Goal: Task Accomplishment & Management: Use online tool/utility

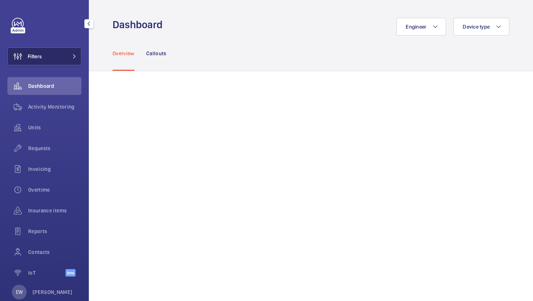
click at [39, 48] on span "Filters" at bounding box center [25, 56] width 34 height 18
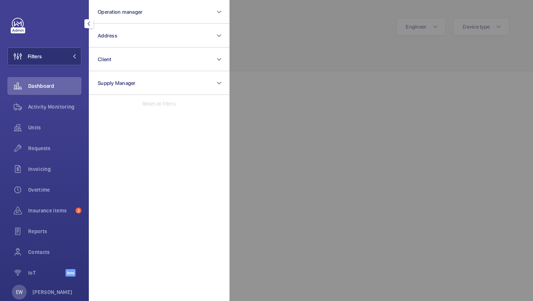
click at [81, 34] on div "Filters Operation manager Address Client Supply Manager Reset all filters Dashb…" at bounding box center [44, 150] width 89 height 301
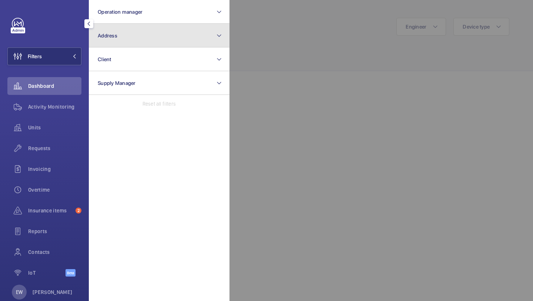
click at [97, 37] on button "Address" at bounding box center [159, 36] width 141 height 24
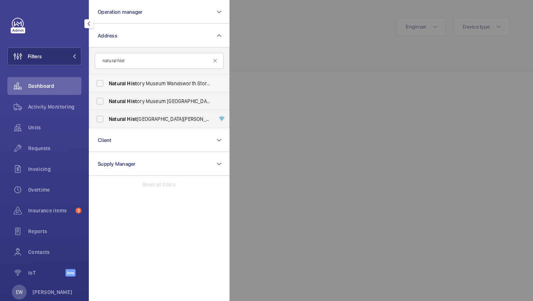
type input "natural hist"
click at [132, 83] on span "Hist" at bounding box center [132, 83] width 10 height 6
click at [131, 96] on label "Natural Hist ory Museum Tring - Akeman Street, TRING HP23 6AP" at bounding box center [153, 101] width 129 height 18
click at [107, 96] on input "Natural Hist ory Museum Tring - Akeman Street, TRING HP23 6AP" at bounding box center [100, 101] width 15 height 15
checkbox input "true"
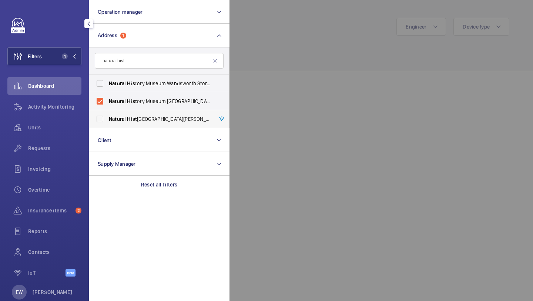
click at [129, 116] on span "Hist" at bounding box center [132, 119] width 10 height 6
click at [107, 116] on input "Natural Hist ory Museum - Cromwell Road, LONDON SW7 5BD" at bounding box center [100, 118] width 15 height 15
checkbox input "true"
click at [129, 80] on span "Hist" at bounding box center [132, 83] width 10 height 6
click at [107, 80] on input "Natural Hist ory Museum Wandsworth Storage Facility - Kimber Road, LONDON SW18 …" at bounding box center [100, 83] width 15 height 15
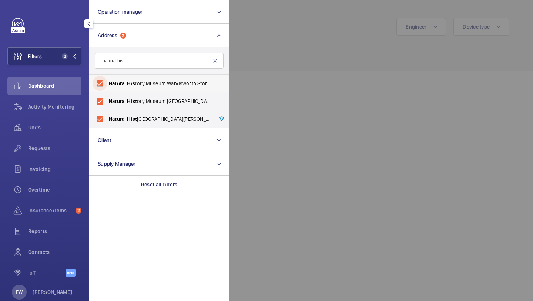
checkbox input "true"
click at [67, 146] on span "Requests" at bounding box center [54, 147] width 53 height 7
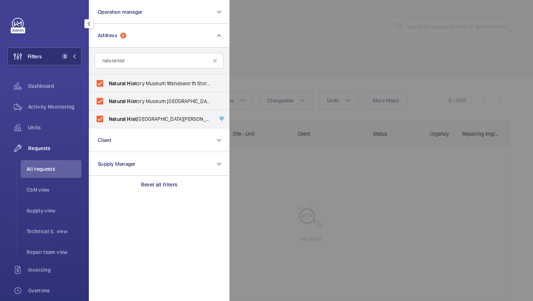
click at [284, 70] on div at bounding box center [496, 150] width 533 height 301
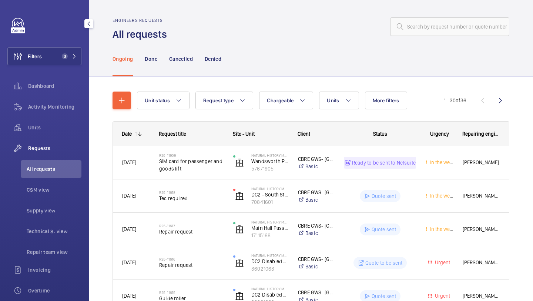
click at [384, 97] on button "More filters" at bounding box center [386, 100] width 42 height 18
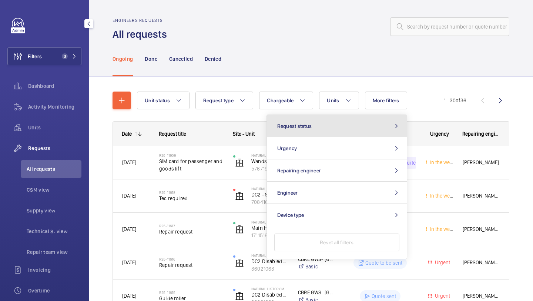
click at [356, 132] on button "Request status" at bounding box center [337, 126] width 140 height 22
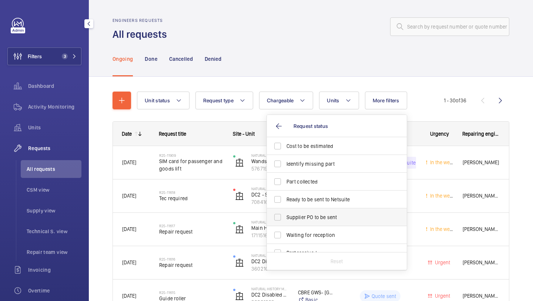
scroll to position [99, 0]
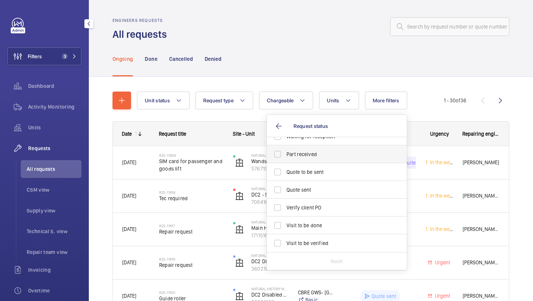
click at [330, 161] on label "Part received" at bounding box center [331, 154] width 129 height 18
click at [285, 161] on input "Part received" at bounding box center [277, 154] width 15 height 15
checkbox input "true"
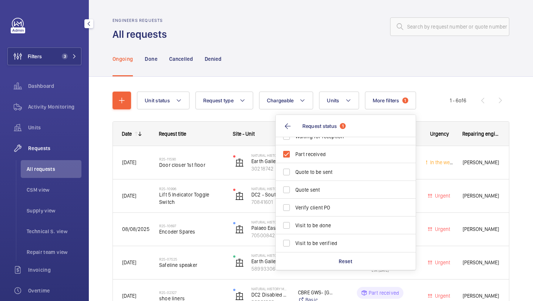
click at [380, 46] on div "Ongoing Done Cancelled Denied" at bounding box center [311, 58] width 397 height 35
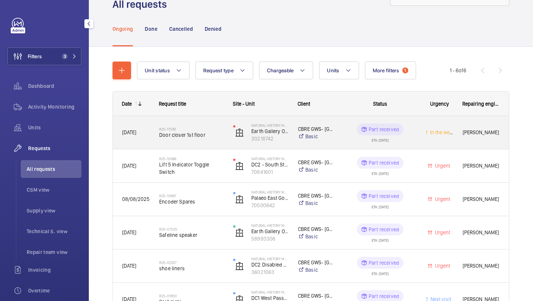
scroll to position [33, 0]
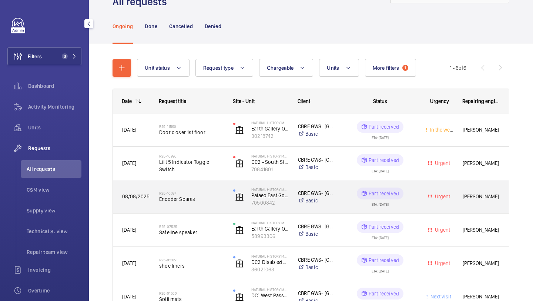
click at [204, 197] on span "Encoder Spares" at bounding box center [191, 198] width 64 height 7
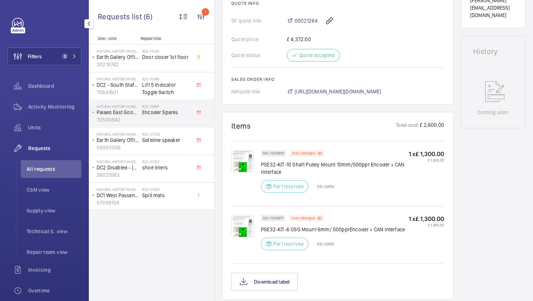
scroll to position [334, 0]
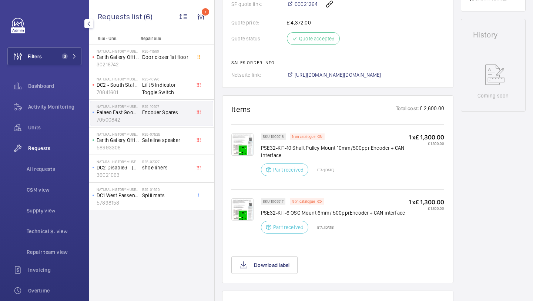
click at [48, 42] on div "Filters 3 Dashboard Activity Monitoring Units Requests All requests CSM view Su…" at bounding box center [44, 201] width 74 height 367
click at [49, 54] on button "Filters 3" at bounding box center [44, 56] width 74 height 18
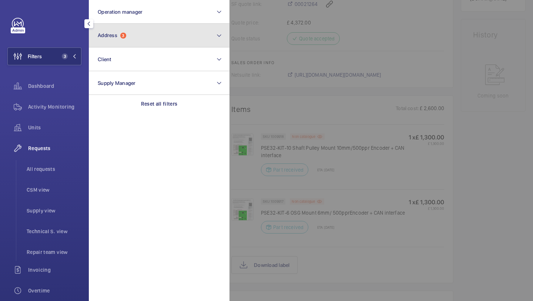
click at [134, 25] on button "Address 3" at bounding box center [159, 36] width 141 height 24
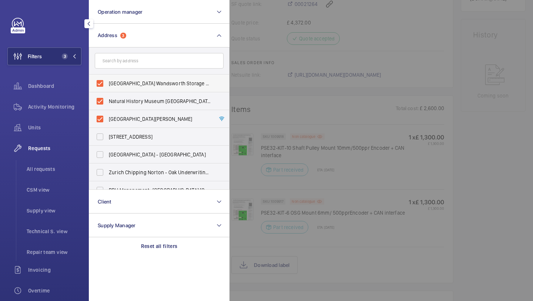
click at [124, 77] on label "Natural History Museum Wandsworth Storage Facility - Kimber Road, LONDON SW18 4…" at bounding box center [153, 83] width 129 height 18
click at [107, 77] on input "Natural History Museum Wandsworth Storage Facility - Kimber Road, LONDON SW18 4…" at bounding box center [100, 83] width 15 height 15
checkbox input "false"
click at [120, 104] on span "Natural History Museum Tring - Akeman Street, TRING HP23 6AP" at bounding box center [160, 100] width 102 height 7
click at [107, 104] on input "Natural History Museum Tring - Akeman Street, TRING HP23 6AP" at bounding box center [100, 101] width 15 height 15
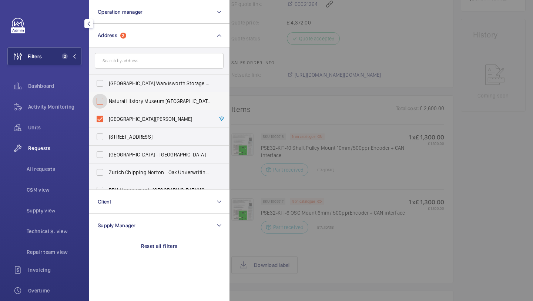
checkbox input "false"
click at [119, 114] on label "Natural History Museum - Cromwell Road, LONDON SW7 5BD" at bounding box center [153, 119] width 129 height 18
click at [107, 114] on input "Natural History Museum - Cromwell Road, LONDON SW7 5BD" at bounding box center [100, 118] width 15 height 15
checkbox input "false"
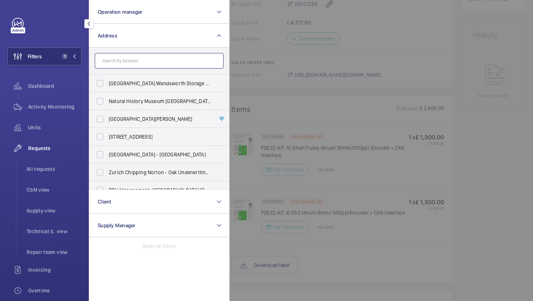
click at [124, 63] on input "text" at bounding box center [159, 61] width 129 height 16
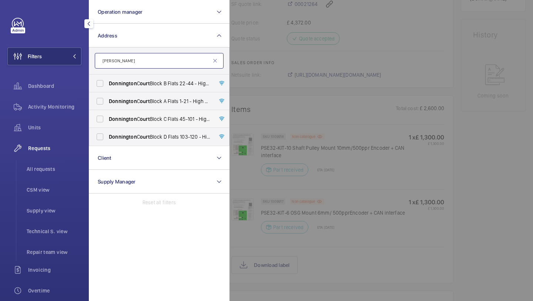
type input "donnington ourt"
click at [146, 119] on span "ourt" at bounding box center [145, 119] width 10 height 6
click at [107, 119] on input "Donnington C ourt Block C Flats 45-101 - High Risk Building - Donnington C ourt…" at bounding box center [100, 118] width 15 height 15
checkbox input "true"
click at [39, 133] on div "Units" at bounding box center [44, 128] width 74 height 18
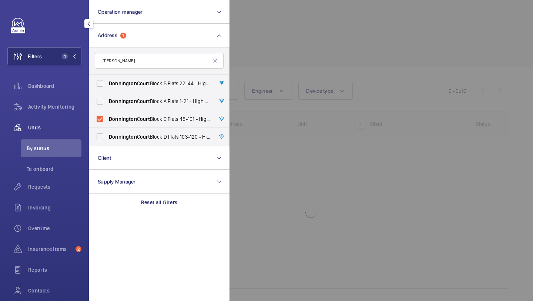
click at [244, 44] on div at bounding box center [496, 150] width 533 height 301
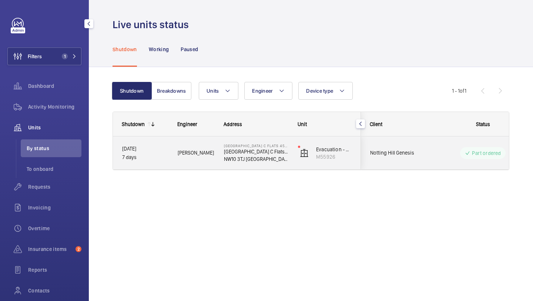
click at [401, 157] on div "Notting Hill Genesis" at bounding box center [394, 152] width 66 height 23
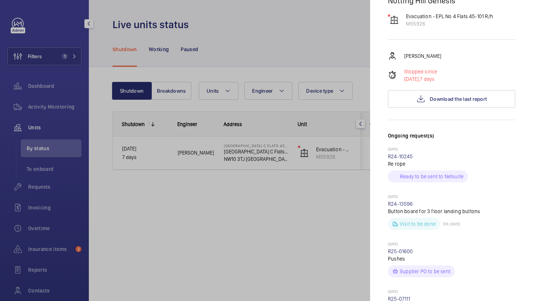
scroll to position [56, 0]
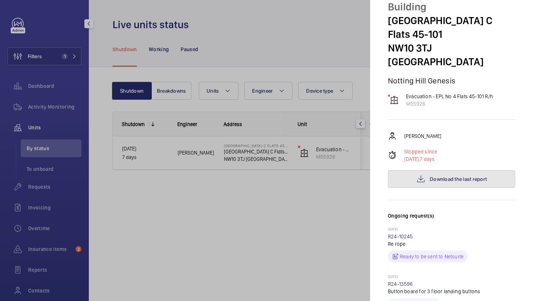
click at [454, 170] on button "Download the last report" at bounding box center [451, 179] width 127 height 18
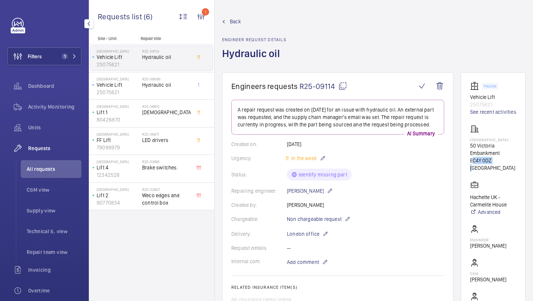
scroll to position [31, 0]
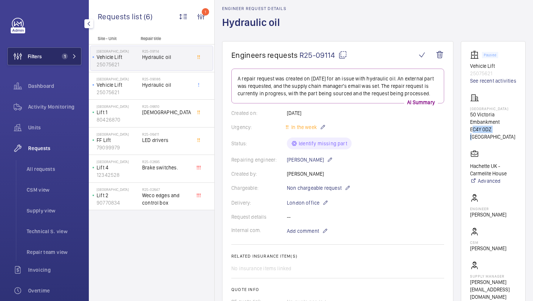
click at [53, 57] on button "Filters 1" at bounding box center [44, 56] width 74 height 18
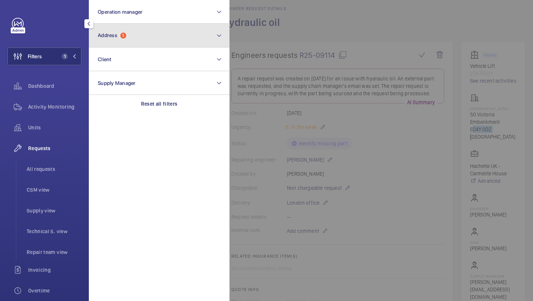
click at [116, 40] on button "Address 1" at bounding box center [159, 36] width 141 height 24
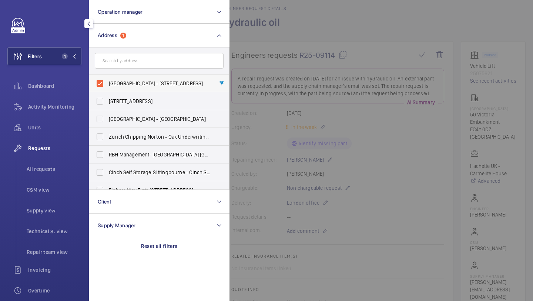
click at [120, 79] on label "Carmelite House - 50 Victoria Embankment, LONDON EC4Y 0DZ" at bounding box center [153, 83] width 129 height 18
click at [107, 79] on input "Carmelite House - 50 Victoria Embankment, LONDON EC4Y 0DZ" at bounding box center [100, 83] width 15 height 15
checkbox input "false"
click at [73, 174] on li "All requests" at bounding box center [51, 169] width 61 height 18
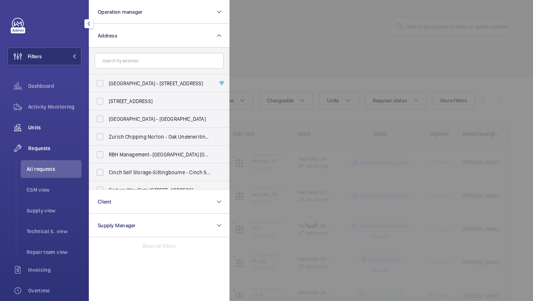
click at [55, 121] on div "Units" at bounding box center [44, 128] width 74 height 18
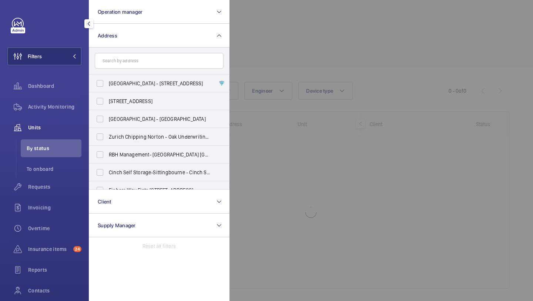
click at [286, 54] on div at bounding box center [496, 150] width 533 height 301
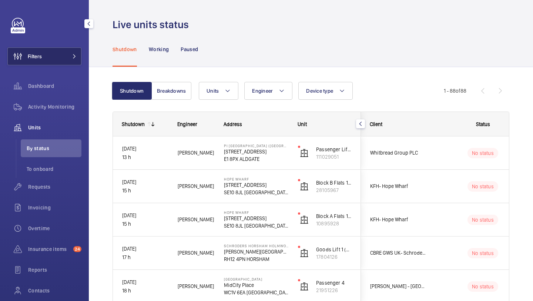
click at [63, 64] on button "Filters" at bounding box center [44, 56] width 74 height 18
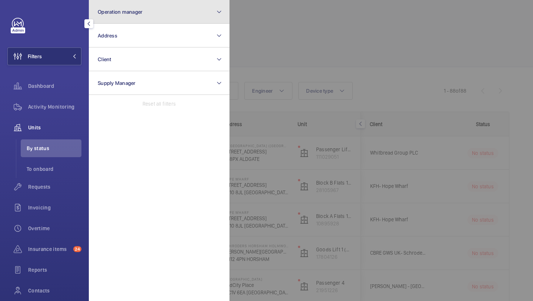
click at [113, 20] on button "Operation manager" at bounding box center [159, 12] width 141 height 24
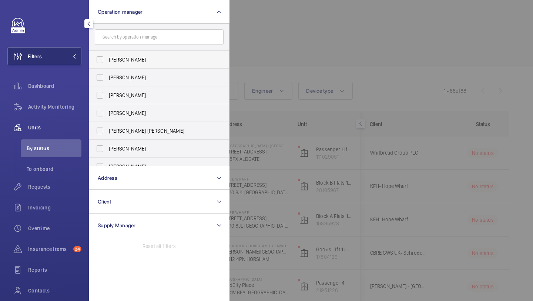
click at [138, 55] on label "[PERSON_NAME]" at bounding box center [153, 60] width 129 height 18
click at [107, 55] on input "[PERSON_NAME]" at bounding box center [100, 59] width 15 height 15
checkbox input "true"
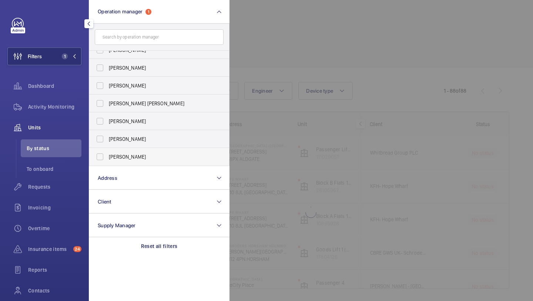
click at [137, 164] on label "[PERSON_NAME]" at bounding box center [153, 157] width 129 height 18
click at [107, 164] on input "[PERSON_NAME]" at bounding box center [100, 156] width 15 height 15
checkbox input "true"
click at [58, 188] on span "Requests" at bounding box center [54, 186] width 53 height 7
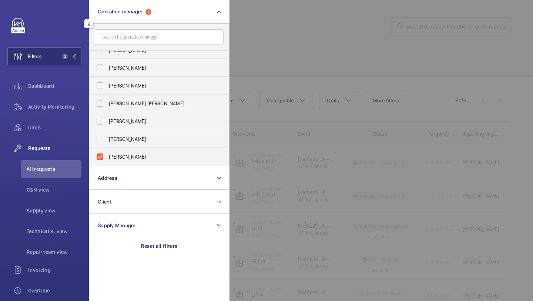
click at [270, 63] on div at bounding box center [496, 150] width 533 height 301
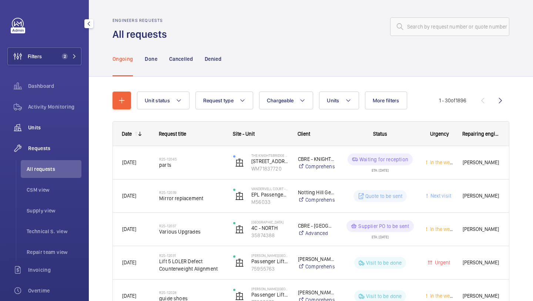
click at [74, 134] on div "Units" at bounding box center [44, 128] width 74 height 18
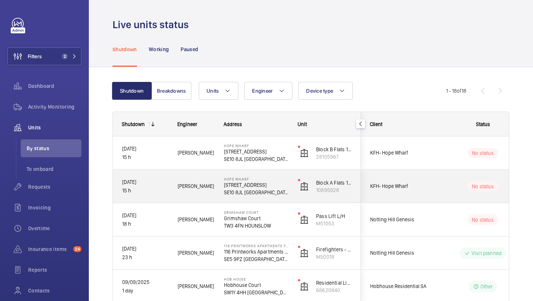
click at [434, 163] on div "No status" at bounding box center [478, 152] width 101 height 25
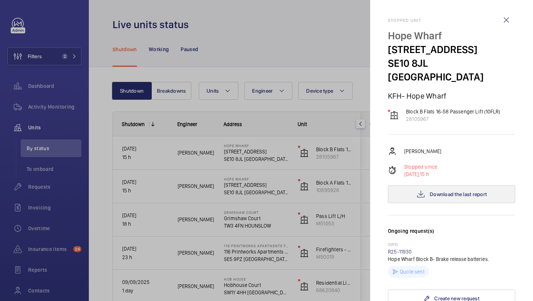
scroll to position [265, 0]
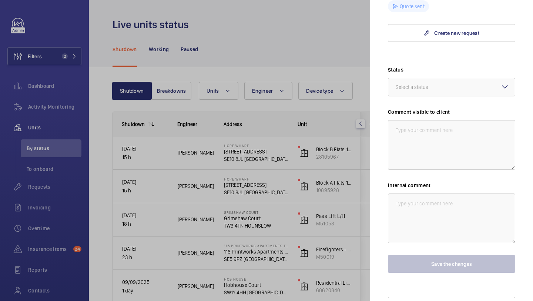
click at [374, 1] on mat-sidenav "Stopped unit Hope Wharf 37 Greenwich High Rd SE10 8JL LONDON KFH- Hope Wharf Bl…" at bounding box center [451, 150] width 163 height 301
click at [110, 37] on div at bounding box center [266, 150] width 533 height 301
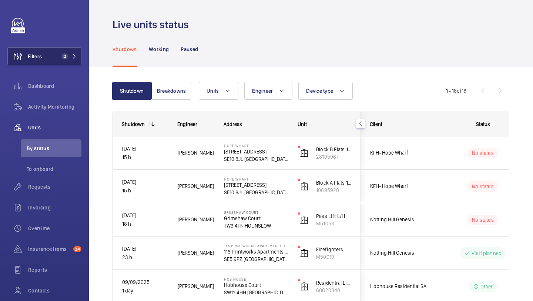
click at [61, 55] on mat-sidenav-container "Filters 2 Dashboard Activity Monitoring Units By status To onboard Requests Inv…" at bounding box center [266, 150] width 533 height 301
click at [61, 55] on span "2" at bounding box center [63, 56] width 9 height 6
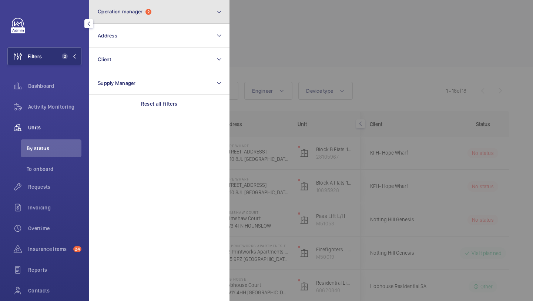
click at [134, 14] on span "Operation manager" at bounding box center [120, 12] width 45 height 6
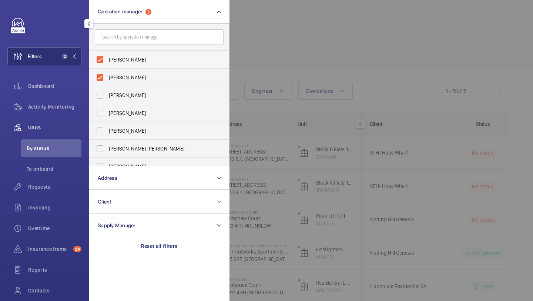
click at [129, 58] on span "Abby Archer" at bounding box center [160, 59] width 102 height 7
click at [107, 58] on input "Abby Archer" at bounding box center [100, 59] width 15 height 15
checkbox input "false"
click at [129, 58] on span "Alex Waterman" at bounding box center [160, 59] width 102 height 7
click at [107, 58] on input "Alex Waterman" at bounding box center [100, 59] width 15 height 15
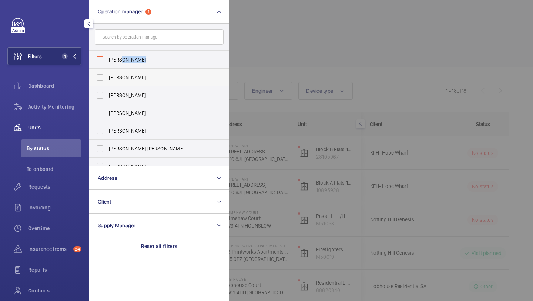
checkbox input "false"
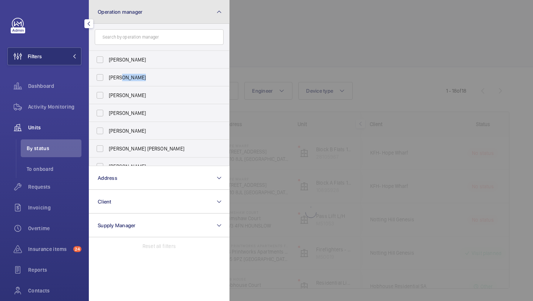
click at [140, 12] on span "Operation manager" at bounding box center [120, 12] width 45 height 6
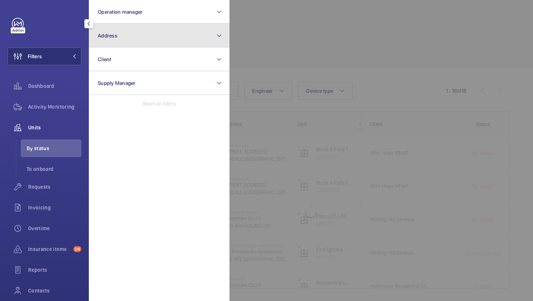
click at [137, 29] on button "Address" at bounding box center [159, 36] width 141 height 24
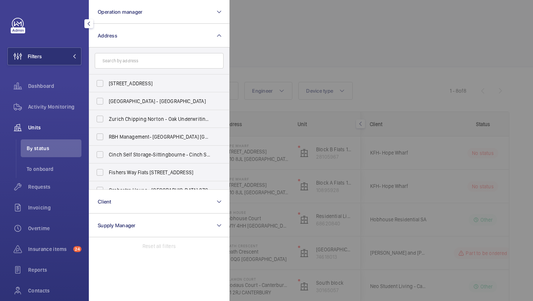
click at [338, 69] on div at bounding box center [496, 150] width 533 height 301
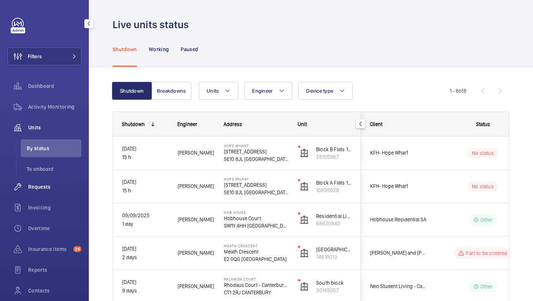
click at [34, 195] on div "Requests" at bounding box center [44, 187] width 74 height 18
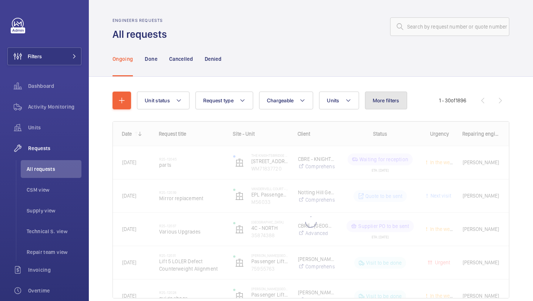
click at [393, 99] on span "More filters" at bounding box center [386, 100] width 27 height 6
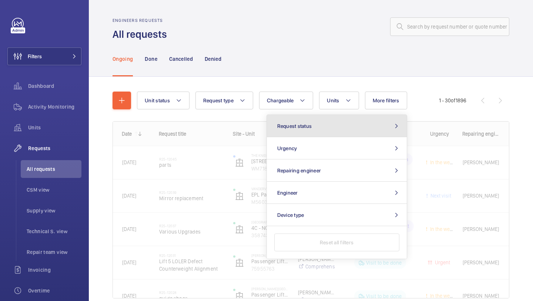
click at [338, 124] on button "Request status" at bounding box center [337, 126] width 140 height 22
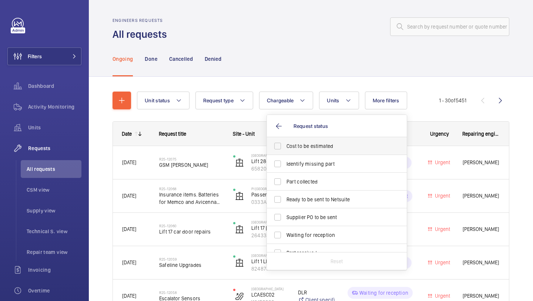
click at [320, 144] on span "Cost to be estimated" at bounding box center [338, 145] width 102 height 7
click at [285, 144] on input "Cost to be estimated" at bounding box center [277, 146] width 15 height 15
checkbox input "true"
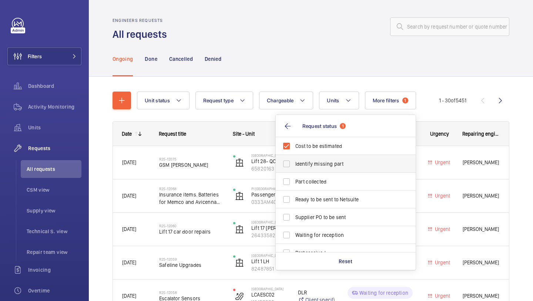
click at [319, 161] on span "Identify missing part" at bounding box center [347, 163] width 102 height 7
click at [294, 161] on input "Identify missing part" at bounding box center [286, 163] width 15 height 15
checkbox input "true"
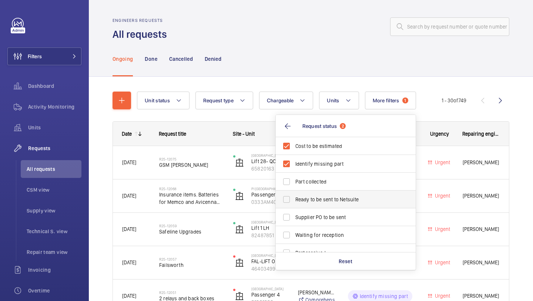
click at [301, 206] on label "Ready to be sent to Netsuite" at bounding box center [340, 199] width 129 height 18
click at [294, 206] on input "Ready to be sent to Netsuite" at bounding box center [286, 199] width 15 height 15
checkbox input "true"
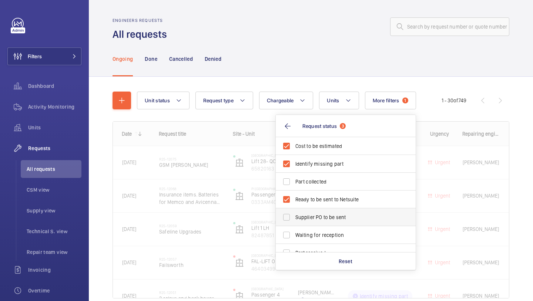
click at [301, 213] on span "Supplier PO to be sent" at bounding box center [347, 216] width 102 height 7
click at [294, 213] on input "Supplier PO to be sent" at bounding box center [286, 217] width 15 height 15
checkbox input "true"
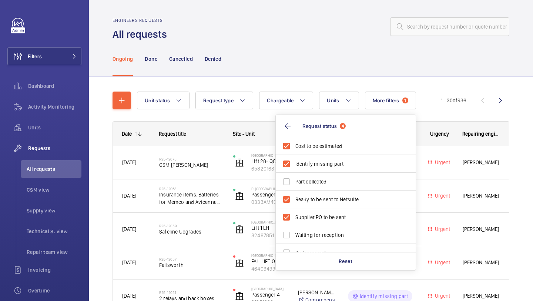
click at [246, 44] on div "Ongoing Done Cancelled Denied" at bounding box center [311, 58] width 397 height 35
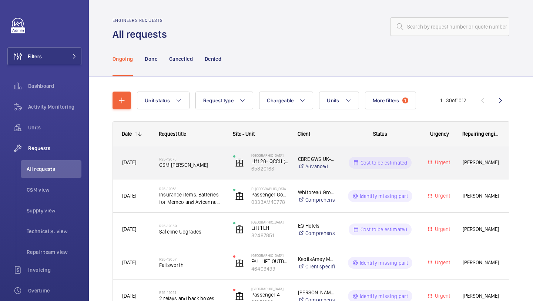
click at [211, 174] on div "R25-12075 GSM sims" at bounding box center [186, 162] width 73 height 33
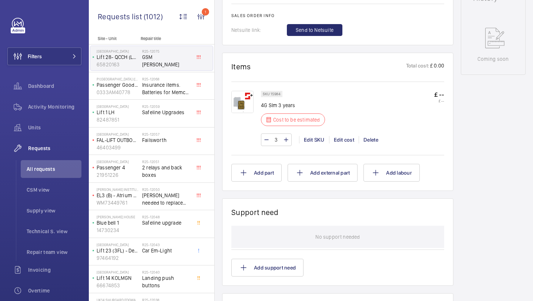
scroll to position [388, 0]
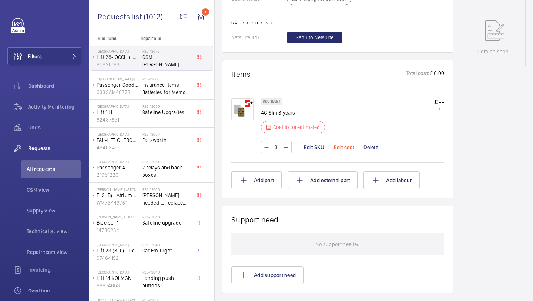
click at [345, 143] on div "Edit cost" at bounding box center [344, 146] width 30 height 7
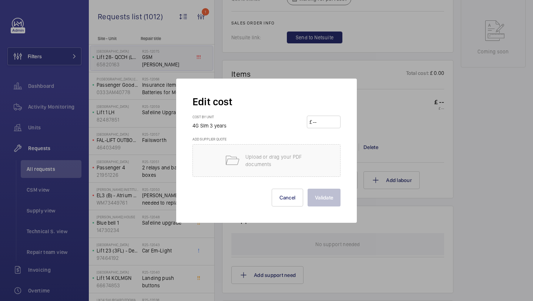
click at [320, 124] on input "number" at bounding box center [325, 122] width 26 height 12
type input "320"
click at [308, 189] on button "Validate" at bounding box center [324, 198] width 33 height 18
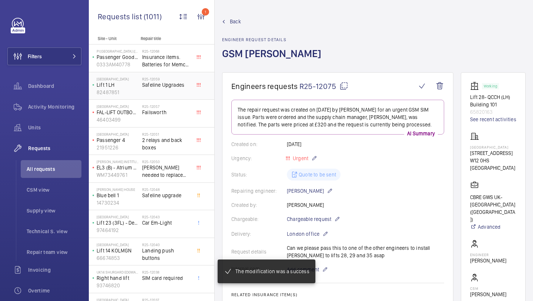
click at [153, 75] on div "R25-12059 Safeline Upgrades" at bounding box center [168, 86] width 52 height 24
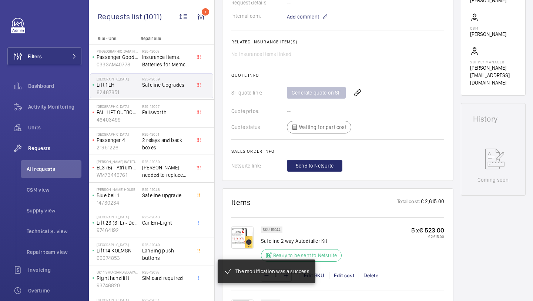
scroll to position [369, 0]
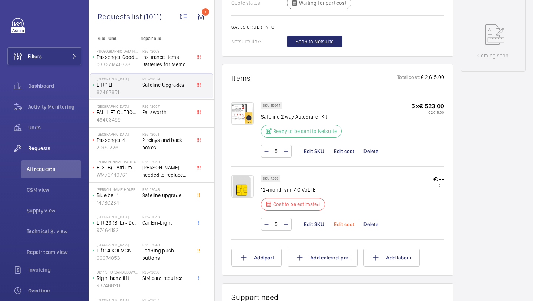
click at [351, 227] on div "Edit cost" at bounding box center [344, 223] width 30 height 7
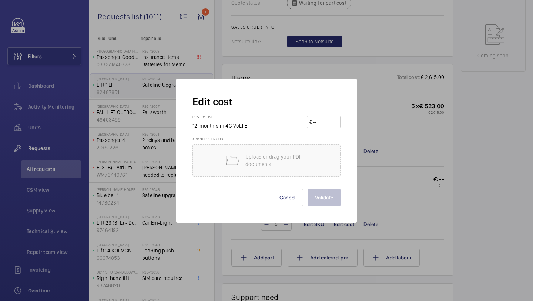
click at [328, 120] on input "number" at bounding box center [325, 122] width 26 height 12
type input "120"
click at [308, 189] on button "Validate" at bounding box center [324, 198] width 33 height 18
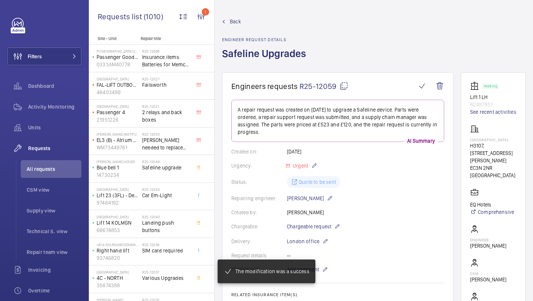
click at [60, 68] on div "Filters Dashboard Activity Monitoring Units Requests All requests CSM view Supp…" at bounding box center [44, 201] width 74 height 367
click at [59, 65] on div "Filters Dashboard Activity Monitoring Units Requests All requests CSM view Supp…" at bounding box center [44, 201] width 74 height 367
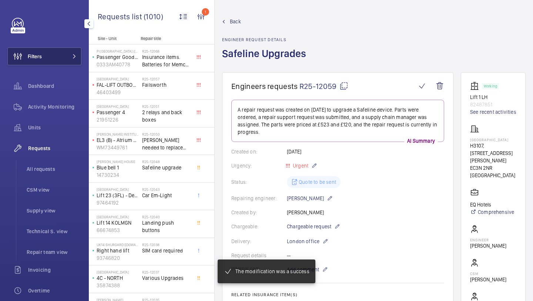
click at [67, 57] on button "Filters" at bounding box center [44, 56] width 74 height 18
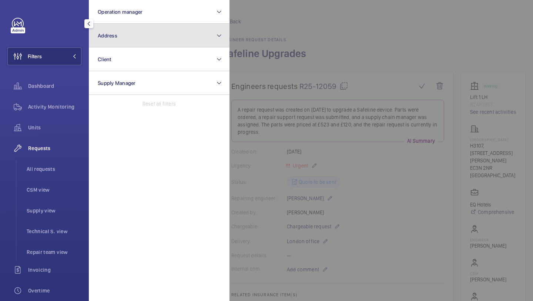
click at [118, 24] on button "Address" at bounding box center [159, 36] width 141 height 24
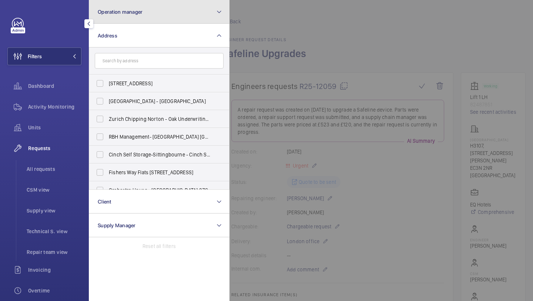
click at [120, 19] on button "Operation manager" at bounding box center [159, 12] width 141 height 24
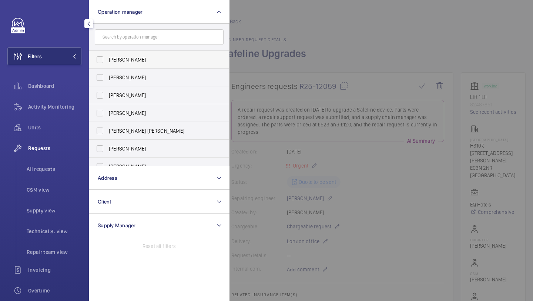
click at [120, 55] on label "[PERSON_NAME]" at bounding box center [153, 60] width 129 height 18
click at [107, 55] on input "[PERSON_NAME]" at bounding box center [100, 59] width 15 height 15
checkbox input "true"
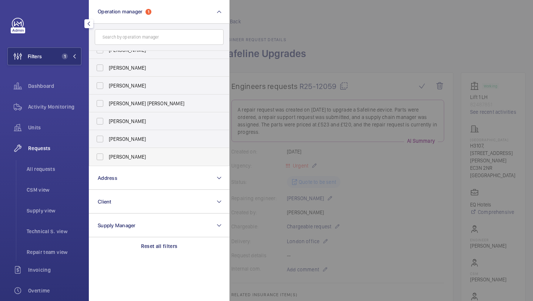
click at [136, 156] on span "Alex Waterman" at bounding box center [160, 156] width 102 height 7
click at [107, 156] on input "Alex Waterman" at bounding box center [100, 156] width 15 height 15
checkbox input "true"
click at [46, 159] on div "Requests All requests CSM view Supply view Technical S. view Repair team view" at bounding box center [44, 199] width 74 height 121
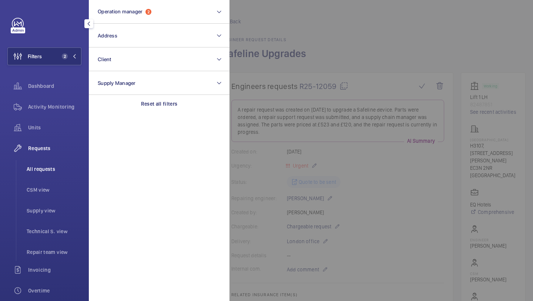
click at [46, 161] on li "All requests" at bounding box center [51, 169] width 61 height 18
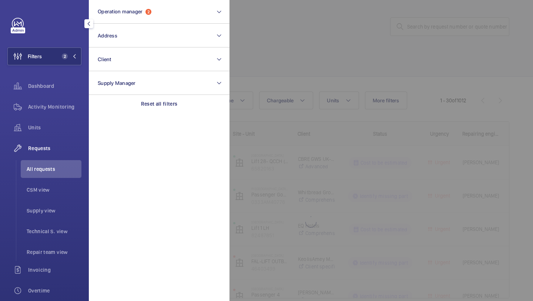
click at [312, 54] on div at bounding box center [496, 150] width 533 height 301
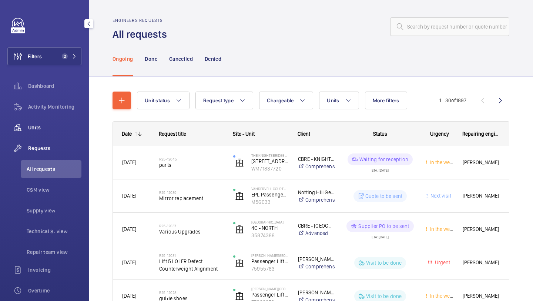
click at [80, 126] on span "Units" at bounding box center [54, 127] width 53 height 7
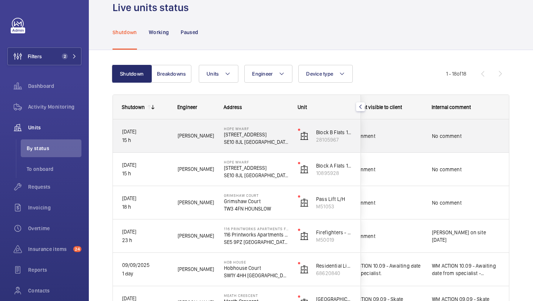
scroll to position [19, 0]
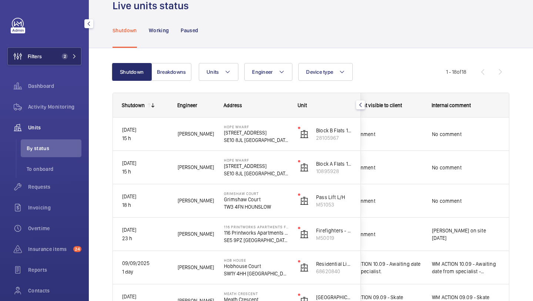
click at [49, 59] on button "Filters 2" at bounding box center [44, 56] width 74 height 18
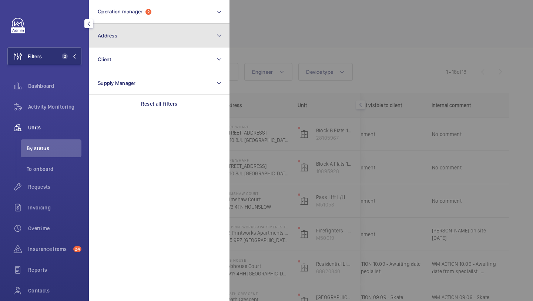
click at [129, 25] on button "Address" at bounding box center [159, 36] width 141 height 24
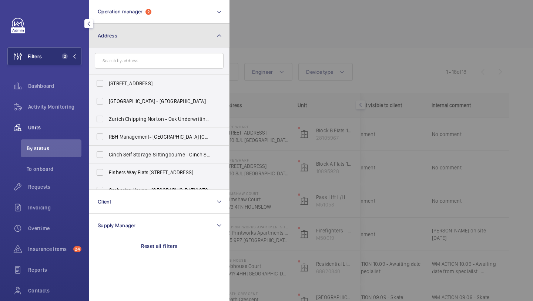
click at [143, 25] on button "Address" at bounding box center [159, 36] width 141 height 24
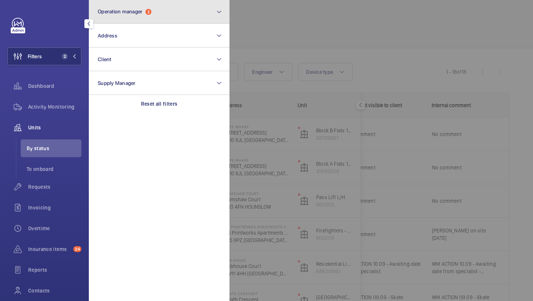
click at [143, 23] on button "Operation manager 2" at bounding box center [159, 12] width 141 height 24
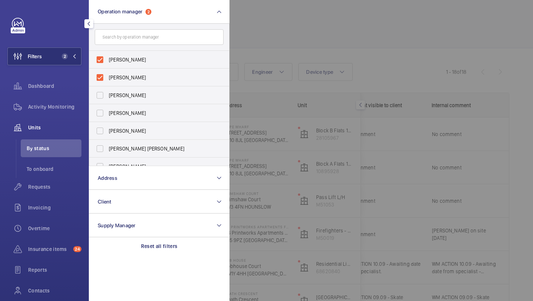
click at [302, 17] on div at bounding box center [496, 150] width 533 height 301
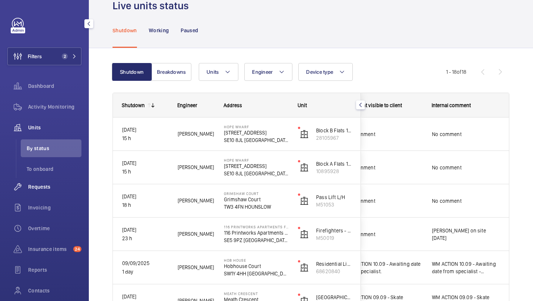
click at [59, 184] on span "Requests" at bounding box center [54, 186] width 53 height 7
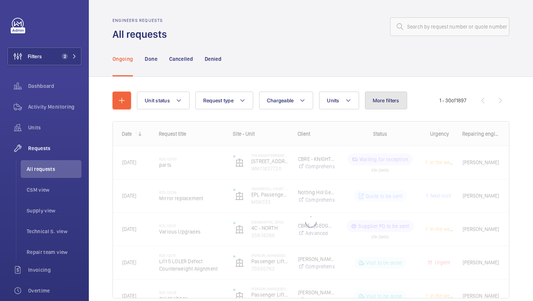
click at [376, 97] on button "More filters" at bounding box center [386, 100] width 42 height 18
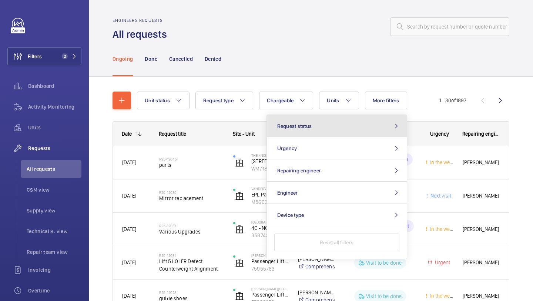
click at [351, 121] on button "Request status" at bounding box center [337, 126] width 140 height 22
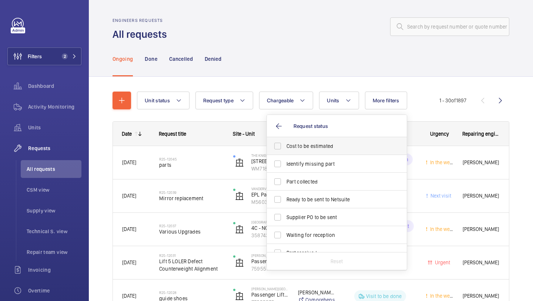
click at [335, 145] on span "Cost to be estimated" at bounding box center [338, 145] width 102 height 7
click at [285, 145] on input "Cost to be estimated" at bounding box center [277, 146] width 15 height 15
checkbox input "true"
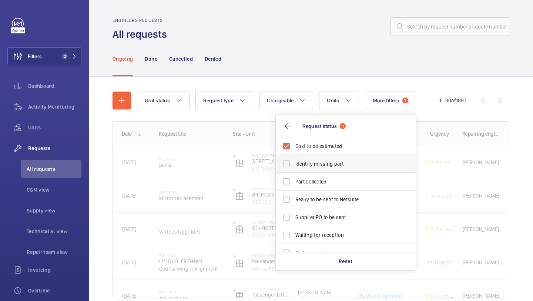
click at [332, 156] on label "Identify missing part" at bounding box center [340, 164] width 129 height 18
click at [294, 156] on input "Identify missing part" at bounding box center [286, 163] width 15 height 15
checkbox input "true"
click at [320, 210] on label "Supplier PO to be sent" at bounding box center [340, 217] width 129 height 18
click at [294, 210] on input "Supplier PO to be sent" at bounding box center [286, 217] width 15 height 15
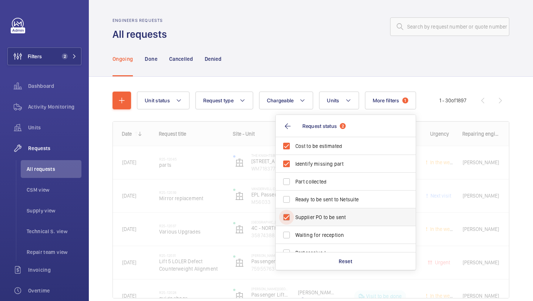
checkbox input "true"
click at [320, 199] on span "Ready to be sent to Netsuite" at bounding box center [347, 199] width 102 height 7
click at [294, 199] on input "Ready to be sent to Netsuite" at bounding box center [286, 199] width 15 height 15
checkbox input "true"
click at [336, 62] on div "Ongoing Done Cancelled Denied" at bounding box center [311, 58] width 397 height 35
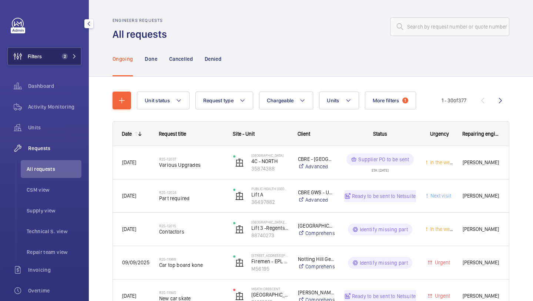
click at [54, 64] on button "Filters 2" at bounding box center [44, 56] width 74 height 18
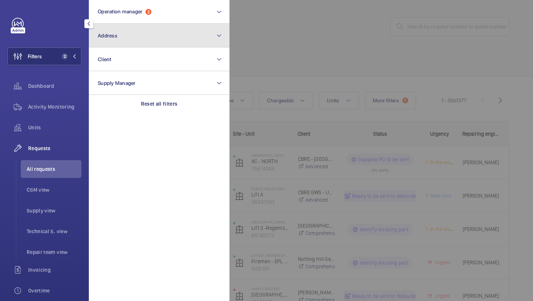
click at [142, 24] on button "Address" at bounding box center [159, 36] width 141 height 24
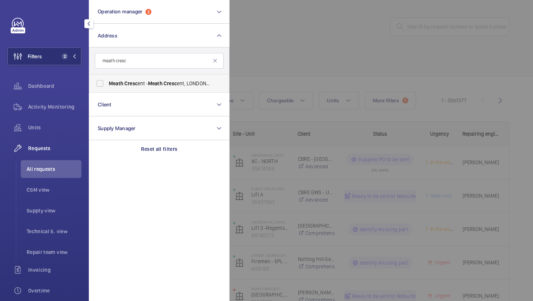
type input "meath cresc"
click at [135, 84] on span "Cresc" at bounding box center [130, 83] width 13 height 6
click at [107, 84] on input "Meath Cresc ent - Meath Cresc ent, LONDON E2 0QG" at bounding box center [100, 83] width 15 height 15
checkbox input "true"
click at [64, 128] on span "Units" at bounding box center [54, 127] width 53 height 7
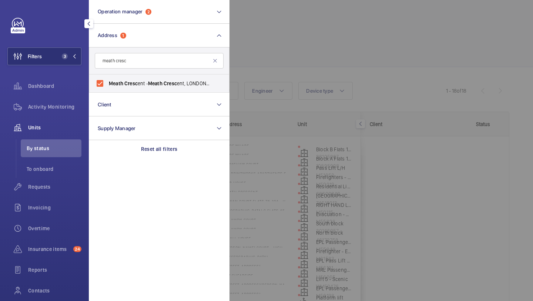
click at [333, 51] on div at bounding box center [496, 150] width 533 height 301
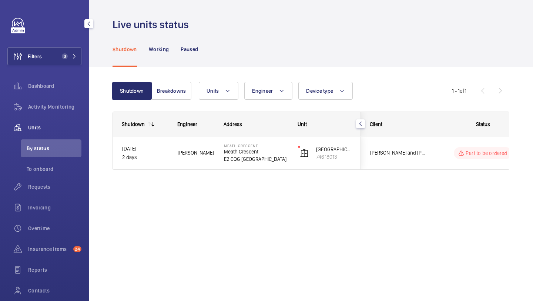
click at [394, 136] on div "Client" at bounding box center [394, 124] width 67 height 24
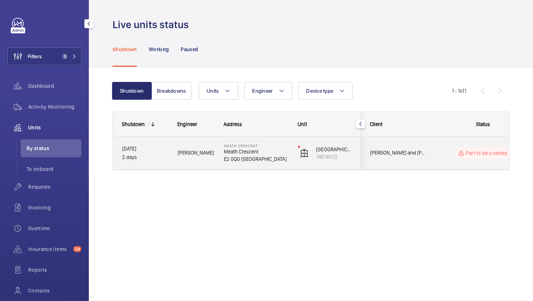
click at [399, 149] on span "Rendall and Rittner National Lift Contract" at bounding box center [398, 153] width 57 height 9
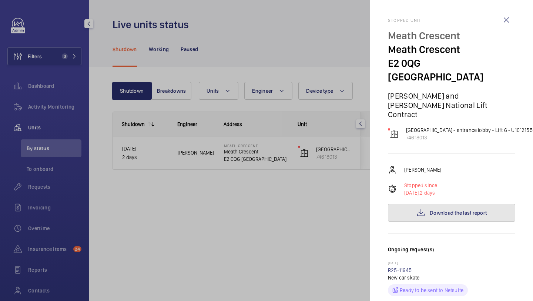
click at [433, 204] on button "Download the last report" at bounding box center [451, 213] width 127 height 18
click at [451, 204] on button "Download the last report" at bounding box center [451, 213] width 127 height 18
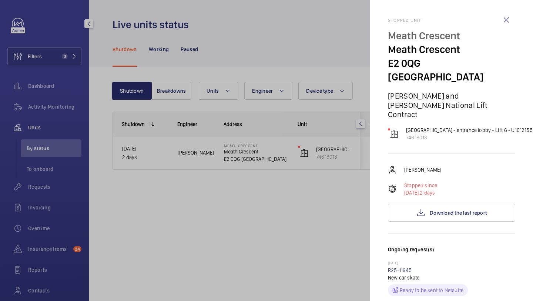
scroll to position [136, 0]
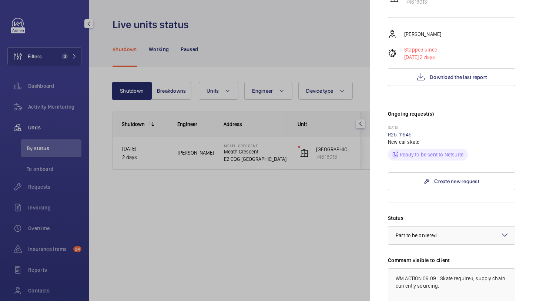
click at [402, 131] on link "R25-11945" at bounding box center [400, 134] width 24 height 6
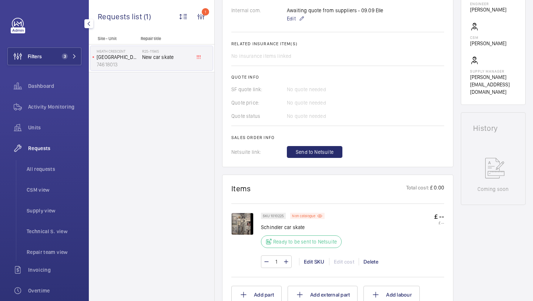
scroll to position [317, 0]
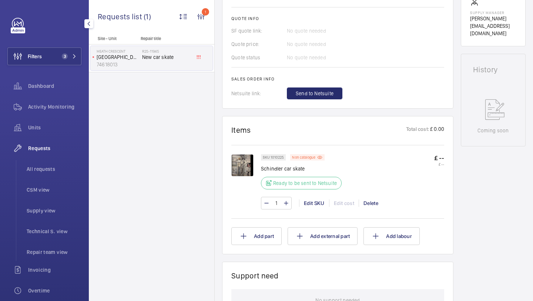
click at [245, 161] on img at bounding box center [242, 165] width 22 height 22
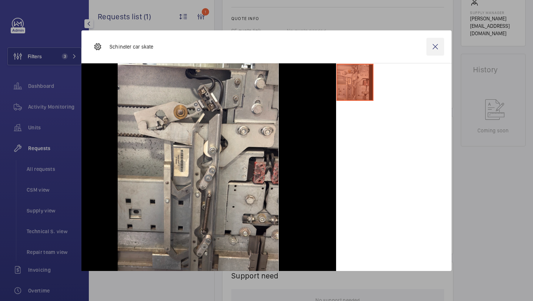
click at [440, 45] on wm-front-icon-button at bounding box center [436, 47] width 18 height 18
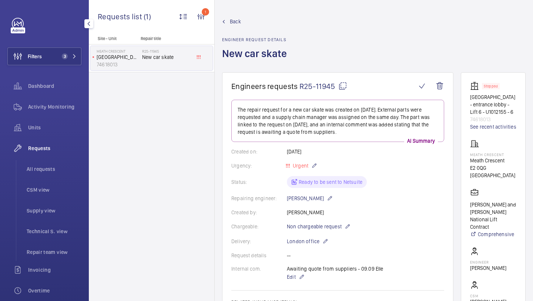
scroll to position [322, 0]
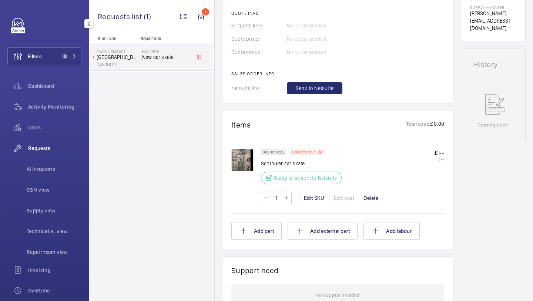
click at [314, 156] on div "SKU 1010225 Non catalogue Schindler car skate Ready to be sent to Netsuite" at bounding box center [303, 169] width 85 height 40
click at [313, 153] on p "Non catalogue" at bounding box center [303, 152] width 23 height 3
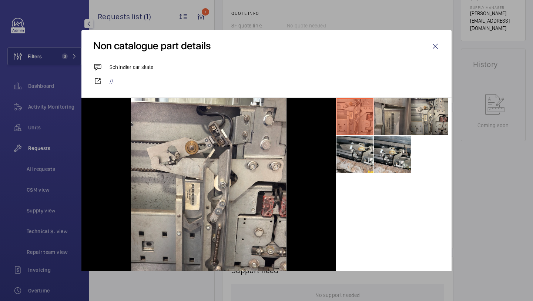
click at [391, 120] on li at bounding box center [392, 116] width 37 height 37
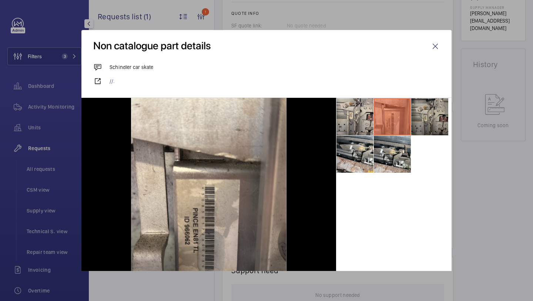
click at [429, 117] on li at bounding box center [429, 116] width 37 height 37
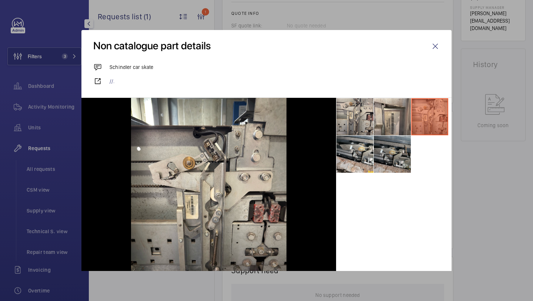
click at [396, 145] on li at bounding box center [392, 154] width 37 height 37
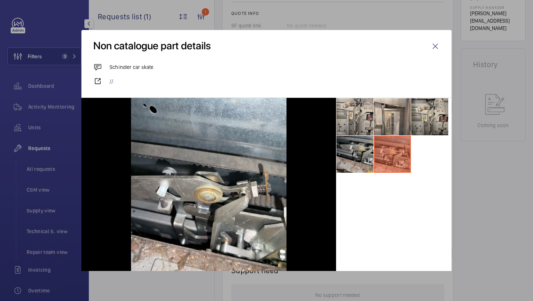
click at [361, 152] on li at bounding box center [355, 154] width 37 height 37
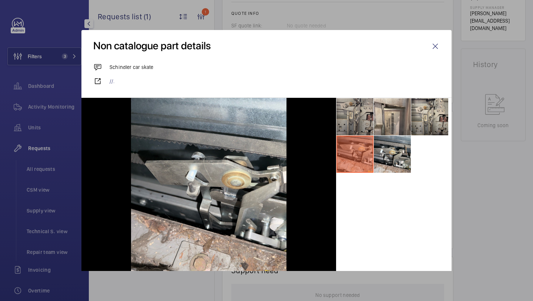
click at [361, 118] on li at bounding box center [355, 116] width 37 height 37
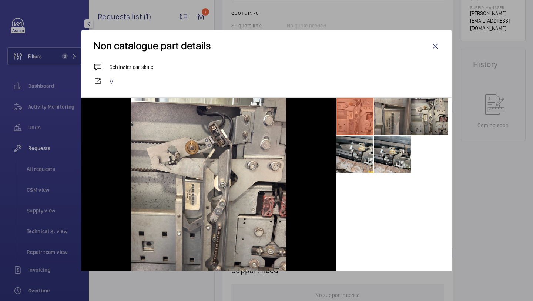
click at [409, 114] on li at bounding box center [392, 116] width 37 height 37
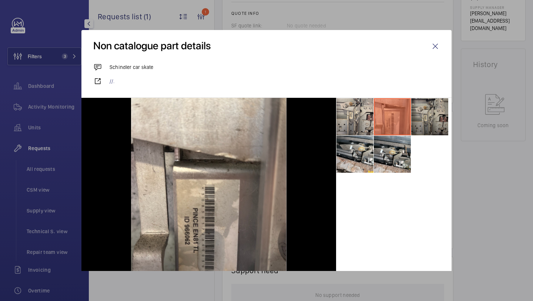
click at [431, 114] on li at bounding box center [429, 116] width 37 height 37
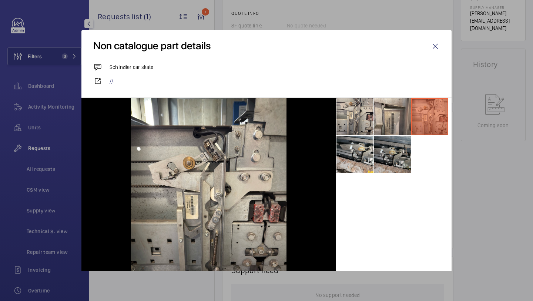
click at [381, 149] on li at bounding box center [392, 154] width 37 height 37
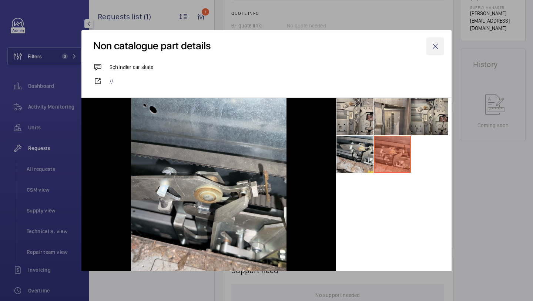
click at [443, 40] on wm-front-icon-button at bounding box center [436, 46] width 18 height 18
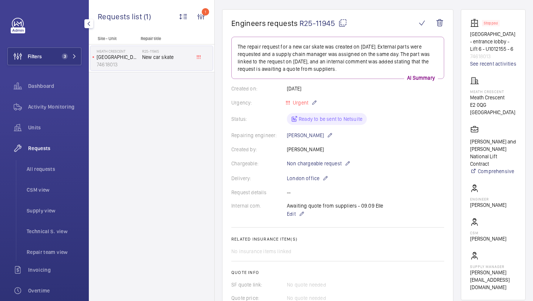
scroll to position [371, 0]
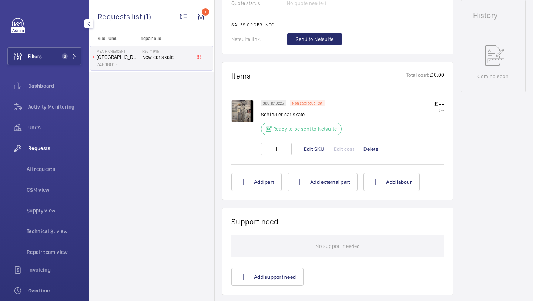
click at [241, 116] on img at bounding box center [242, 111] width 22 height 22
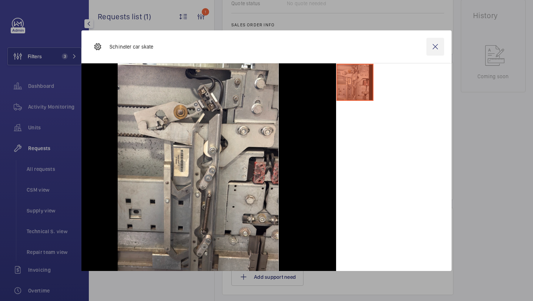
click at [437, 44] on wm-front-icon-button at bounding box center [436, 47] width 18 height 18
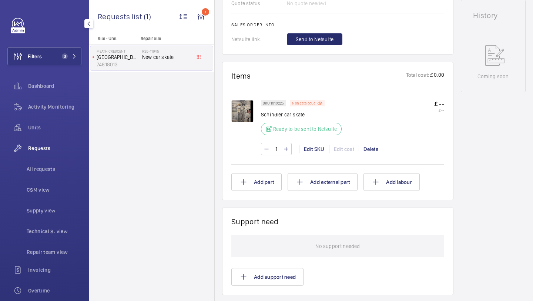
click at [313, 104] on p "Non catalogue" at bounding box center [303, 103] width 23 height 3
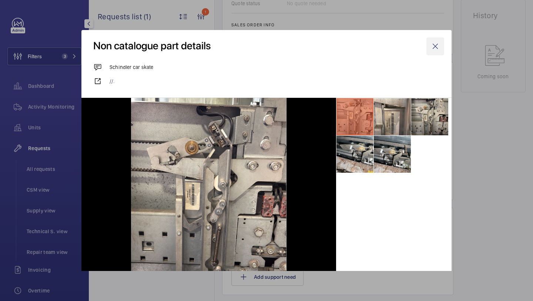
click at [435, 50] on wm-front-icon-button at bounding box center [436, 46] width 18 height 18
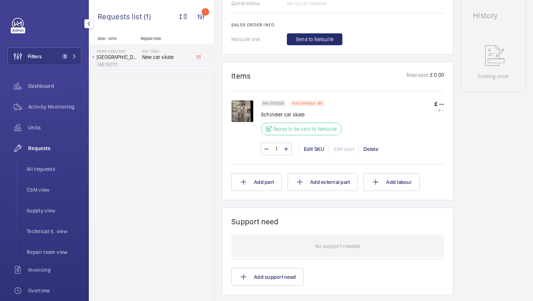
click at [62, 48] on button "Filters 3" at bounding box center [44, 56] width 74 height 18
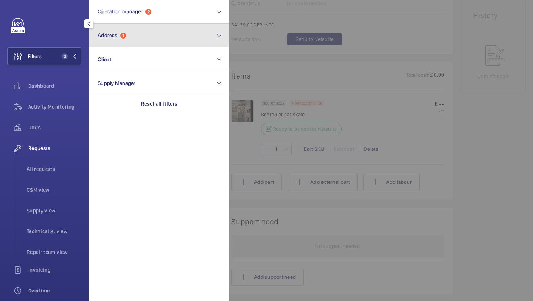
click at [161, 30] on button "Address 1" at bounding box center [159, 36] width 141 height 24
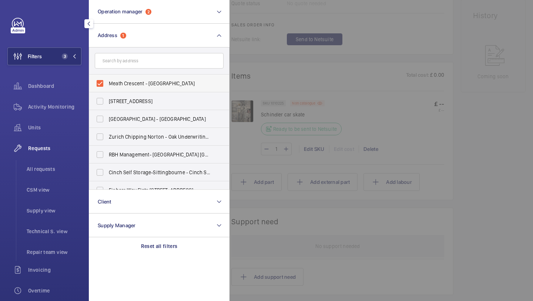
click at [134, 88] on label "Meath Crescent - Meath Crescent, LONDON E2 0QG" at bounding box center [153, 83] width 129 height 18
click at [107, 88] on input "Meath Crescent - Meath Crescent, LONDON E2 0QG" at bounding box center [100, 83] width 15 height 15
click at [134, 88] on label "Meath Crescent - Meath Crescent, LONDON E2 0QG" at bounding box center [153, 83] width 129 height 18
click at [107, 88] on input "Meath Crescent - Meath Crescent, LONDON E2 0QG" at bounding box center [100, 83] width 15 height 15
checkbox input "true"
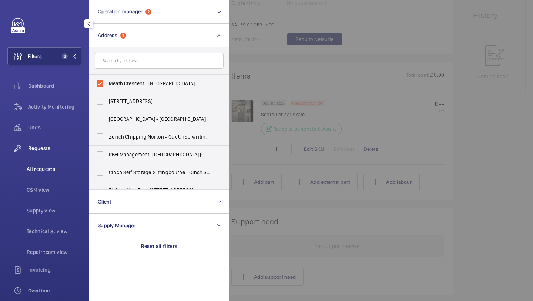
click at [55, 171] on span "All requests" at bounding box center [54, 168] width 55 height 7
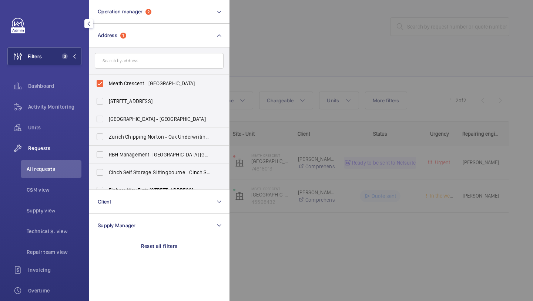
click at [339, 54] on div at bounding box center [496, 150] width 533 height 301
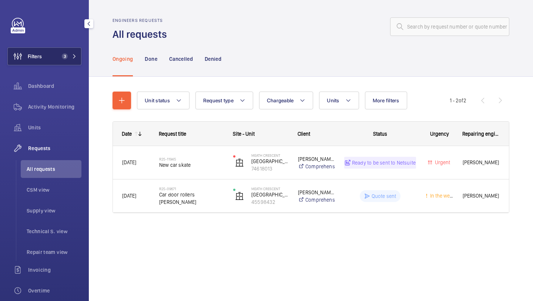
click at [45, 58] on button "Filters 3" at bounding box center [44, 56] width 74 height 18
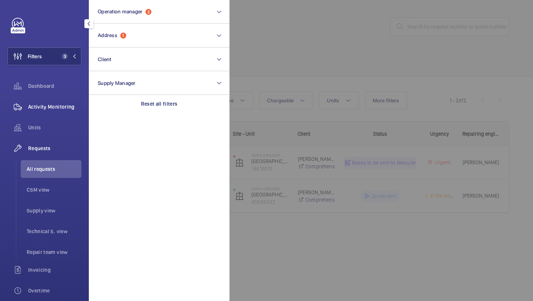
click at [64, 112] on div "Activity Monitoring" at bounding box center [44, 107] width 74 height 18
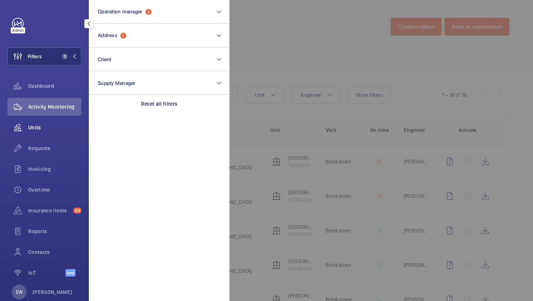
click at [64, 123] on div "Units" at bounding box center [44, 128] width 74 height 18
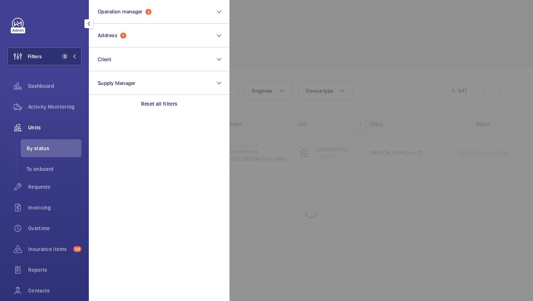
click at [294, 39] on div at bounding box center [496, 150] width 533 height 301
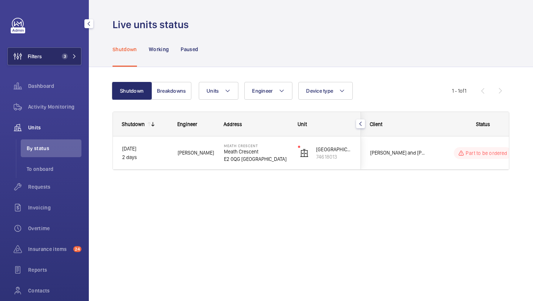
click at [54, 53] on button "Filters 3" at bounding box center [44, 56] width 74 height 18
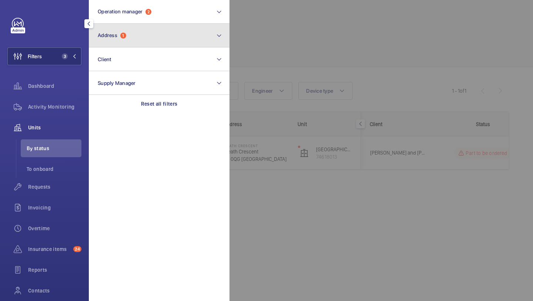
click at [102, 40] on button "Address 1" at bounding box center [159, 36] width 141 height 24
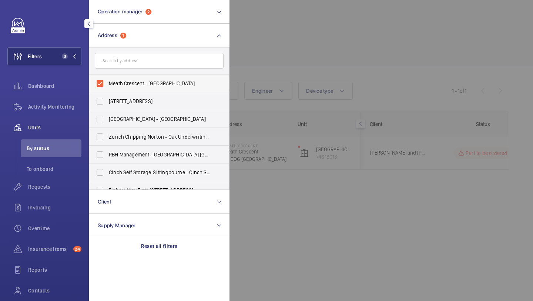
click at [110, 80] on span "Meath Crescent - Meath Crescent, LONDON E2 0QG" at bounding box center [160, 83] width 102 height 7
click at [107, 80] on input "Meath Crescent - Meath Crescent, LONDON E2 0QG" at bounding box center [100, 83] width 15 height 15
checkbox input "false"
click at [277, 53] on div at bounding box center [496, 150] width 533 height 301
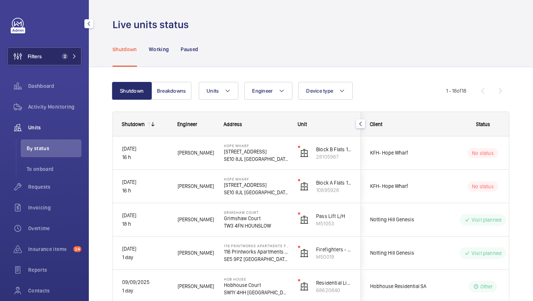
click at [37, 59] on span "Filters" at bounding box center [35, 56] width 14 height 7
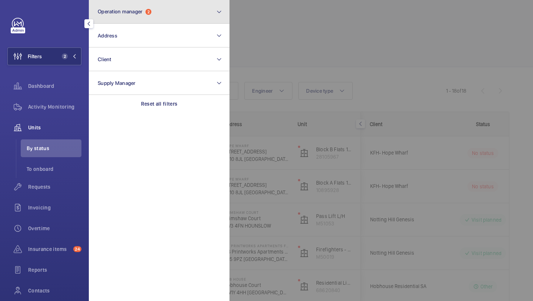
click at [132, 17] on button "Operation manager 2" at bounding box center [159, 12] width 141 height 24
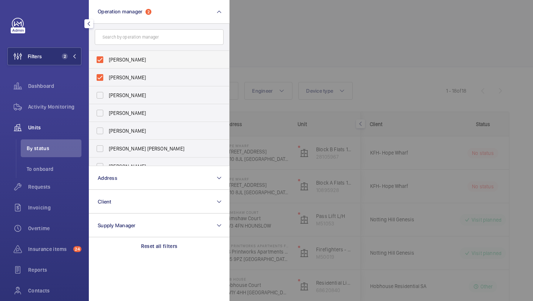
click at [135, 58] on span "[PERSON_NAME]" at bounding box center [160, 59] width 102 height 7
click at [107, 58] on input "[PERSON_NAME]" at bounding box center [100, 59] width 15 height 15
checkbox input "false"
click at [135, 58] on span "Alex Waterman" at bounding box center [160, 59] width 102 height 7
click at [107, 58] on input "Alex Waterman" at bounding box center [100, 59] width 15 height 15
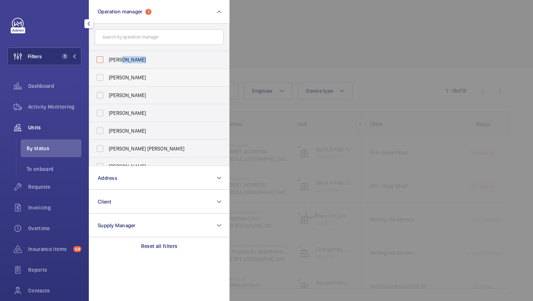
checkbox input "false"
click at [135, 58] on span "[PERSON_NAME]" at bounding box center [160, 59] width 102 height 7
click at [107, 58] on input "[PERSON_NAME]" at bounding box center [100, 59] width 15 height 15
click at [135, 58] on span "[PERSON_NAME]" at bounding box center [160, 59] width 102 height 7
click at [107, 58] on input "[PERSON_NAME]" at bounding box center [100, 59] width 15 height 15
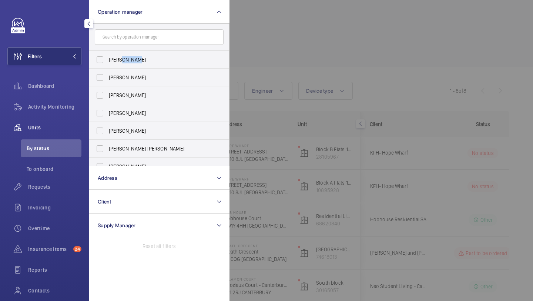
click at [135, 58] on span "[PERSON_NAME]" at bounding box center [160, 59] width 102 height 7
click at [107, 58] on input "[PERSON_NAME]" at bounding box center [100, 59] width 15 height 15
checkbox input "true"
click at [135, 72] on label "Alex Waterman" at bounding box center [153, 78] width 129 height 18
click at [107, 72] on input "Alex Waterman" at bounding box center [100, 77] width 15 height 15
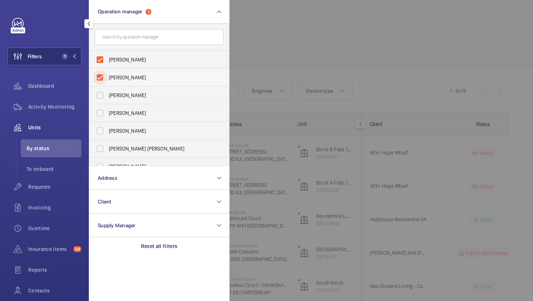
checkbox input "true"
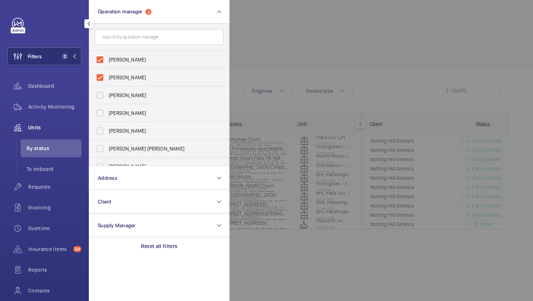
click at [243, 63] on div at bounding box center [496, 150] width 533 height 301
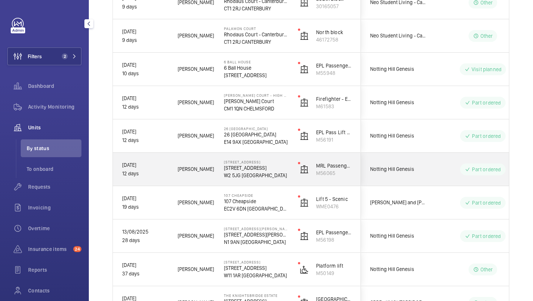
scroll to position [163, 0]
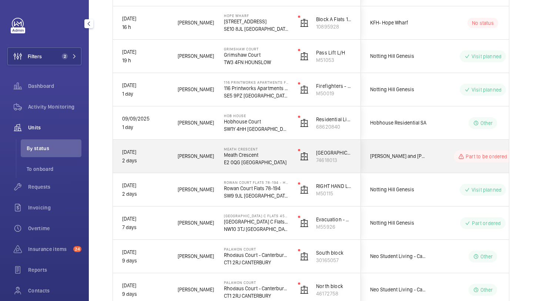
click at [421, 152] on span "Rendall and Rittner National Lift Contract" at bounding box center [398, 156] width 57 height 9
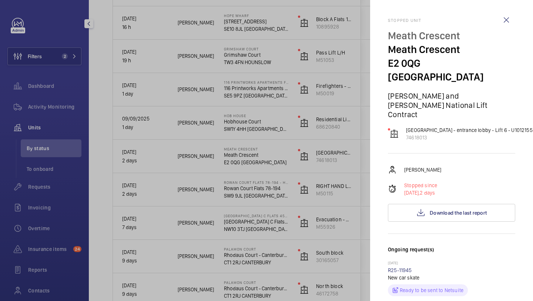
click at [360, 207] on div at bounding box center [266, 150] width 533 height 301
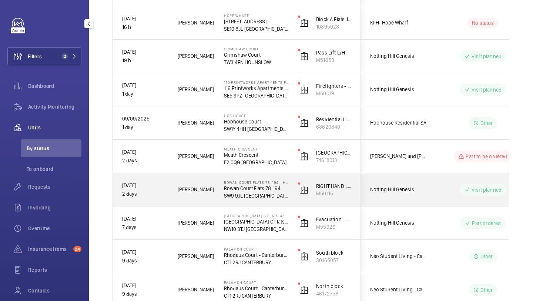
click at [406, 193] on mat-sidenav-container "Filters 2 Dashboard Activity Monitoring Units By status To onboard Requests Inv…" at bounding box center [266, 150] width 533 height 301
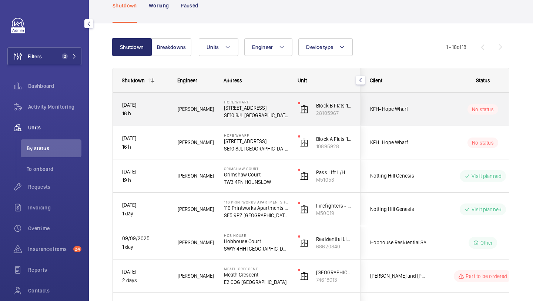
scroll to position [0, 0]
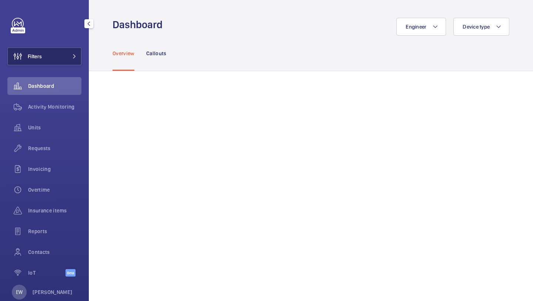
click at [59, 60] on button "Filters" at bounding box center [44, 56] width 74 height 18
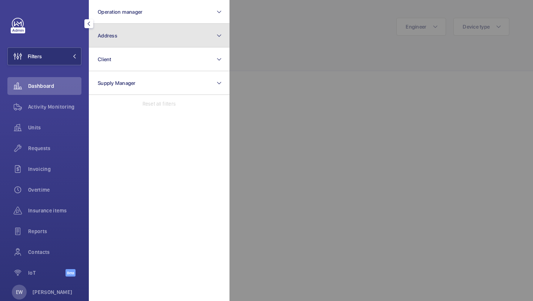
click at [120, 28] on button "Address" at bounding box center [159, 36] width 141 height 24
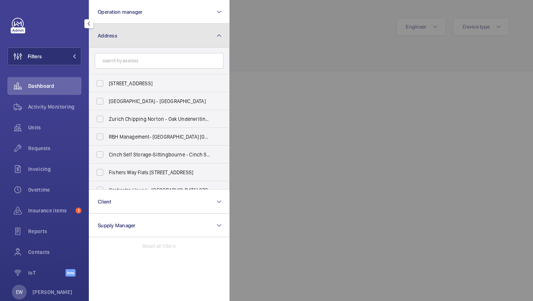
click at [120, 28] on button "Address" at bounding box center [159, 36] width 141 height 24
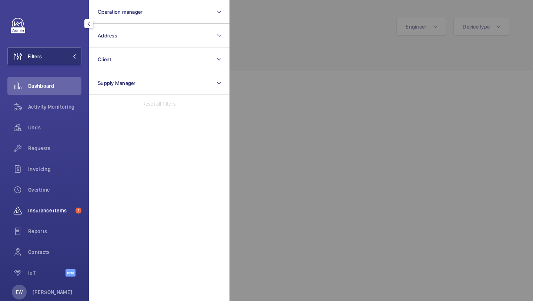
click at [66, 207] on span "Insurance items" at bounding box center [50, 210] width 44 height 7
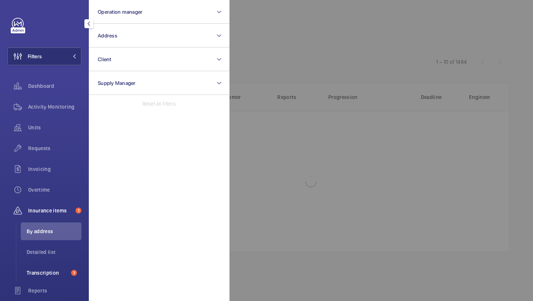
click at [51, 269] on span "Transcription" at bounding box center [47, 272] width 41 height 7
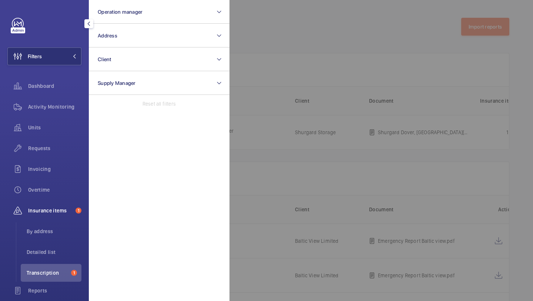
click at [292, 89] on div at bounding box center [496, 150] width 533 height 301
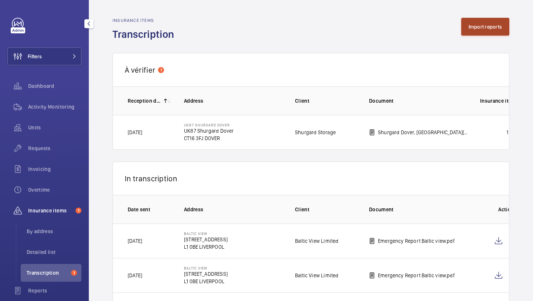
click at [501, 20] on button "Import reports" at bounding box center [485, 27] width 49 height 18
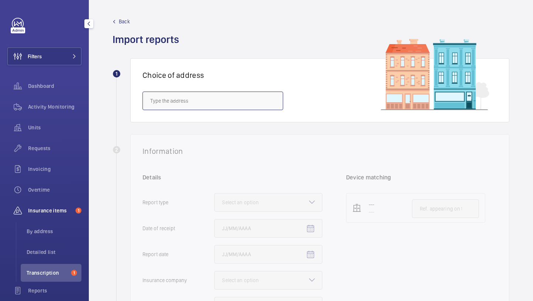
click at [193, 101] on input "text" at bounding box center [213, 100] width 141 height 19
paste input "CM1 1HG"
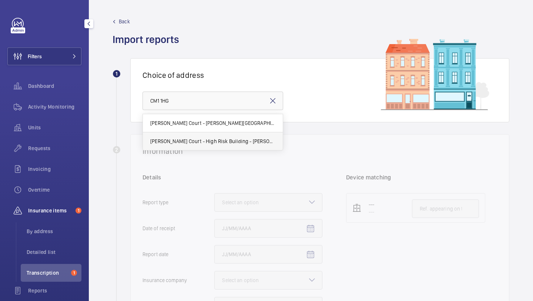
click at [227, 138] on span "[PERSON_NAME] Court - High Risk Building - [PERSON_NAME][GEOGRAPHIC_DATA] 1HG" at bounding box center [212, 140] width 125 height 7
type input "[PERSON_NAME] Court - High Risk Building - [PERSON_NAME][GEOGRAPHIC_DATA] 1HG"
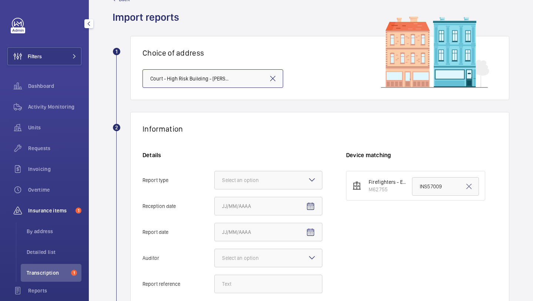
scroll to position [56, 0]
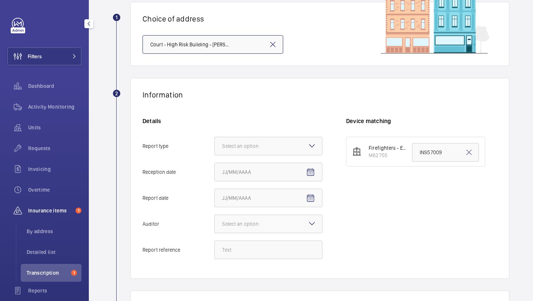
click at [241, 146] on div "Select an option" at bounding box center [249, 145] width 55 height 7
click at [215, 146] on input "Report type Select an option" at bounding box center [215, 146] width 0 height 18
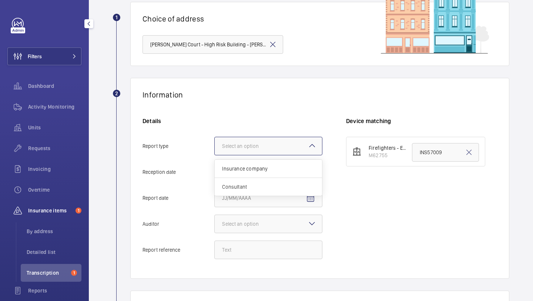
click at [250, 171] on span "Insurance company" at bounding box center [268, 168] width 93 height 7
click at [215, 155] on input "Report type Select an option Insurance company Consultant" at bounding box center [215, 146] width 0 height 18
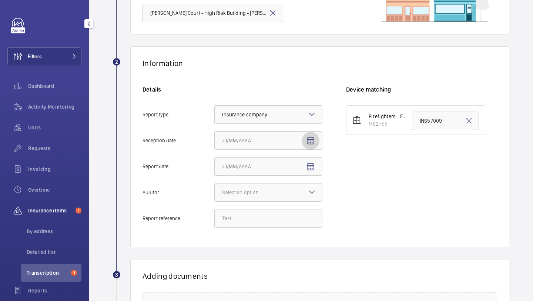
click at [313, 141] on mat-icon "Open calendar" at bounding box center [310, 140] width 9 height 9
click at [273, 217] on span "10" at bounding box center [269, 215] width 13 height 13
type input "[DATE]"
click at [313, 138] on mat-icon "Open calendar" at bounding box center [310, 140] width 9 height 9
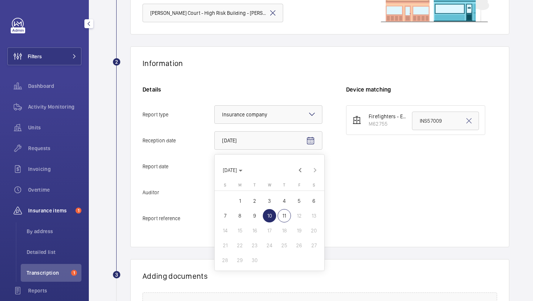
click at [269, 220] on span "10" at bounding box center [269, 215] width 13 height 13
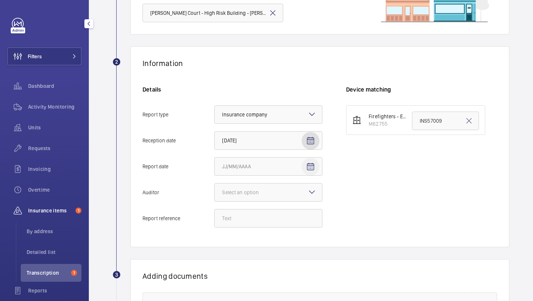
click at [309, 165] on mat-icon "Open calendar" at bounding box center [310, 166] width 9 height 9
click at [266, 239] on span "10" at bounding box center [269, 241] width 13 height 13
type input "[DATE]"
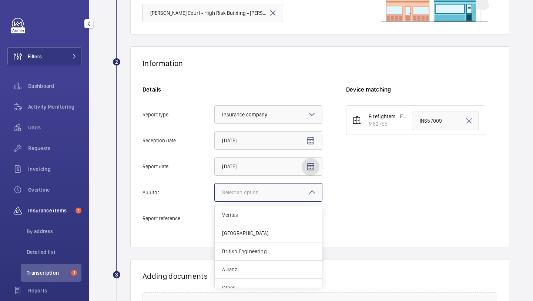
click at [273, 198] on div at bounding box center [268, 192] width 107 height 18
click at [215, 198] on input "Auditor Select an option Veritas Zurich British Engineering Allianz Other" at bounding box center [215, 192] width 0 height 18
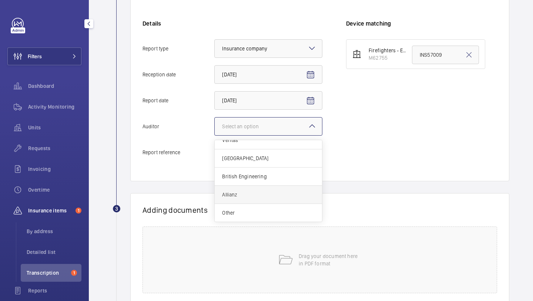
scroll to position [200, 0]
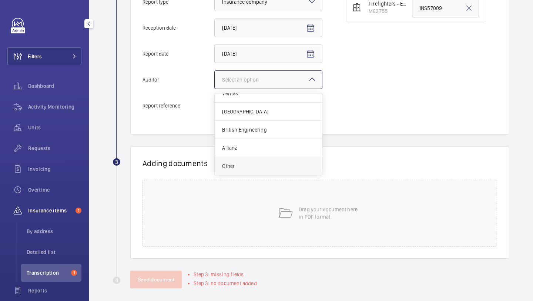
click at [266, 170] on div "Other" at bounding box center [268, 166] width 107 height 18
click at [215, 89] on input "Auditor Select an option Veritas Zurich British Engineering Allianz Other" at bounding box center [215, 80] width 0 height 18
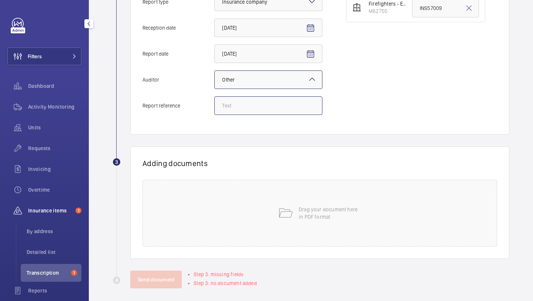
click at [268, 109] on input "Report reference" at bounding box center [268, 105] width 108 height 19
paste input "INS67290"
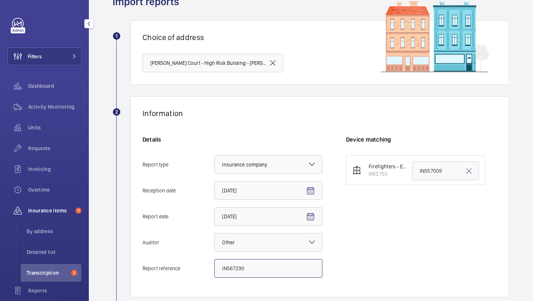
scroll to position [0, 0]
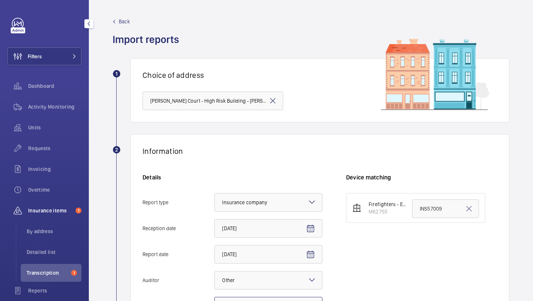
type input "INS67290"
click at [427, 205] on input "INS57009" at bounding box center [445, 208] width 67 height 19
paste input "67290"
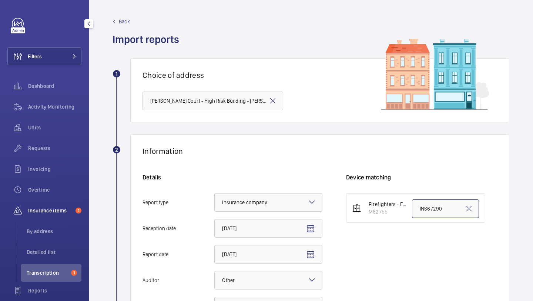
type input "INS67290"
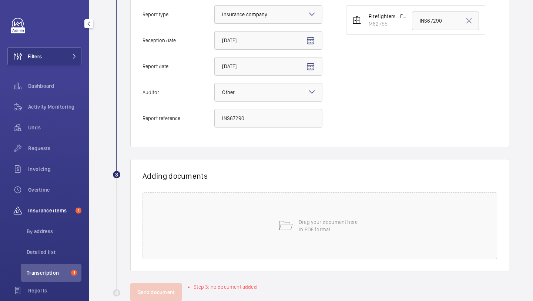
scroll to position [206, 0]
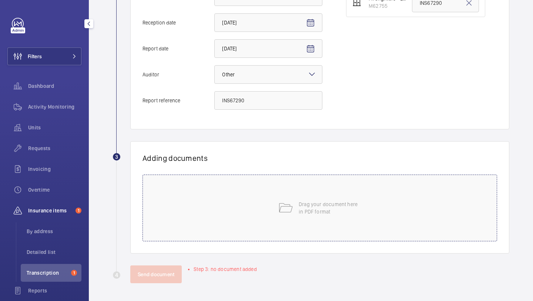
click at [294, 200] on div "Drag your document here in PDF format" at bounding box center [320, 207] width 355 height 67
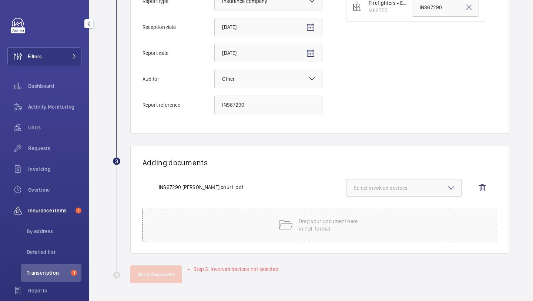
scroll to position [201, 0]
click at [367, 191] on button "Select involved devices" at bounding box center [404, 188] width 116 height 18
click at [367, 213] on span "M62755" at bounding box center [404, 210] width 77 height 7
click at [365, 213] on input "M62755" at bounding box center [357, 211] width 15 height 15
checkbox input "true"
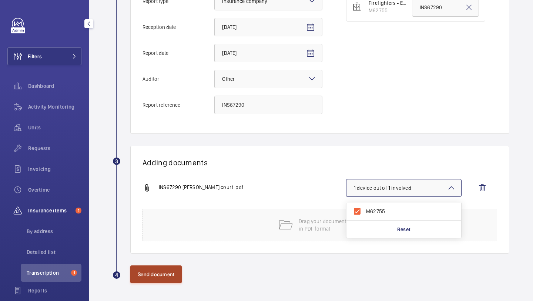
click at [160, 275] on button "Send document" at bounding box center [155, 274] width 51 height 18
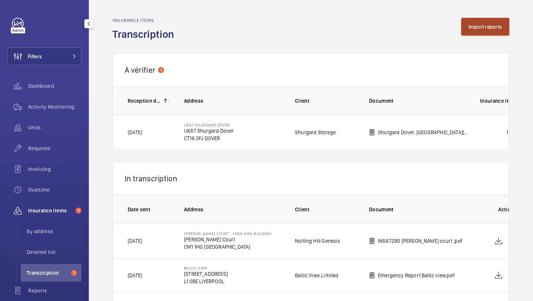
click at [476, 31] on button "Import reports" at bounding box center [485, 27] width 49 height 18
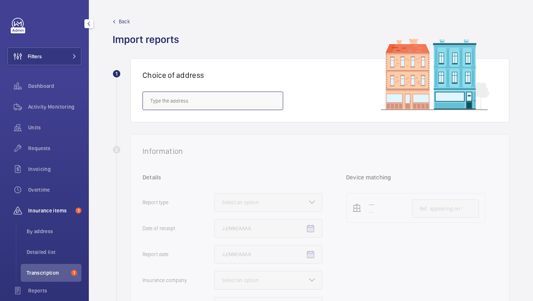
click at [213, 108] on input "text" at bounding box center [213, 100] width 141 height 19
click at [208, 121] on span "Mirlees Court - High Risk Building - Mirlees Court, LONDON SE5 9QW" at bounding box center [195, 122] width 91 height 7
type input "Mirlees Court - High Risk Building - Mirlees Court, LONDON SE5 9QW"
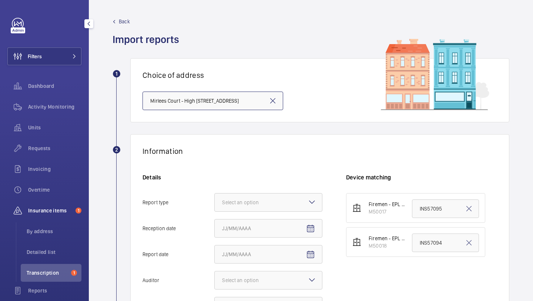
scroll to position [84, 0]
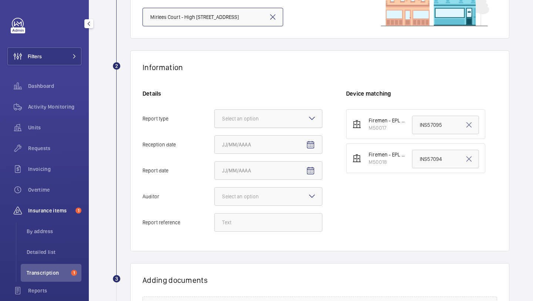
click at [246, 119] on div "Select an option" at bounding box center [249, 118] width 55 height 7
click at [215, 119] on input "Report type Select an option" at bounding box center [215, 119] width 0 height 18
click at [253, 140] on span "Insurance company" at bounding box center [268, 140] width 93 height 7
click at [215, 127] on input "Report type Select an option Insurance company Consultant" at bounding box center [215, 119] width 0 height 18
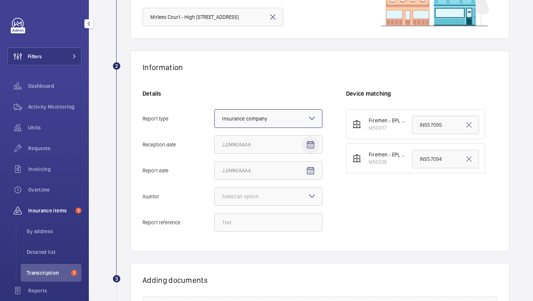
click at [309, 140] on span "Open calendar" at bounding box center [311, 145] width 18 height 18
click at [269, 221] on span "10" at bounding box center [269, 219] width 13 height 13
type input "9/10/2025"
click at [313, 171] on mat-icon "Open calendar" at bounding box center [310, 170] width 9 height 9
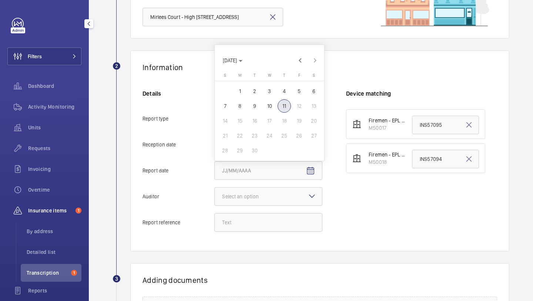
click at [271, 106] on span "10" at bounding box center [269, 105] width 13 height 13
type input "9/10/2025"
click at [274, 198] on div "Select an option" at bounding box center [249, 196] width 55 height 7
click at [215, 198] on input "Auditor Select an option" at bounding box center [215, 196] width 0 height 18
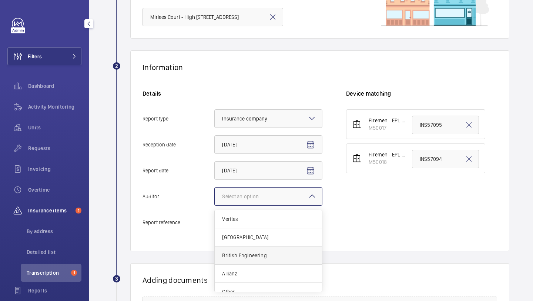
scroll to position [9, 0]
click at [245, 284] on span "Other" at bounding box center [268, 282] width 93 height 7
click at [215, 205] on input "Auditor Select an option Veritas Zurich British Engineering Allianz Other" at bounding box center [215, 196] width 0 height 18
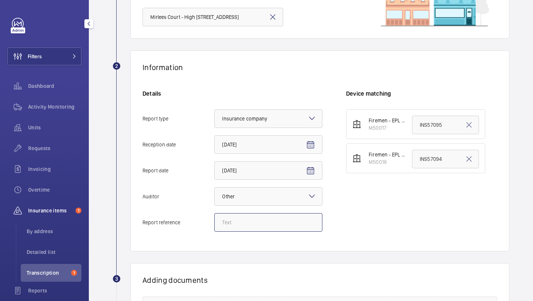
click at [238, 221] on input "Report reference" at bounding box center [268, 222] width 108 height 19
paste input "INS65171"
type input "INS65171"
click at [433, 121] on input "INS57095" at bounding box center [445, 125] width 67 height 19
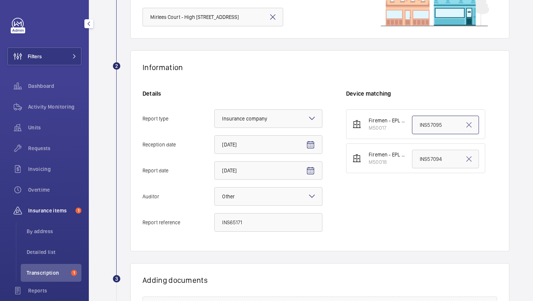
paste input "65171"
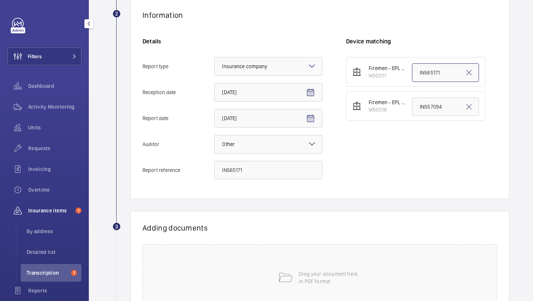
scroll to position [206, 0]
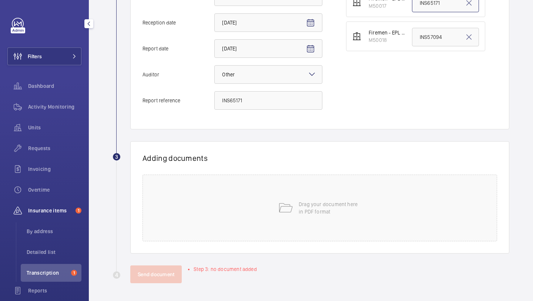
type input "INS65171"
click at [274, 214] on div "Drag your document here in PDF format" at bounding box center [320, 207] width 355 height 67
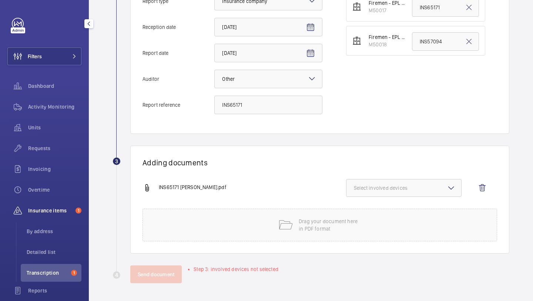
click at [405, 194] on button "Select involved devices" at bounding box center [404, 188] width 116 height 18
click at [400, 206] on label "M50017" at bounding box center [399, 211] width 104 height 18
click at [365, 206] on input "M50017" at bounding box center [357, 211] width 15 height 15
checkbox input "true"
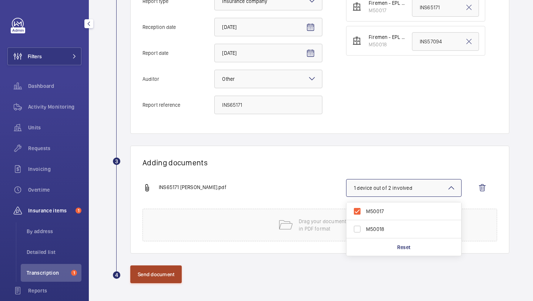
click at [168, 270] on button "Send document" at bounding box center [155, 274] width 51 height 18
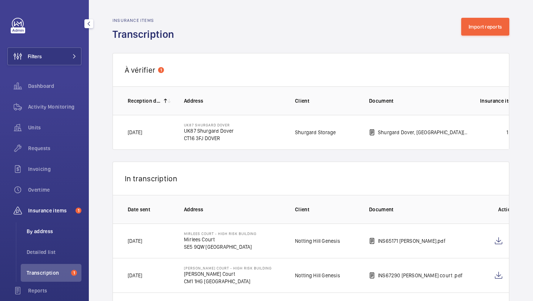
click at [56, 226] on li "By address" at bounding box center [51, 231] width 61 height 18
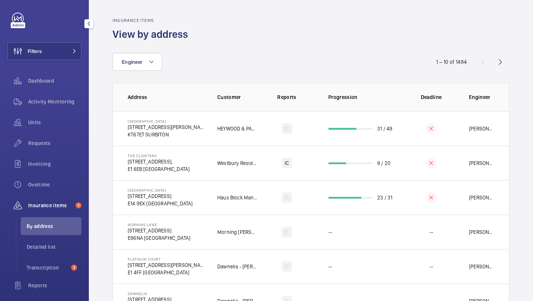
scroll to position [7, 0]
click at [50, 251] on li "Detailed list" at bounding box center [51, 245] width 61 height 18
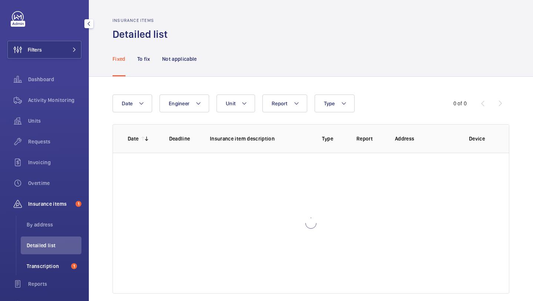
click at [49, 262] on li "Transcription 1" at bounding box center [51, 266] width 61 height 18
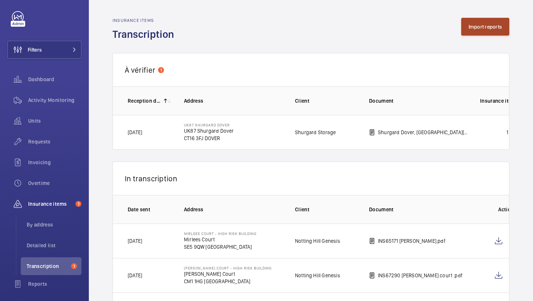
click at [487, 30] on button "Import reports" at bounding box center [485, 27] width 49 height 18
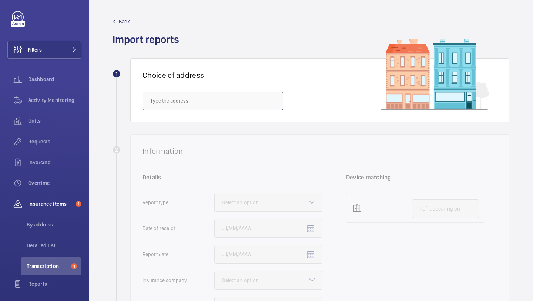
click at [256, 96] on input "text" at bounding box center [213, 100] width 141 height 19
click at [194, 121] on span "Carnegie Court - Carnegie Court, CHELMSFORD CM1 1DG" at bounding box center [172, 122] width 44 height 7
type input "Carnegie Court - Carnegie Court, CHELMSFORD CM1 1DG"
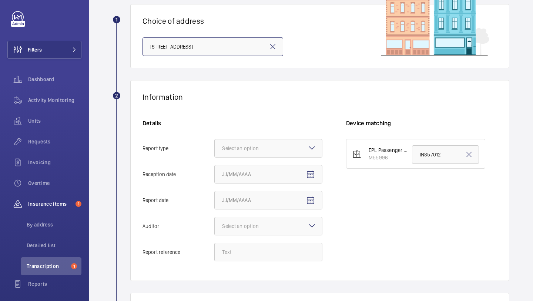
scroll to position [96, 0]
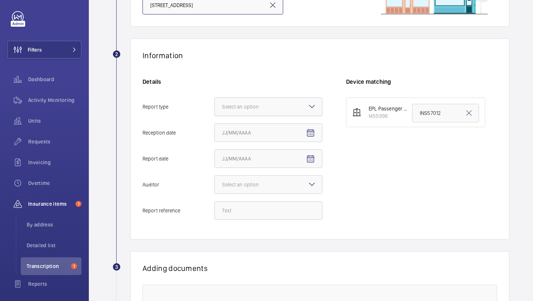
click at [257, 107] on div "Select an option" at bounding box center [249, 106] width 55 height 7
click at [215, 107] on input "Report type Select an option" at bounding box center [215, 107] width 0 height 18
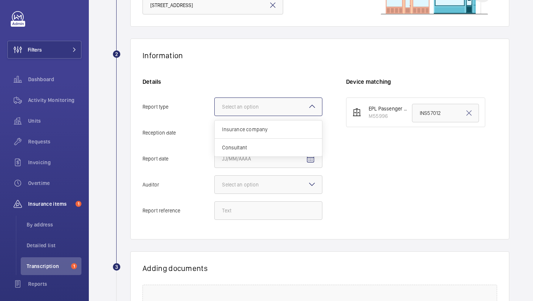
scroll to position [0, 0]
click at [251, 127] on span "Insurance company" at bounding box center [268, 129] width 93 height 7
click at [215, 116] on input "Report type Select an option Insurance company Consultant" at bounding box center [215, 107] width 0 height 18
click at [310, 132] on mat-icon "Open calendar" at bounding box center [310, 133] width 9 height 9
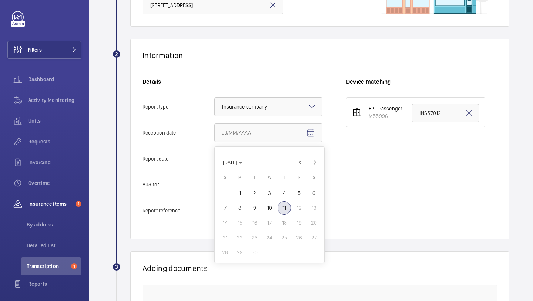
click at [274, 210] on span "10" at bounding box center [269, 207] width 13 height 13
type input "9/10/2025"
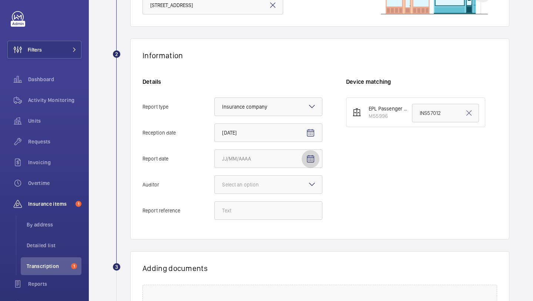
click at [310, 158] on mat-icon "Open calendar" at bounding box center [310, 158] width 9 height 9
click at [269, 230] on span "10" at bounding box center [269, 233] width 13 height 13
type input "9/10/2025"
click at [309, 184] on mat-icon at bounding box center [312, 184] width 9 height 9
click at [215, 184] on input "Auditor Select an option" at bounding box center [215, 185] width 0 height 18
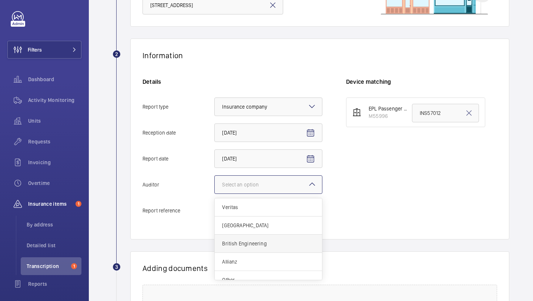
scroll to position [9, 0]
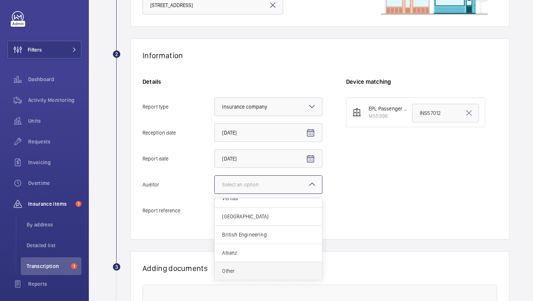
click at [258, 270] on span "Other" at bounding box center [268, 270] width 93 height 7
click at [215, 193] on input "Auditor Select an option Veritas Zurich British Engineering Allianz Other" at bounding box center [215, 185] width 0 height 18
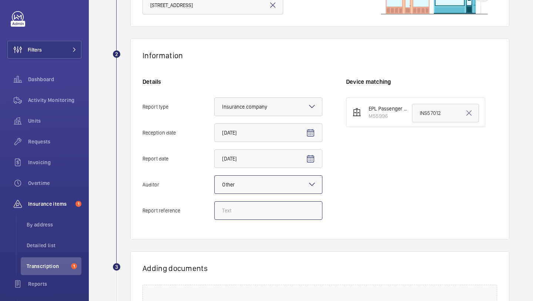
click at [274, 213] on input "Report reference" at bounding box center [268, 210] width 108 height 19
paste input "INS65086"
type input "INS65086"
click at [438, 111] on input "INS57012" at bounding box center [445, 113] width 67 height 19
click at [438, 110] on input "INS57012" at bounding box center [445, 113] width 67 height 19
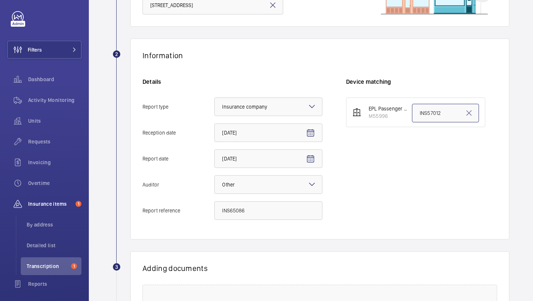
paste input "65086"
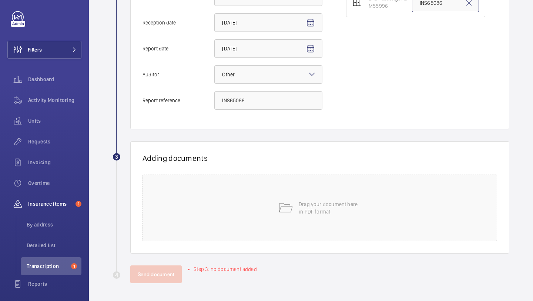
type input "INS65086"
click at [245, 199] on div "Drag your document here in PDF format" at bounding box center [320, 207] width 355 height 67
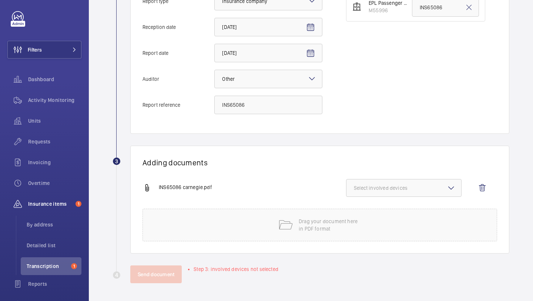
scroll to position [201, 0]
click at [411, 190] on span "Select involved devices" at bounding box center [404, 187] width 100 height 7
click at [395, 211] on span "M55996" at bounding box center [404, 210] width 77 height 7
click at [365, 211] on input "M55996" at bounding box center [357, 211] width 15 height 15
checkbox input "true"
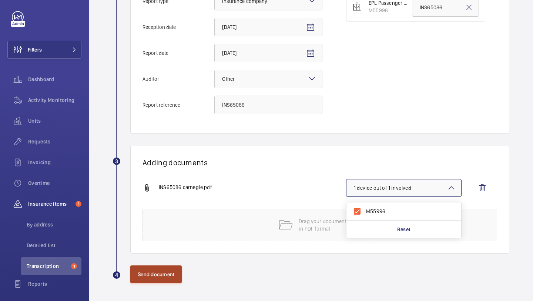
click at [171, 274] on button "Send document" at bounding box center [155, 274] width 51 height 18
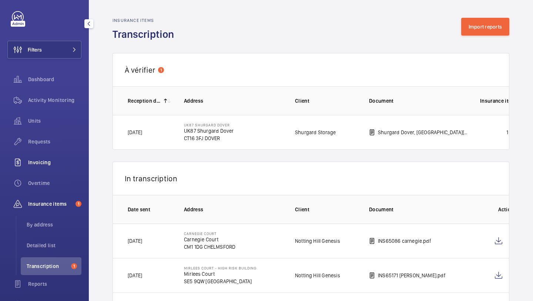
click at [51, 156] on div "Invoicing" at bounding box center [44, 162] width 74 height 18
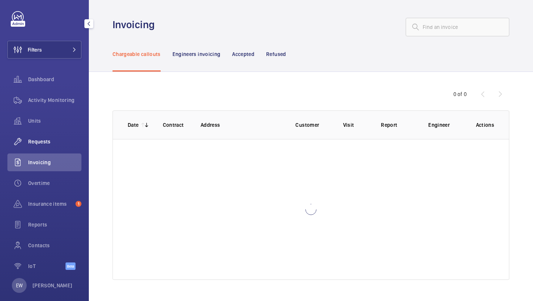
click at [51, 149] on div "Requests" at bounding box center [44, 142] width 74 height 18
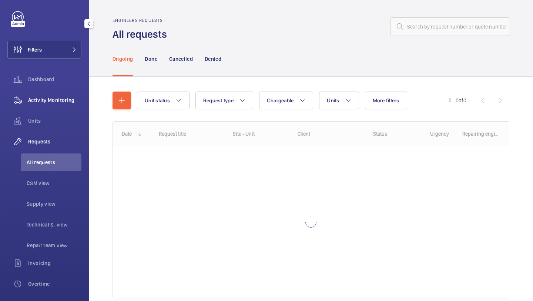
click at [59, 108] on div "Activity Monitoring" at bounding box center [44, 100] width 74 height 18
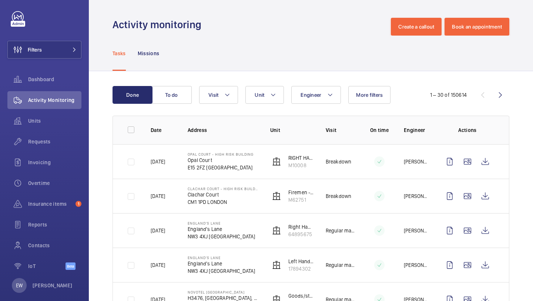
click at [430, 36] on div "Tasks Missions" at bounding box center [311, 53] width 397 height 35
click at [430, 35] on button "Create a callout" at bounding box center [416, 27] width 51 height 18
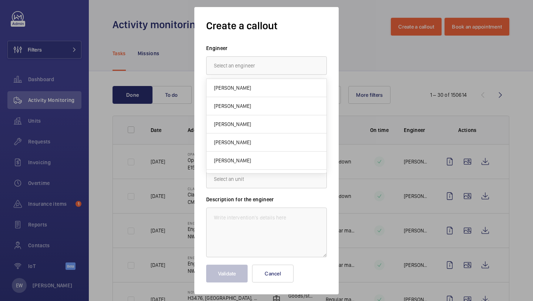
click at [306, 61] on input "text" at bounding box center [266, 65] width 121 height 19
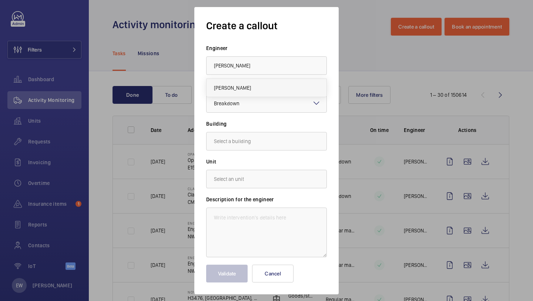
click at [279, 89] on mat-option "Terry French" at bounding box center [267, 88] width 120 height 18
type input "Terry French"
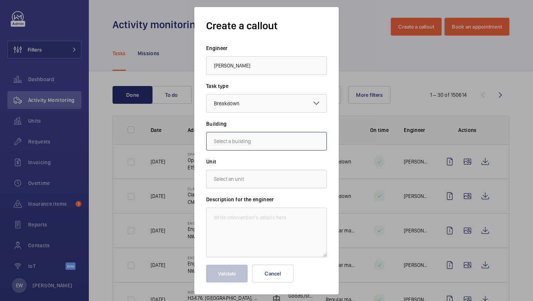
click at [254, 140] on input "text" at bounding box center [266, 141] width 121 height 19
click at [266, 159] on mat-option "Carnegie Court, CM1 1DG CHELMSFORD" at bounding box center [267, 163] width 120 height 18
type input "Carnegie Court, CM1 1DG CHELMSFORD"
click at [253, 183] on input "text" at bounding box center [266, 179] width 121 height 19
click at [253, 197] on span "M55996 - EPL Passenger Lift" at bounding box center [247, 200] width 66 height 7
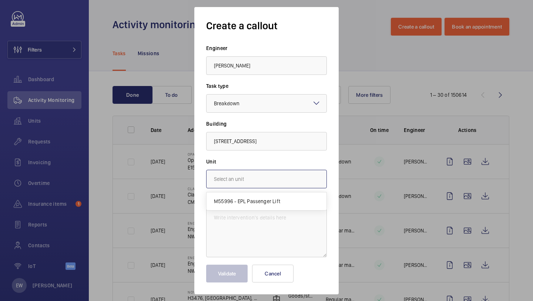
type input "M55996 - EPL Passenger Lift"
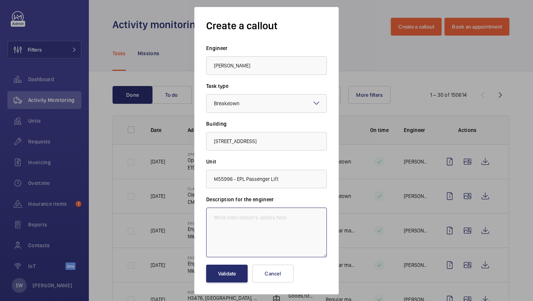
click at [241, 241] on textarea at bounding box center [266, 232] width 121 height 50
paste textarea "Autodialler is not connecting to the maintenance company and there is no Warden…"
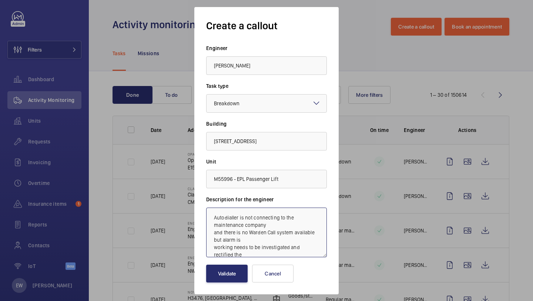
scroll to position [8, 0]
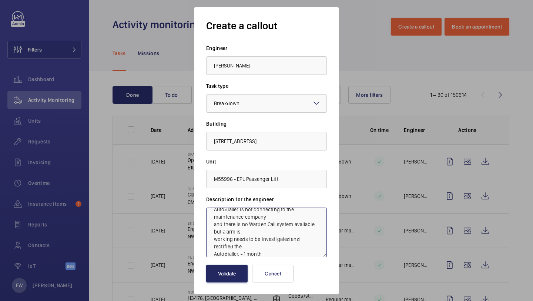
type textarea "Autodialler is not connecting to the maintenance company and there is no Warden…"
click at [227, 276] on button "Validate" at bounding box center [226, 273] width 41 height 18
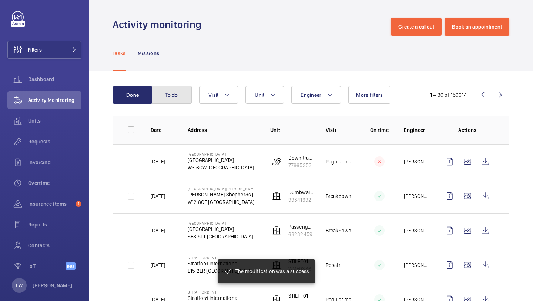
click at [172, 90] on button "To do" at bounding box center [172, 95] width 40 height 18
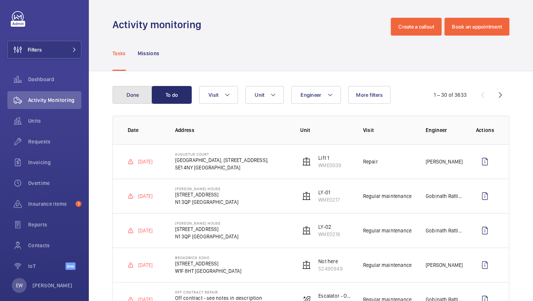
click at [142, 93] on button "Done" at bounding box center [133, 95] width 40 height 18
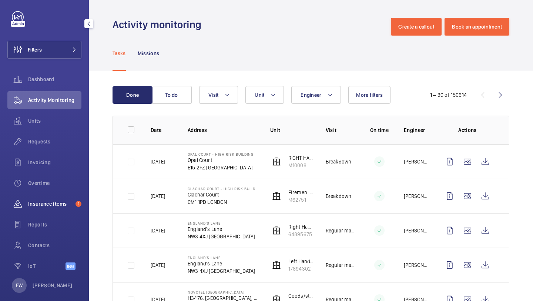
click at [63, 206] on span "Insurance items" at bounding box center [50, 203] width 44 height 7
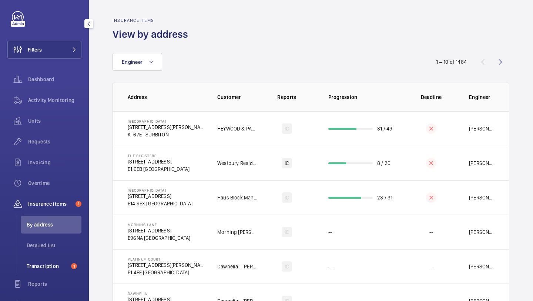
click at [67, 263] on span "Transcription" at bounding box center [47, 265] width 41 height 7
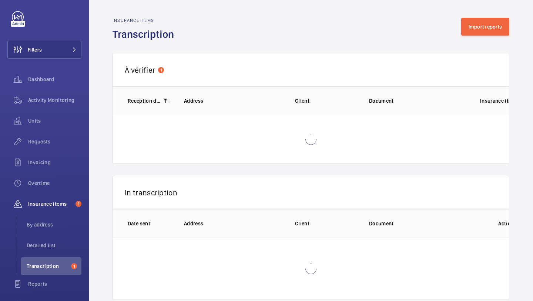
click at [483, 14] on wm-front-admin-audit-in-transcription-table "Insurance items Transcription Import reports À vérifier 1 1 – 1 of 1 Reception …" at bounding box center [311, 158] width 444 height 317
click at [480, 19] on button "Import reports" at bounding box center [485, 27] width 49 height 18
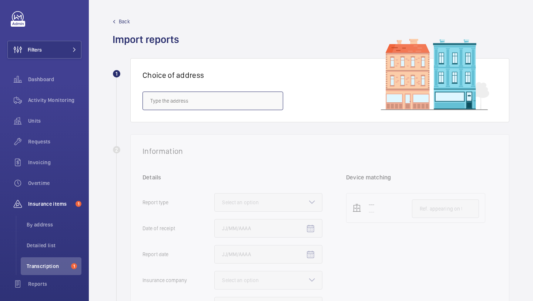
click at [217, 93] on input "text" at bounding box center [213, 100] width 141 height 19
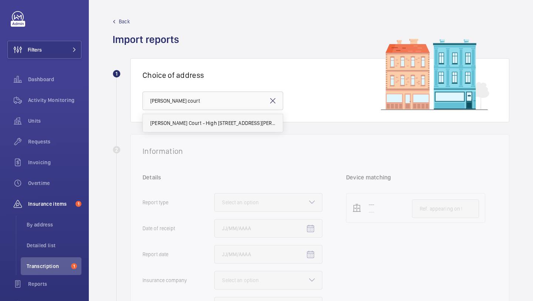
click at [218, 124] on span "Norman Court - High Risk Building - Norman Court, LONDON CM1 1DR" at bounding box center [212, 122] width 125 height 7
type input "Norman Court - High Risk Building - Norman Court, LONDON CM1 1DR"
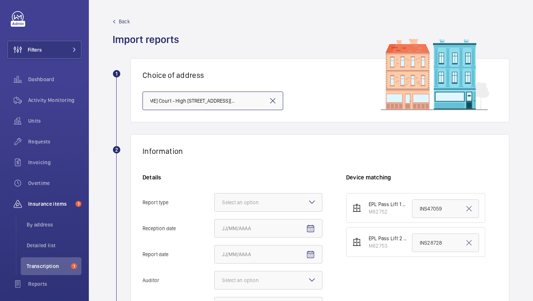
scroll to position [63, 0]
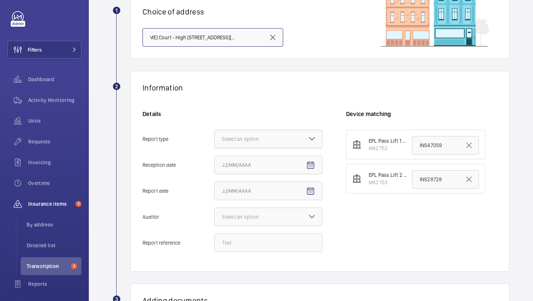
click at [251, 135] on div at bounding box center [268, 139] width 107 height 18
click at [215, 135] on input "Report type Select an option" at bounding box center [215, 139] width 0 height 18
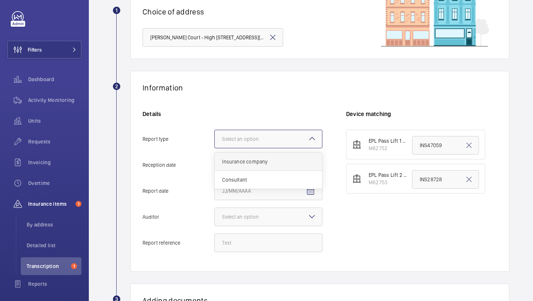
click at [244, 160] on span "Insurance company" at bounding box center [268, 161] width 93 height 7
click at [215, 148] on input "Report type Select an option Insurance company Consultant" at bounding box center [215, 139] width 0 height 18
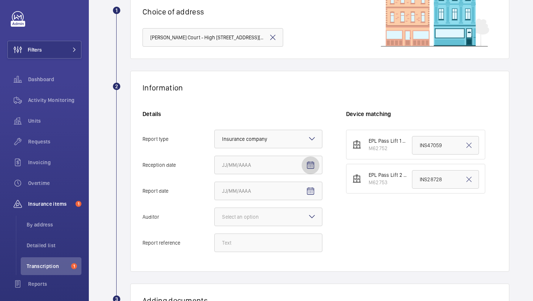
click at [315, 157] on span "Open calendar" at bounding box center [311, 165] width 18 height 18
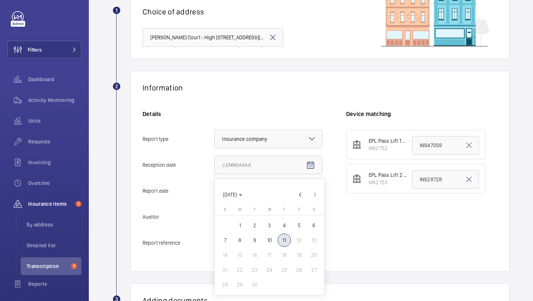
click at [275, 243] on span "10" at bounding box center [269, 239] width 13 height 13
type input "9/10/2025"
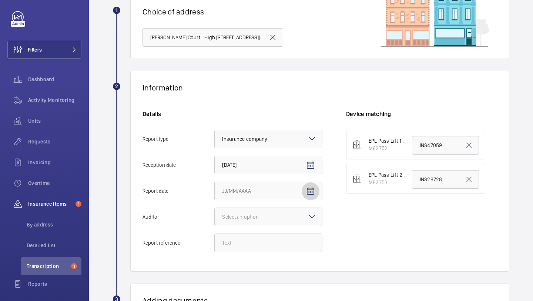
click at [311, 192] on mat-icon "Open calendar" at bounding box center [310, 191] width 9 height 9
click at [272, 126] on span "10" at bounding box center [269, 126] width 13 height 13
type input "9/10/2025"
click at [264, 227] on div "Details Report type Select an option × Insurance company × Reception date 9/10/…" at bounding box center [245, 184] width 204 height 149
click at [264, 224] on div at bounding box center [268, 217] width 107 height 18
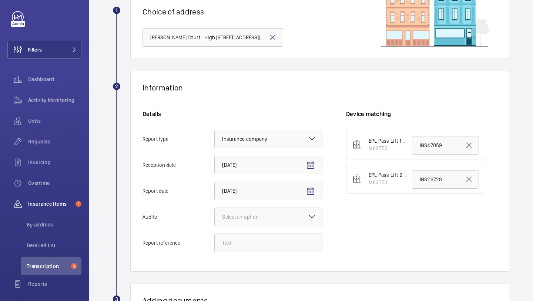
click at [215, 224] on input "Auditor Select an option" at bounding box center [215, 217] width 0 height 18
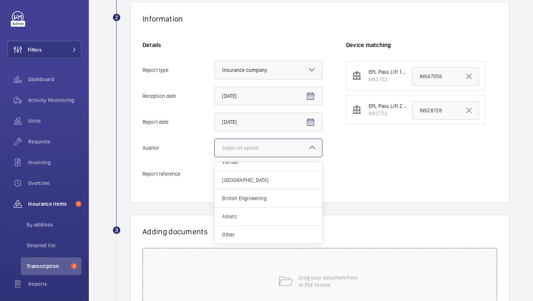
scroll to position [138, 0]
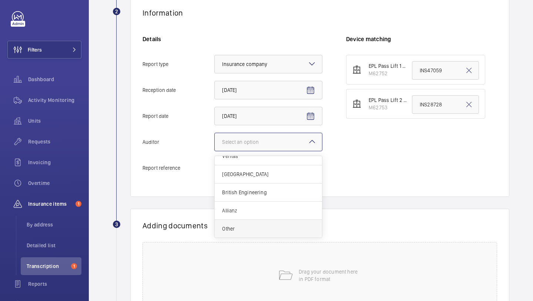
click at [260, 235] on div "Other" at bounding box center [268, 229] width 107 height 18
click at [215, 151] on input "Auditor Select an option Veritas Zurich British Engineering Allianz Other" at bounding box center [215, 142] width 0 height 18
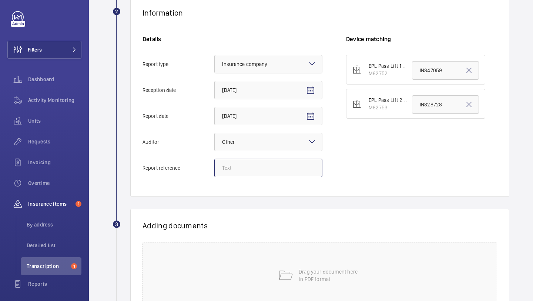
click at [269, 163] on input "Report reference" at bounding box center [268, 168] width 108 height 19
paste input "INS65085"
type input "INS65085"
click at [430, 78] on input "INS47059" at bounding box center [445, 70] width 67 height 19
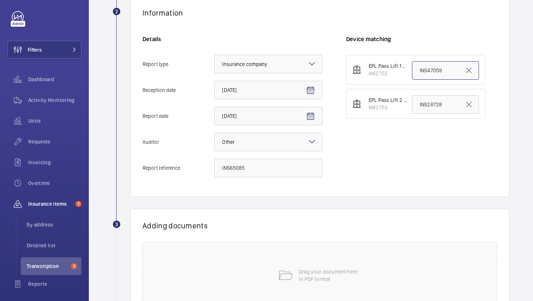
click at [430, 78] on input "INS47059" at bounding box center [445, 70] width 67 height 19
paste input "65085"
type input "INS65085"
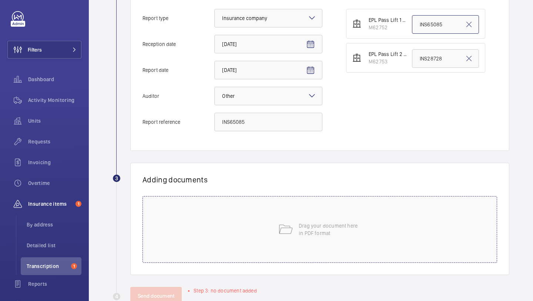
scroll to position [206, 0]
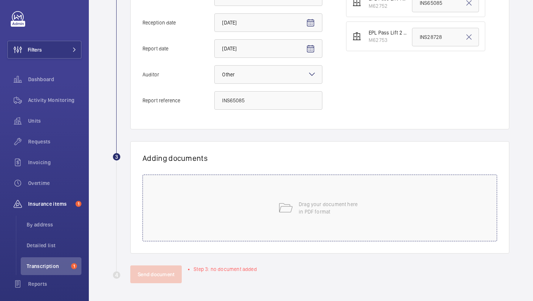
click at [290, 223] on div "Drag your document here in PDF format" at bounding box center [320, 207] width 355 height 67
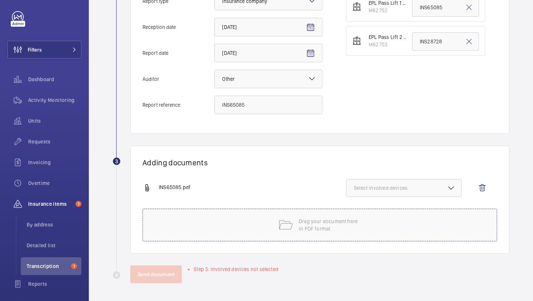
scroll to position [201, 0]
click at [394, 187] on span "Select involved devices" at bounding box center [404, 187] width 100 height 7
click at [395, 206] on label "M62752" at bounding box center [399, 211] width 104 height 18
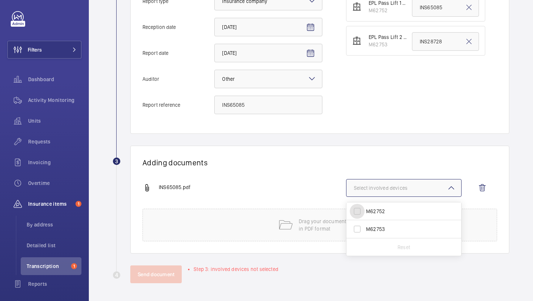
click at [365, 206] on input "M62752" at bounding box center [357, 211] width 15 height 15
checkbox input "true"
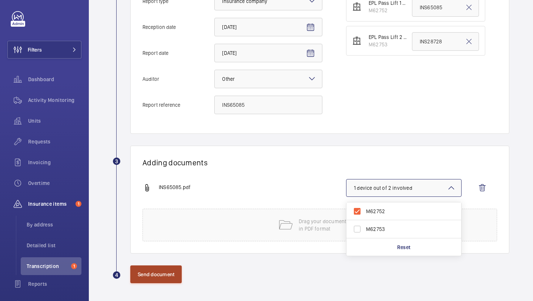
click at [169, 272] on button "Send document" at bounding box center [155, 274] width 51 height 18
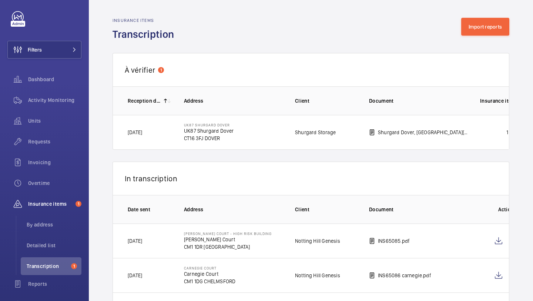
click at [469, 36] on div "Insurance items Transcription Import reports" at bounding box center [311, 29] width 397 height 23
click at [471, 34] on button "Import reports" at bounding box center [485, 27] width 49 height 18
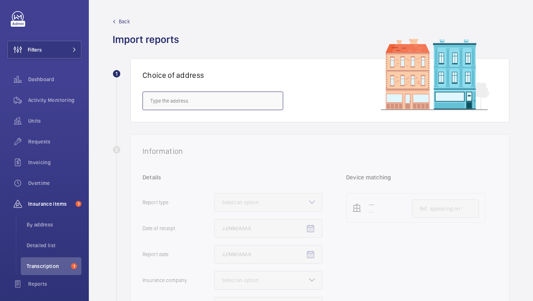
click at [238, 104] on input "text" at bounding box center [213, 100] width 141 height 19
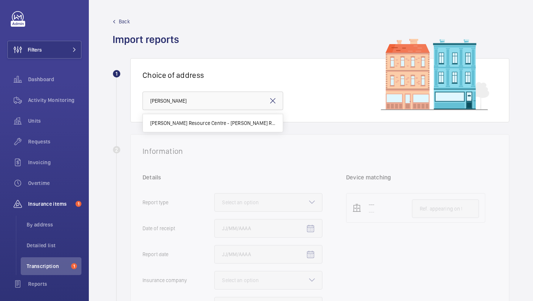
click at [234, 120] on span "Rosa Morrisons Resource Centre - Rosa Morrisons Resource Centre, BARNET EN5 1NA" at bounding box center [212, 122] width 125 height 7
type input "Rosa Morrisons Resource Centre - Rosa Morrisons Resource Centre, BARNET EN5 1NA"
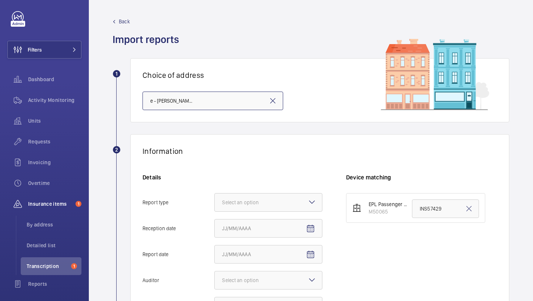
scroll to position [39, 0]
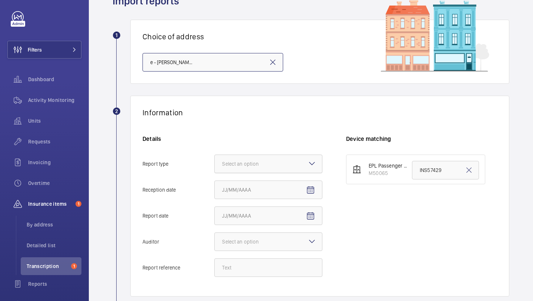
click at [247, 156] on div at bounding box center [268, 164] width 107 height 18
click at [215, 156] on input "Report type Select an option" at bounding box center [215, 164] width 0 height 18
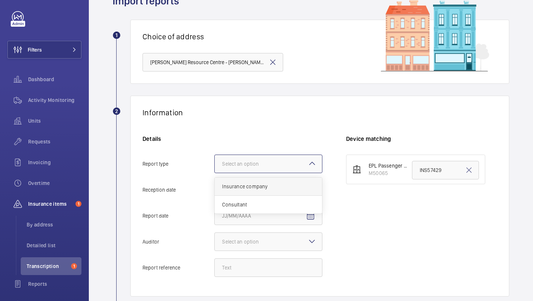
click at [241, 182] on div "Insurance company" at bounding box center [268, 186] width 107 height 18
click at [215, 173] on input "Report type Select an option Insurance company Consultant" at bounding box center [215, 164] width 0 height 18
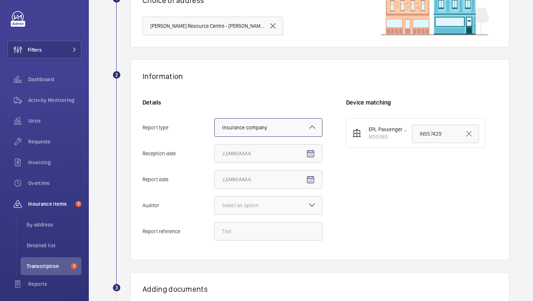
scroll to position [119, 0]
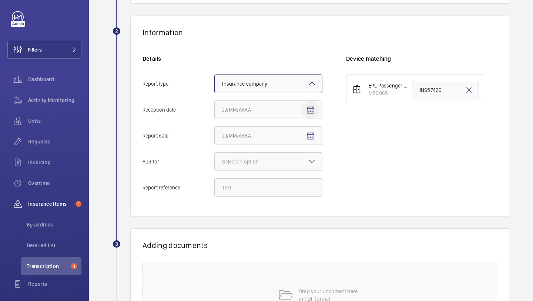
click at [311, 110] on mat-icon "Open calendar" at bounding box center [310, 110] width 9 height 9
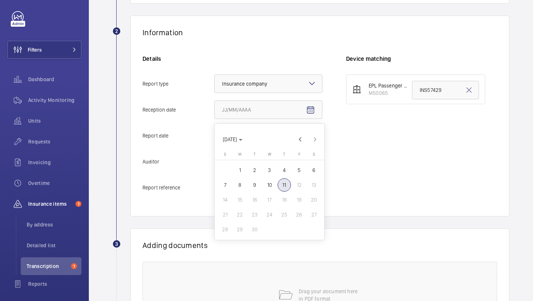
click at [271, 186] on span "10" at bounding box center [269, 184] width 13 height 13
type input "9/10/2025"
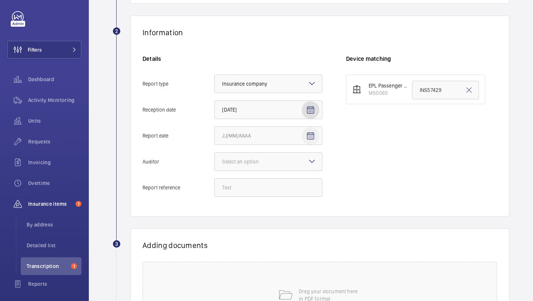
click at [312, 139] on mat-icon "Open calendar" at bounding box center [310, 135] width 9 height 9
click at [271, 211] on span "10" at bounding box center [269, 210] width 13 height 13
type input "9/10/2025"
click at [283, 164] on div at bounding box center [268, 162] width 107 height 18
click at [215, 164] on input "Auditor Select an option" at bounding box center [215, 162] width 0 height 18
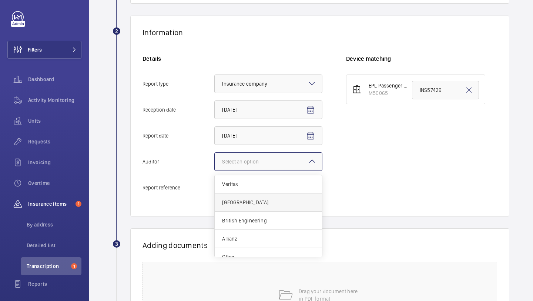
scroll to position [9, 0]
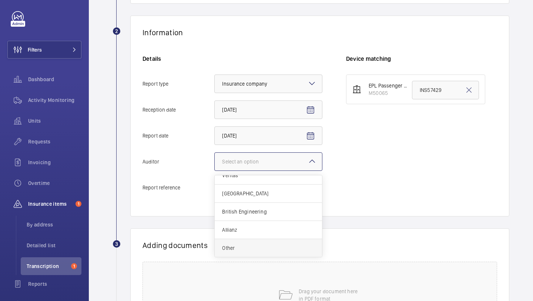
click at [260, 243] on div "Other" at bounding box center [268, 248] width 107 height 18
click at [215, 170] on input "Auditor Select an option Veritas Zurich British Engineering Allianz Other" at bounding box center [215, 162] width 0 height 18
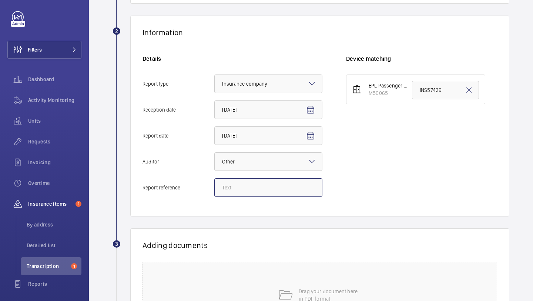
click at [269, 189] on input "Report reference" at bounding box center [268, 187] width 108 height 19
paste input "INS65361"
type input "INS65361"
click at [431, 88] on input "INS57429" at bounding box center [445, 90] width 67 height 19
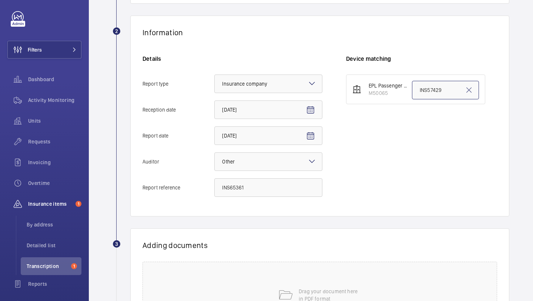
click at [431, 88] on input "INS57429" at bounding box center [445, 90] width 67 height 19
paste input "65361"
type input "INS65361"
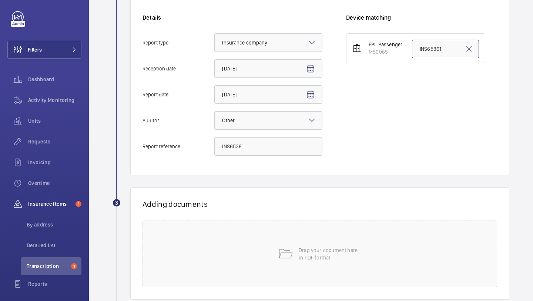
scroll to position [206, 0]
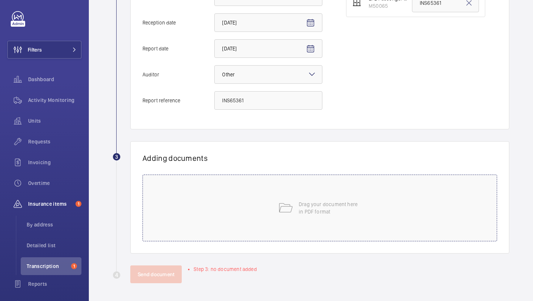
click at [323, 195] on div "Drag your document here in PDF format" at bounding box center [320, 207] width 355 height 67
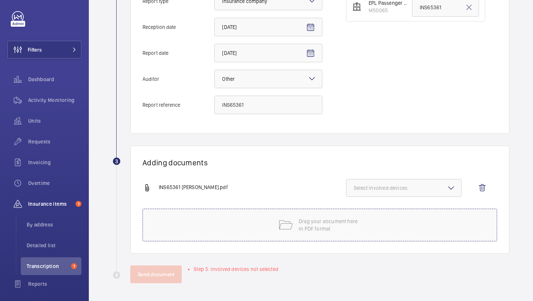
scroll to position [201, 0]
click at [391, 192] on button "Select involved devices" at bounding box center [404, 188] width 116 height 18
click at [380, 201] on div "INS65361 rosa morrisons.pdf Select involved devices M50065 Reset" at bounding box center [317, 194] width 349 height 30
click at [379, 191] on span "Select involved devices" at bounding box center [404, 187] width 100 height 7
click at [377, 203] on label "M50065" at bounding box center [399, 211] width 104 height 18
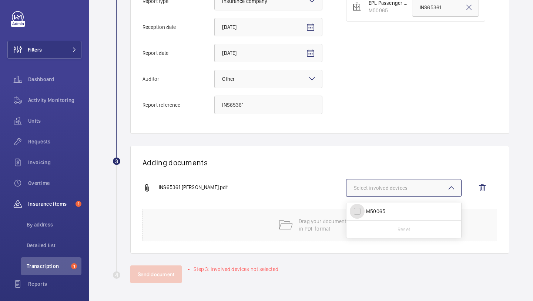
click at [365, 204] on input "M50065" at bounding box center [357, 211] width 15 height 15
checkbox input "true"
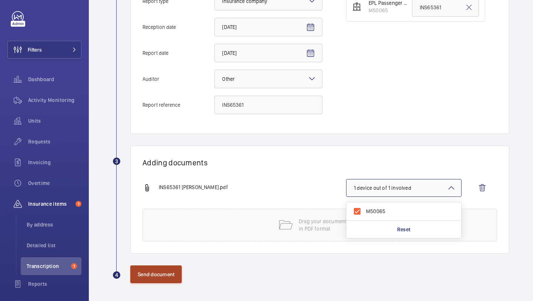
click at [160, 278] on button "Send document" at bounding box center [155, 274] width 51 height 18
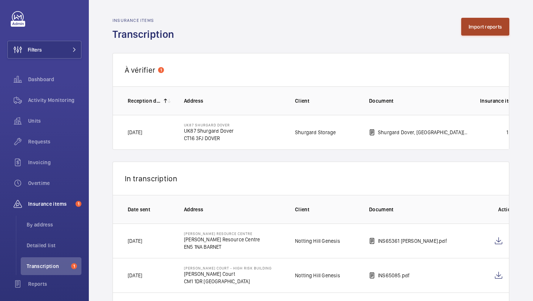
click at [505, 32] on button "Import reports" at bounding box center [485, 27] width 49 height 18
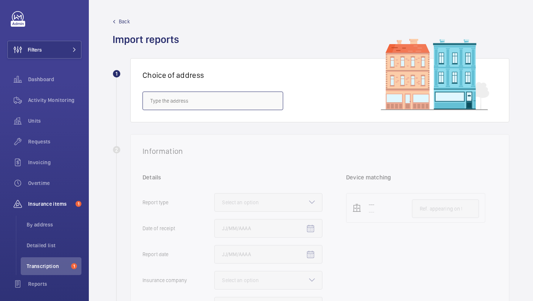
click at [253, 104] on input "text" at bounding box center [213, 100] width 141 height 19
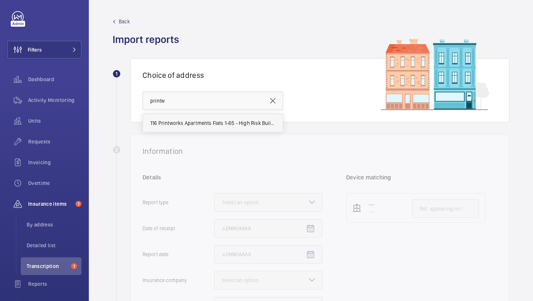
click at [252, 123] on span "116 Printworks Apartments Flats 1-65 - High Risk Building - 116 Printworks Apar…" at bounding box center [212, 122] width 125 height 7
type input "116 Printworks Apartments Flats 1-65 - High Risk Building - 116 Printworks Apar…"
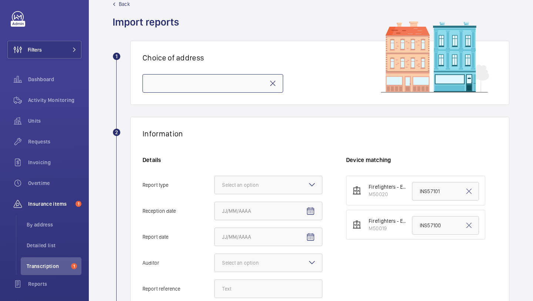
scroll to position [18, 0]
click at [269, 181] on div "Select an option" at bounding box center [249, 184] width 55 height 7
click at [215, 181] on input "Report type Select an option" at bounding box center [215, 185] width 0 height 18
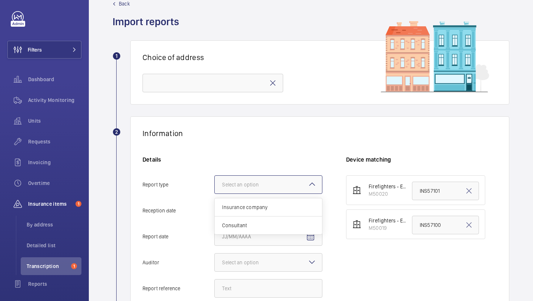
scroll to position [0, 0]
click at [261, 202] on div "Insurance company" at bounding box center [268, 207] width 107 height 18
click at [215, 193] on input "Report type Select an option Insurance company Consultant" at bounding box center [215, 185] width 0 height 18
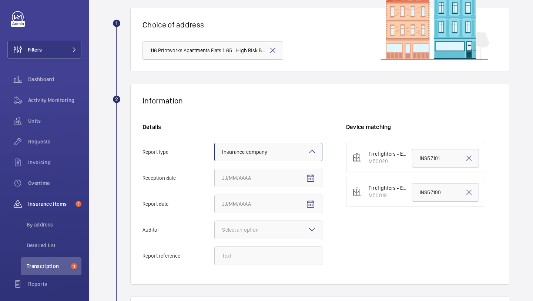
scroll to position [69, 0]
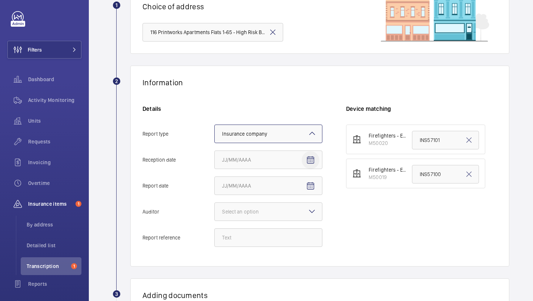
click at [311, 154] on span "Open calendar" at bounding box center [311, 160] width 18 height 18
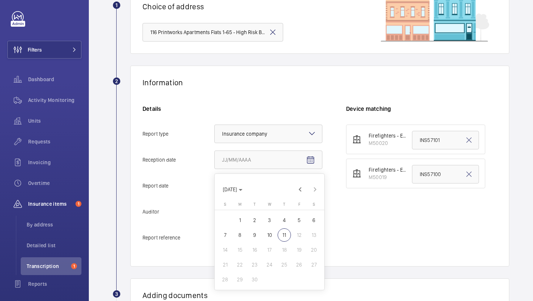
click at [272, 236] on span "10" at bounding box center [269, 234] width 13 height 13
type input "9/10/2025"
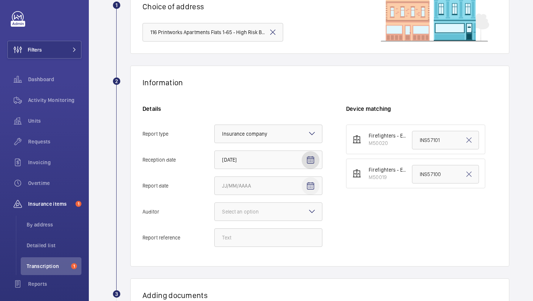
click at [311, 186] on mat-icon "Open calendar" at bounding box center [310, 185] width 9 height 9
click at [270, 123] on span "10" at bounding box center [269, 120] width 13 height 13
type input "9/10/2025"
click at [304, 184] on span "Open calendar" at bounding box center [311, 186] width 18 height 18
click at [289, 226] on div at bounding box center [266, 150] width 533 height 301
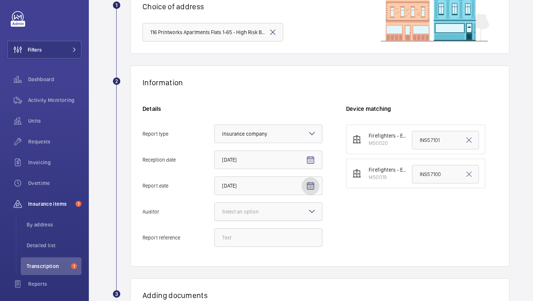
click at [289, 208] on div at bounding box center [268, 212] width 107 height 18
click at [215, 208] on input "Auditor Select an option" at bounding box center [215, 212] width 0 height 18
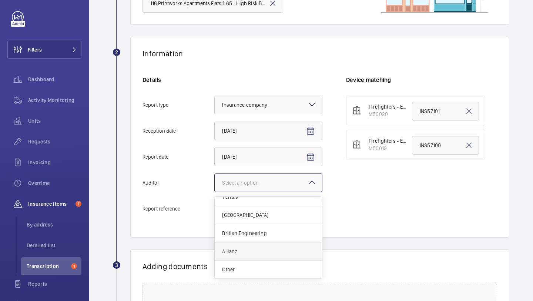
scroll to position [98, 0]
click at [269, 271] on span "Other" at bounding box center [268, 268] width 93 height 7
click at [215, 191] on input "Auditor Select an option Veritas Zurich British Engineering Allianz Other" at bounding box center [215, 182] width 0 height 18
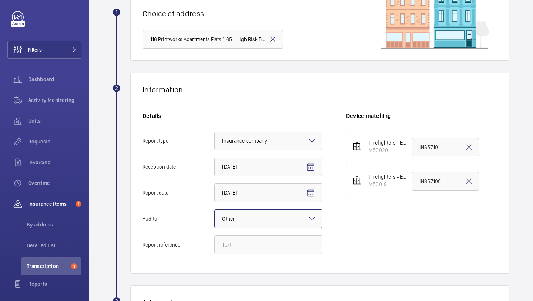
scroll to position [86, 0]
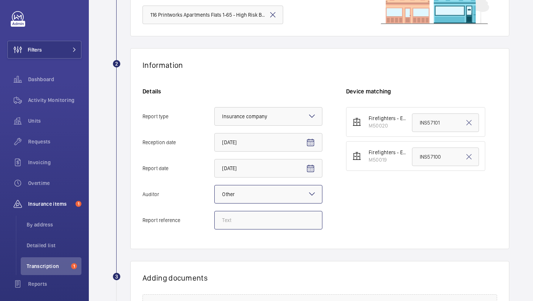
click at [271, 213] on input "Report reference" at bounding box center [268, 220] width 108 height 19
paste input "INS65157"
type input "INS65157"
click at [423, 160] on input "INS57100" at bounding box center [445, 156] width 67 height 19
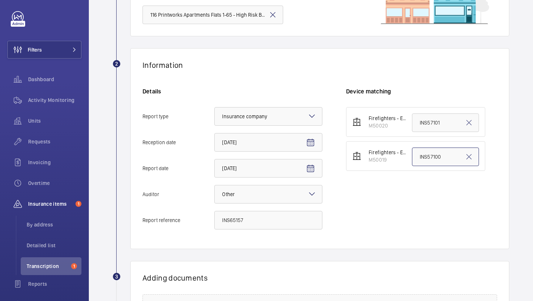
click at [423, 160] on input "INS57100" at bounding box center [445, 156] width 67 height 19
paste input "65157"
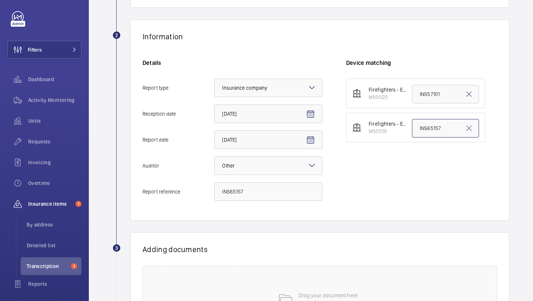
scroll to position [206, 0]
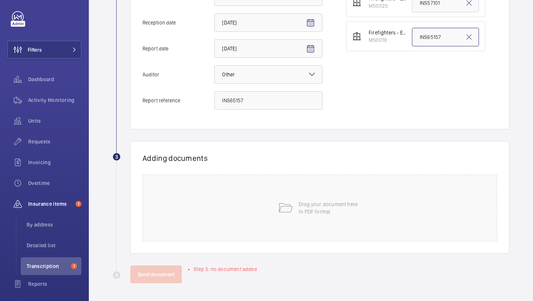
type input "INS65157"
click at [246, 220] on div "Drag your document here in PDF format" at bounding box center [320, 207] width 355 height 67
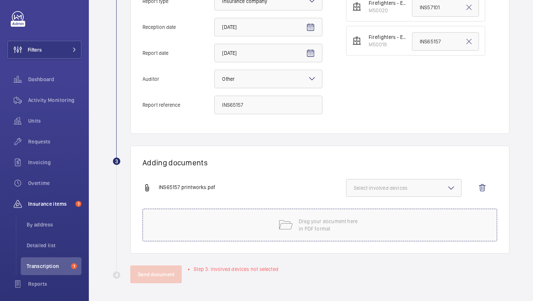
scroll to position [201, 0]
click at [394, 183] on button "Select involved devices" at bounding box center [404, 188] width 116 height 18
click at [387, 227] on span "M50019" at bounding box center [404, 228] width 77 height 7
click at [365, 227] on input "M50019" at bounding box center [357, 228] width 15 height 15
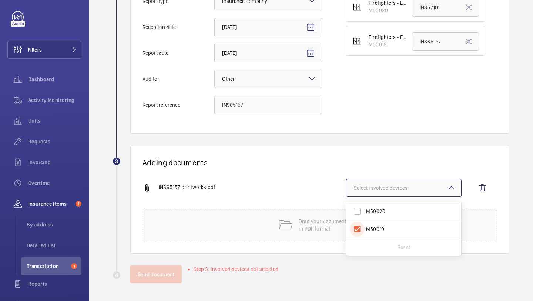
checkbox input "true"
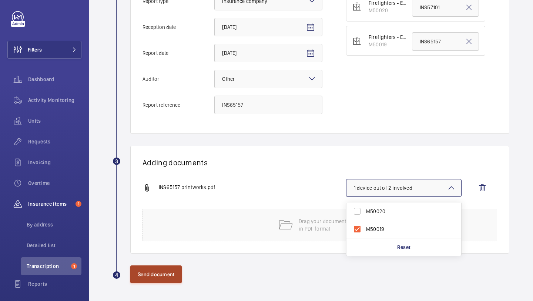
click at [146, 279] on button "Send document" at bounding box center [155, 274] width 51 height 18
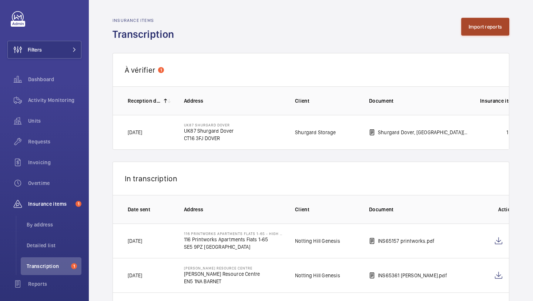
click at [483, 32] on button "Import reports" at bounding box center [485, 27] width 49 height 18
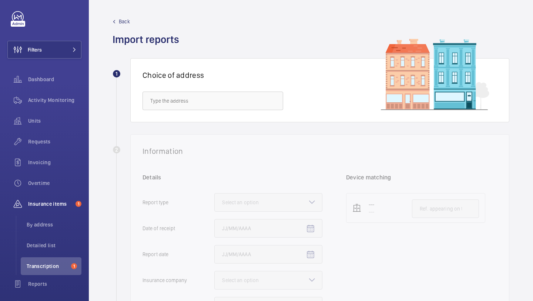
click at [211, 114] on div "Choice of address" at bounding box center [319, 90] width 379 height 64
click at [211, 112] on div "Choice of address" at bounding box center [319, 90] width 379 height 64
click at [211, 108] on input "text" at bounding box center [213, 100] width 141 height 19
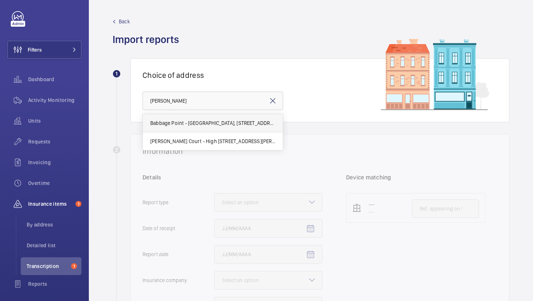
click at [210, 121] on span "Babbage Point - Babbage Point, 20 Norman Road,, LONDON SE10 9SA" at bounding box center [212, 122] width 125 height 7
type input "Babbage Point - Babbage Point, 20 Norman Road,, LONDON SE10 9SA"
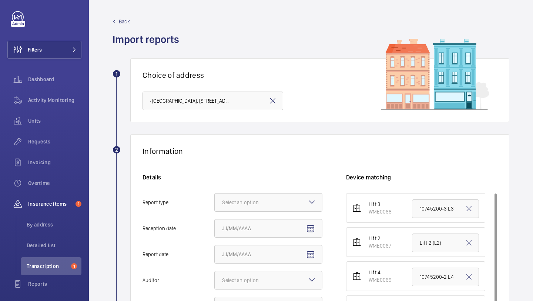
click at [270, 97] on mat-icon at bounding box center [273, 100] width 9 height 9
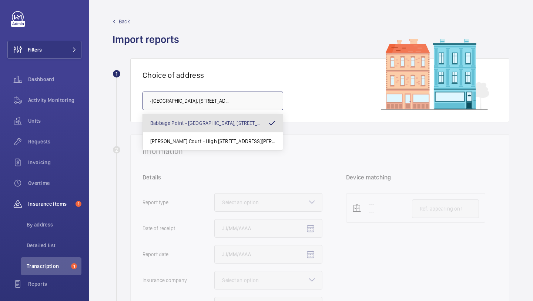
scroll to position [0, 0]
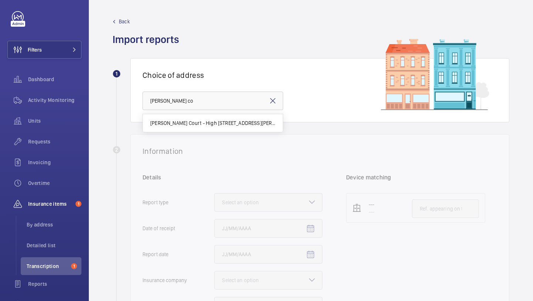
click at [245, 121] on span "Norman Court - High Risk Building - Norman Court, LONDON CM1 1DR" at bounding box center [212, 122] width 125 height 7
type input "Norman Court - High Risk Building - Norman Court, LONDON CM1 1DR"
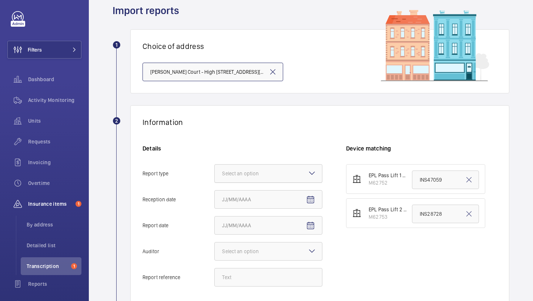
click at [279, 169] on div at bounding box center [268, 173] width 107 height 18
click at [215, 169] on input "Report type Select an option" at bounding box center [215, 173] width 0 height 18
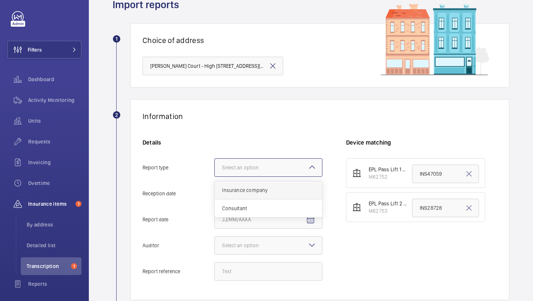
scroll to position [36, 0]
click at [273, 189] on span "Insurance company" at bounding box center [268, 189] width 93 height 7
click at [215, 176] on input "Report type Select an option Insurance company Consultant" at bounding box center [215, 167] width 0 height 18
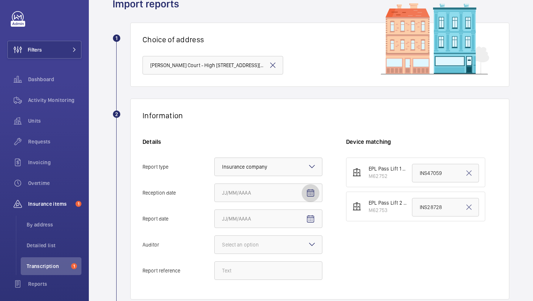
click at [308, 187] on span "Open calendar" at bounding box center [311, 193] width 18 height 18
click at [269, 133] on span "10" at bounding box center [269, 127] width 13 height 13
type input "9/10/2025"
click at [311, 215] on mat-icon "Open calendar" at bounding box center [310, 218] width 9 height 9
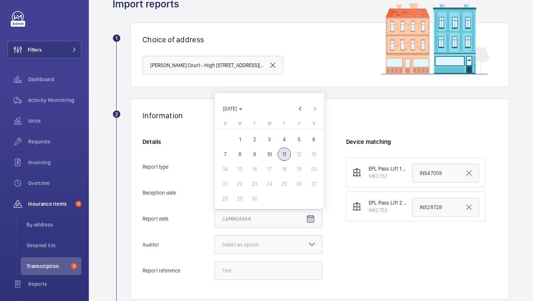
click at [271, 151] on span "10" at bounding box center [269, 153] width 13 height 13
type input "9/10/2025"
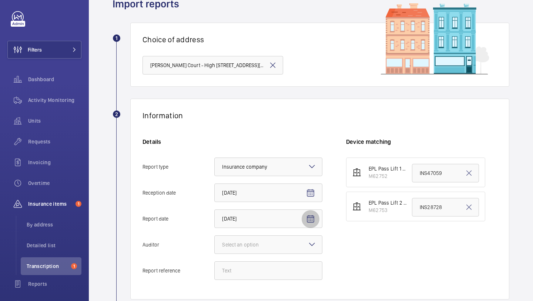
click at [302, 227] on span "Open calendar" at bounding box center [311, 219] width 18 height 18
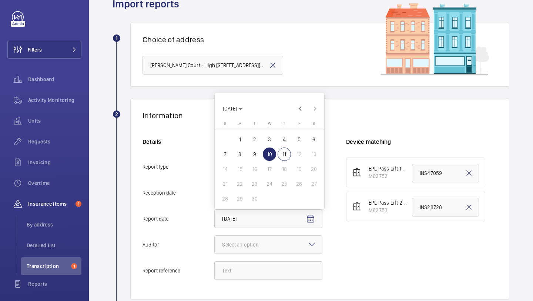
click at [291, 233] on div at bounding box center [266, 150] width 533 height 301
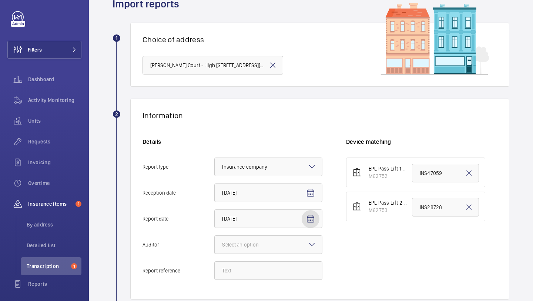
click at [289, 240] on div at bounding box center [268, 245] width 107 height 18
click at [215, 240] on input "Auditor Select an option" at bounding box center [215, 245] width 0 height 18
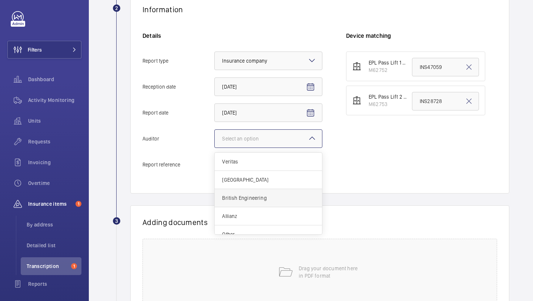
scroll to position [9, 0]
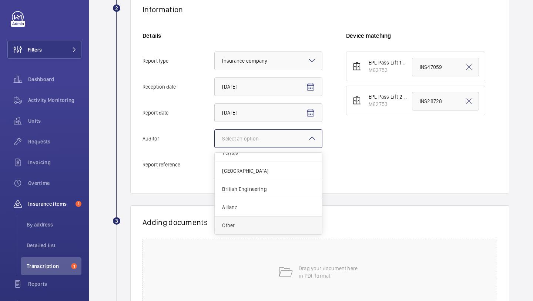
click at [279, 217] on div "Other" at bounding box center [268, 225] width 107 height 18
click at [215, 147] on input "Auditor Select an option Veritas Zurich British Engineering Allianz Other" at bounding box center [215, 139] width 0 height 18
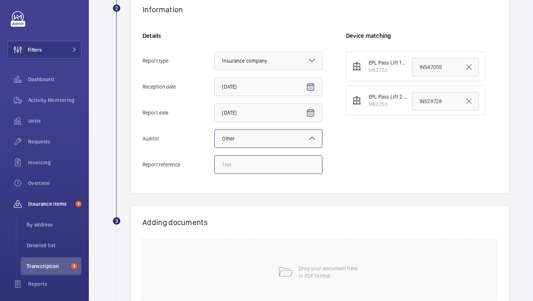
click at [281, 162] on input "Report reference" at bounding box center [268, 164] width 108 height 19
paste input "INS65084"
type input "INS65084"
click at [431, 101] on input "INS28728" at bounding box center [445, 101] width 67 height 19
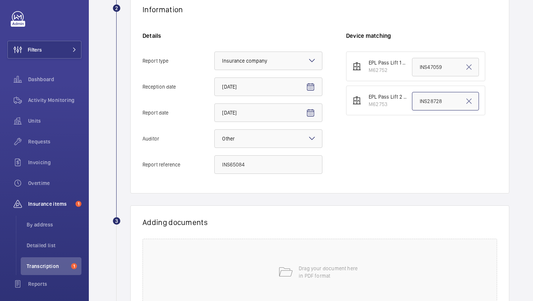
scroll to position [170, 0]
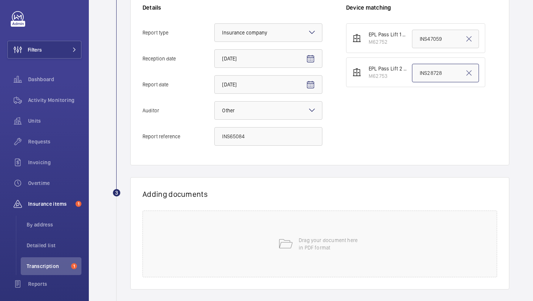
paste input "65084"
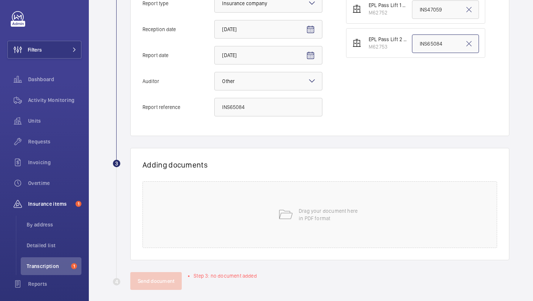
scroll to position [206, 0]
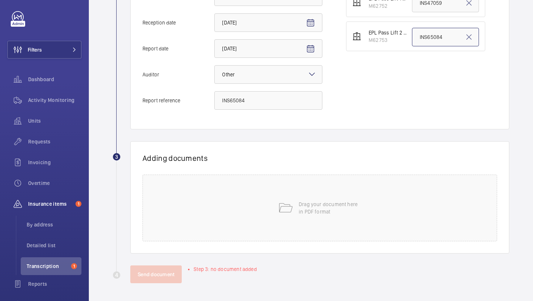
type input "INS65084"
click at [360, 167] on div "Adding documents Drag your document here in PDF format" at bounding box center [319, 197] width 379 height 112
click at [337, 194] on div "Drag your document here in PDF format" at bounding box center [320, 207] width 355 height 67
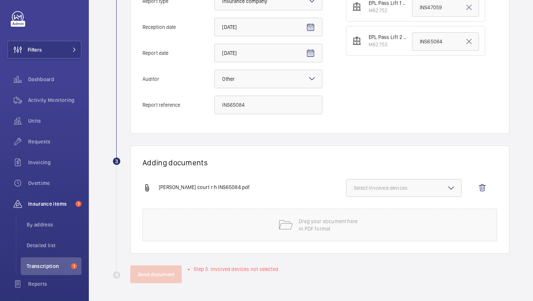
click at [406, 186] on span "Select involved devices" at bounding box center [404, 187] width 100 height 7
click at [398, 224] on label "M62753" at bounding box center [399, 229] width 104 height 18
click at [365, 224] on input "M62753" at bounding box center [357, 228] width 15 height 15
checkbox input "true"
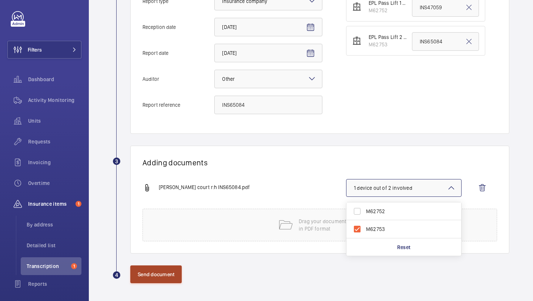
click at [150, 266] on button "Send document" at bounding box center [155, 274] width 51 height 18
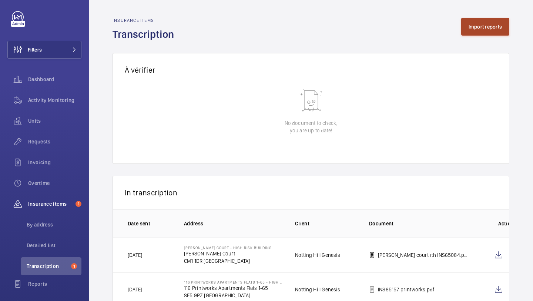
click at [479, 31] on button "Import reports" at bounding box center [485, 27] width 49 height 18
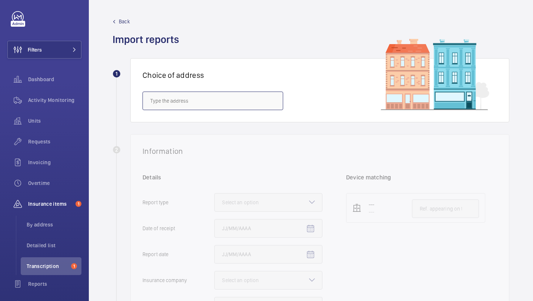
click at [252, 107] on input "text" at bounding box center [213, 100] width 141 height 19
type input "1"
paste input "SW19 2TY"
type input "S"
click at [219, 124] on span "Tandem Apartments - 114 Christchurch Rd, LONDON SW19 2PE" at bounding box center [197, 122] width 94 height 7
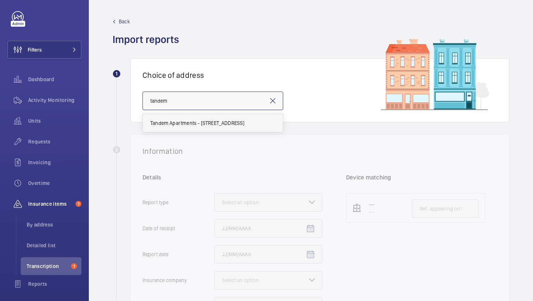
type input "Tandem Apartments - 114 Christchurch Rd, LONDON SW19 2PE"
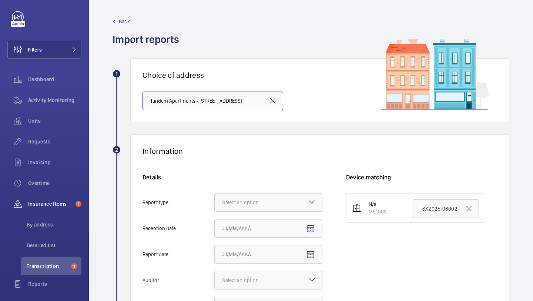
scroll to position [0, 20]
click at [259, 205] on div "Select an option" at bounding box center [249, 202] width 55 height 7
click at [215, 205] on input "Report type Select an option" at bounding box center [215, 202] width 0 height 18
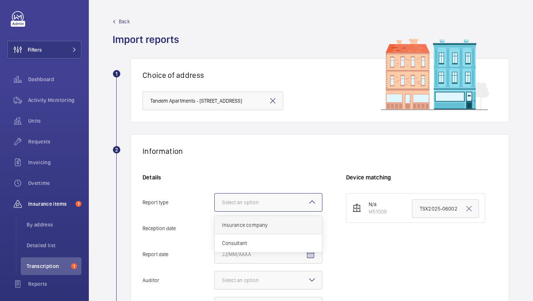
click at [256, 219] on div "Insurance company" at bounding box center [268, 225] width 107 height 18
click at [215, 211] on input "Report type Select an option Insurance company Consultant" at bounding box center [215, 202] width 0 height 18
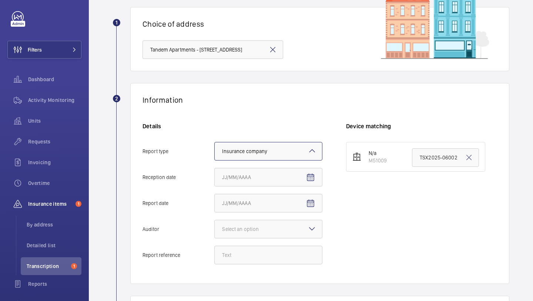
scroll to position [120, 0]
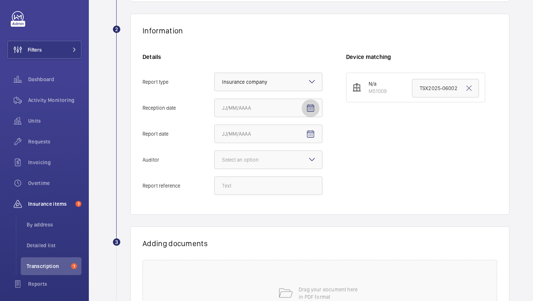
click at [311, 111] on mat-icon "Open calendar" at bounding box center [310, 108] width 9 height 9
click at [271, 179] on span "10" at bounding box center [269, 182] width 13 height 13
type input "9/10/2025"
click at [311, 135] on mat-icon "Open calendar" at bounding box center [310, 134] width 9 height 9
click at [273, 204] on span "10" at bounding box center [269, 208] width 13 height 13
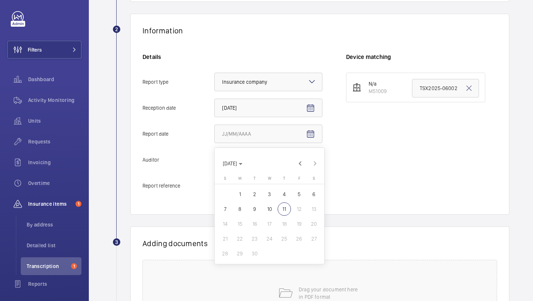
type input "9/10/2025"
click at [275, 154] on div at bounding box center [268, 160] width 107 height 18
click at [215, 154] on input "Auditor Select an option" at bounding box center [215, 160] width 0 height 18
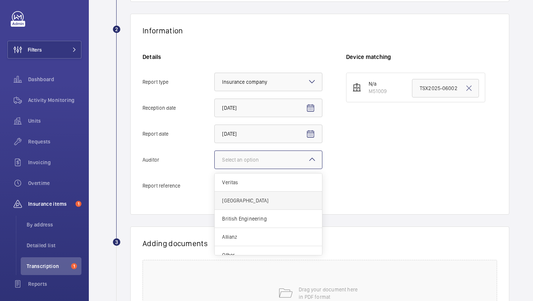
scroll to position [9, 0]
click at [253, 245] on span "Other" at bounding box center [268, 245] width 93 height 7
click at [215, 169] on input "Auditor Select an option Veritas Zurich British Engineering Allianz Other" at bounding box center [215, 160] width 0 height 18
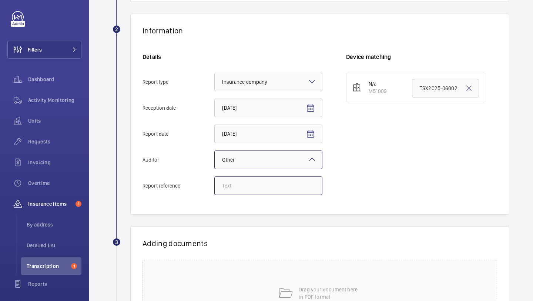
click at [260, 191] on input "Report reference" at bounding box center [268, 185] width 108 height 19
click at [434, 87] on input "TSX2025-06002" at bounding box center [445, 88] width 67 height 19
paste input "INS68124"
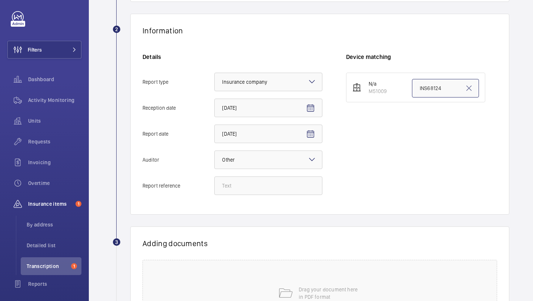
type input "INS68124"
click at [256, 190] on input "Report reference" at bounding box center [268, 185] width 108 height 19
paste input "INS68124"
type input "INS68124"
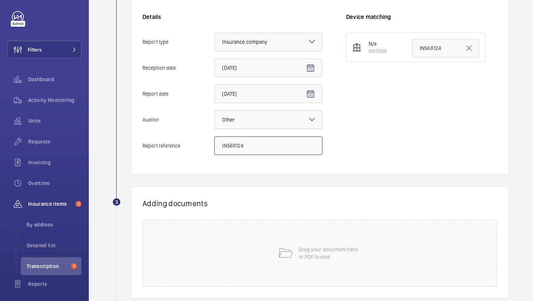
scroll to position [206, 0]
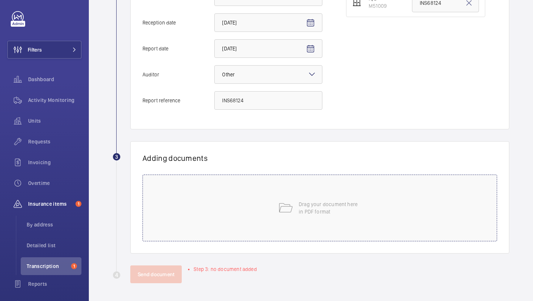
click at [314, 186] on div "Drag your document here in PDF format" at bounding box center [320, 207] width 355 height 67
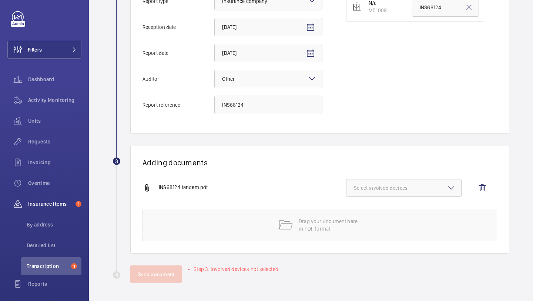
scroll to position [201, 0]
click at [402, 180] on button "Select involved devices" at bounding box center [404, 188] width 116 height 18
click at [384, 214] on span "M51009" at bounding box center [404, 210] width 77 height 7
click at [365, 214] on input "M51009" at bounding box center [357, 211] width 15 height 15
checkbox input "true"
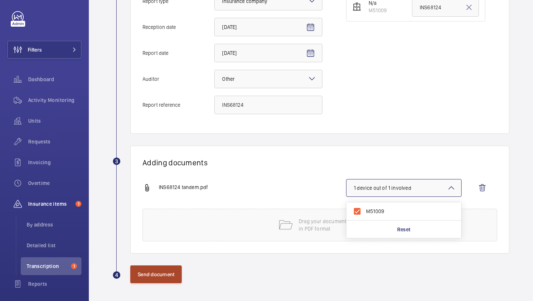
click at [156, 279] on button "Send document" at bounding box center [155, 274] width 51 height 18
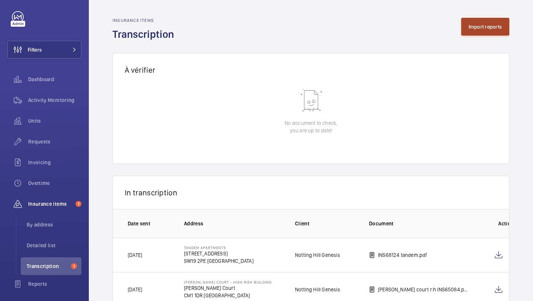
click at [466, 27] on button "Import reports" at bounding box center [485, 27] width 49 height 18
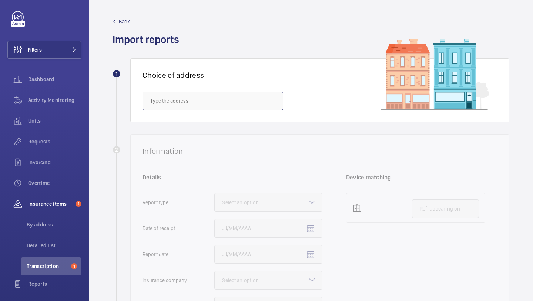
click at [239, 100] on input "text" at bounding box center [213, 100] width 141 height 19
click at [194, 125] on span "8 Alexandra Road - 8 Alexandra Road, LONDON N10 2RT" at bounding box center [172, 122] width 44 height 7
type input "8 Alexandra Road - 8 Alexandra Road, LONDON N10 2RT"
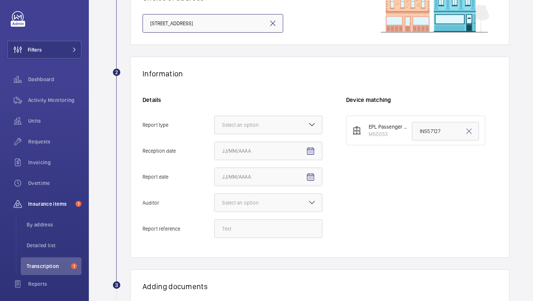
scroll to position [92, 0]
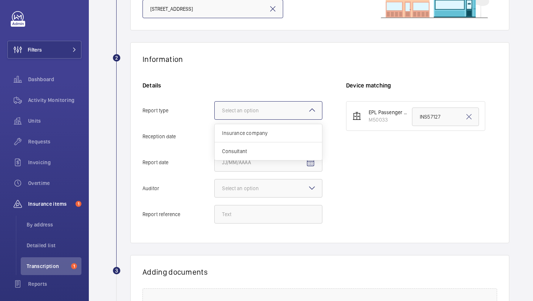
click at [246, 119] on div at bounding box center [268, 110] width 107 height 18
click at [215, 119] on input "Report type Select an option Insurance company Consultant" at bounding box center [215, 110] width 0 height 18
click at [245, 139] on div "Insurance company" at bounding box center [268, 133] width 107 height 18
click at [215, 119] on input "Report type Select an option Insurance company Consultant" at bounding box center [215, 110] width 0 height 18
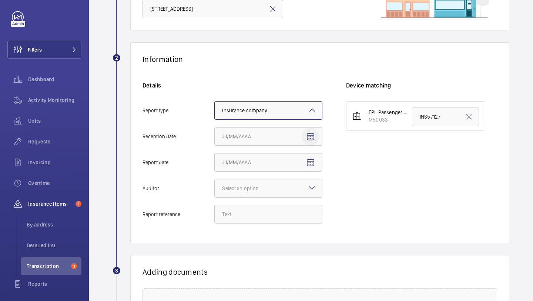
click at [313, 131] on span "Open calendar" at bounding box center [311, 137] width 18 height 18
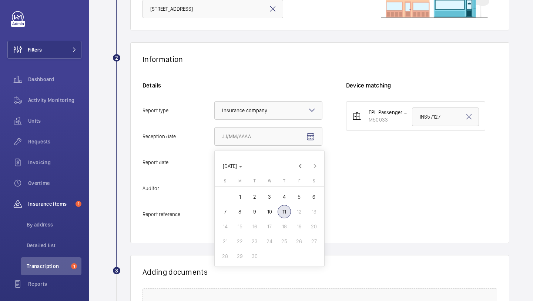
click at [271, 211] on span "10" at bounding box center [269, 211] width 13 height 13
type input "9/10/2025"
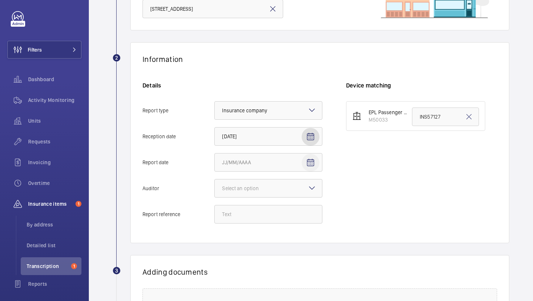
click at [314, 164] on mat-icon "Open calendar" at bounding box center [310, 162] width 9 height 9
click at [271, 241] on span "10" at bounding box center [269, 237] width 13 height 13
type input "9/10/2025"
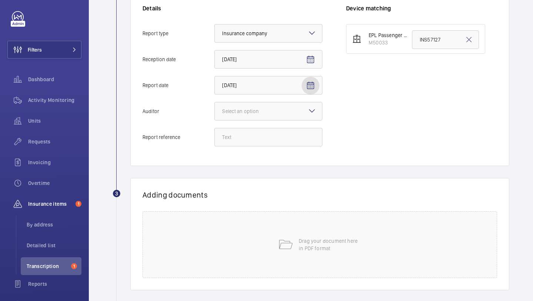
scroll to position [177, 0]
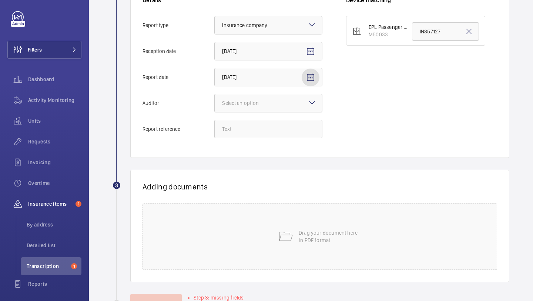
click at [274, 101] on div "Select an option" at bounding box center [249, 102] width 55 height 7
click at [215, 101] on input "Auditor Select an option" at bounding box center [215, 103] width 0 height 18
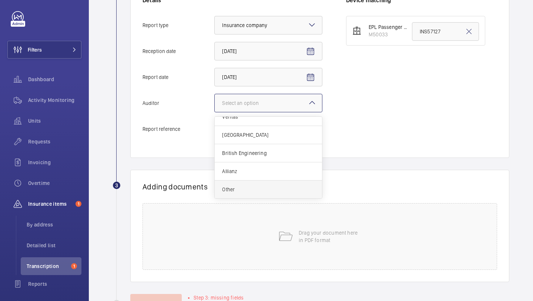
click at [267, 190] on span "Other" at bounding box center [268, 189] width 93 height 7
click at [215, 112] on input "Auditor Select an option Veritas Zurich British Engineering Allianz Other" at bounding box center [215, 103] width 0 height 18
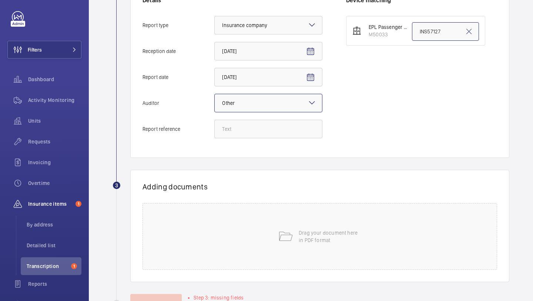
click at [432, 40] on input "INS57127" at bounding box center [445, 31] width 67 height 19
click at [432, 35] on input "INS57127" at bounding box center [445, 31] width 67 height 19
click at [431, 34] on input "INS57127" at bounding box center [445, 31] width 67 height 19
paste input "66283"
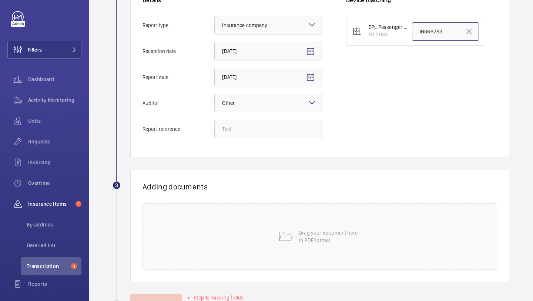
type input "INS66283"
click at [287, 127] on input "Report reference" at bounding box center [268, 129] width 108 height 19
paste input "INS66283"
type input "INS66283"
click at [276, 245] on div "Drag your document here in PDF format" at bounding box center [320, 236] width 355 height 67
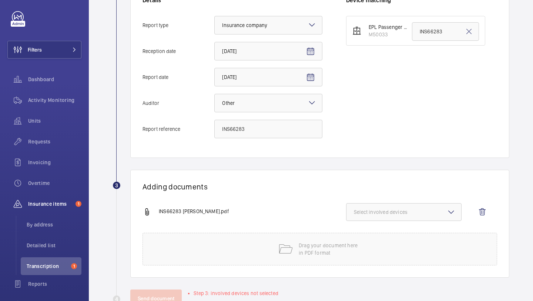
click at [392, 206] on button "Select involved devices" at bounding box center [404, 212] width 116 height 18
click at [379, 234] on span "M50033" at bounding box center [404, 234] width 77 height 7
click at [365, 234] on input "M50033" at bounding box center [357, 235] width 15 height 15
checkbox input "true"
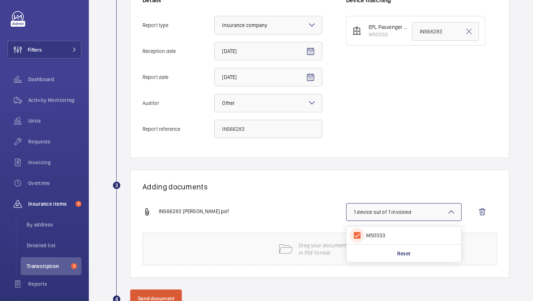
scroll to position [201, 0]
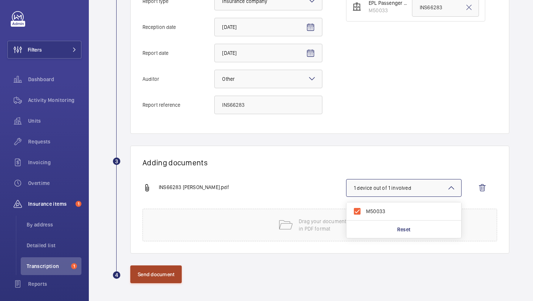
click at [166, 279] on button "Send document" at bounding box center [155, 274] width 51 height 18
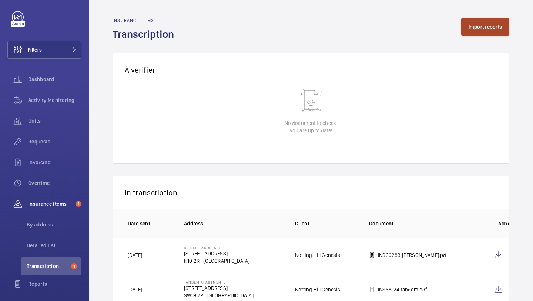
click at [487, 28] on button "Import reports" at bounding box center [485, 27] width 49 height 18
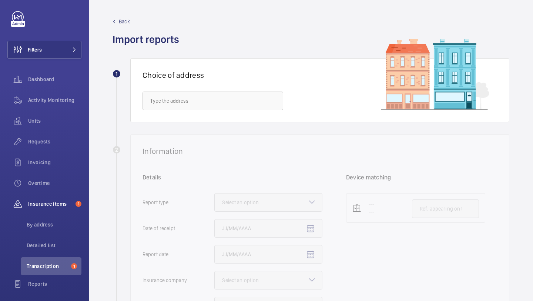
click at [246, 113] on div "Choice of address" at bounding box center [319, 90] width 379 height 64
click at [246, 104] on input "text" at bounding box center [213, 100] width 141 height 19
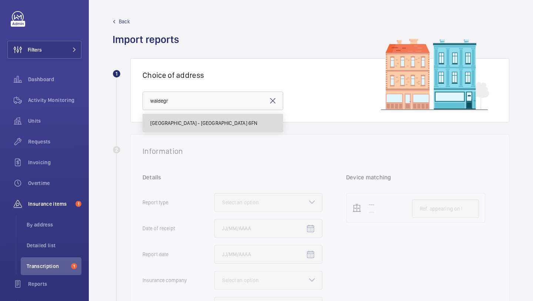
click at [238, 123] on span "Waldegrave Point - Waldegrave Point, LONDON NW10 6FN" at bounding box center [203, 122] width 107 height 7
type input "Waldegrave Point - Waldegrave Point, LONDON NW10 6FN"
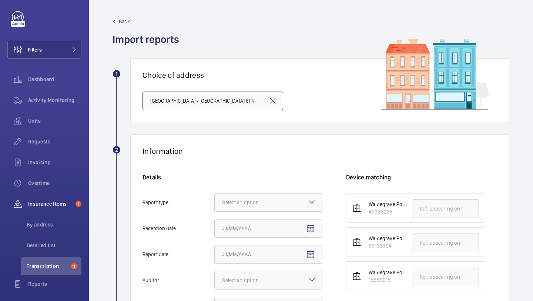
scroll to position [106, 0]
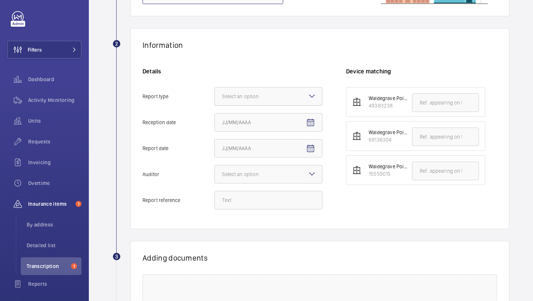
click at [250, 104] on div at bounding box center [268, 96] width 107 height 18
click at [215, 104] on input "Report type Select an option" at bounding box center [215, 96] width 0 height 18
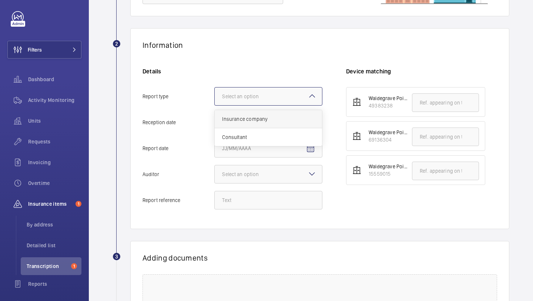
click at [251, 121] on span "Insurance company" at bounding box center [268, 118] width 93 height 7
click at [215, 105] on input "Report type Select an option Insurance company Consultant" at bounding box center [215, 96] width 0 height 18
click at [311, 122] on mat-icon "Open calendar" at bounding box center [310, 122] width 9 height 9
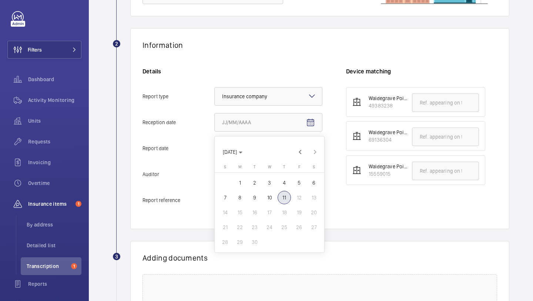
click at [271, 199] on span "10" at bounding box center [269, 197] width 13 height 13
type input "9/10/2025"
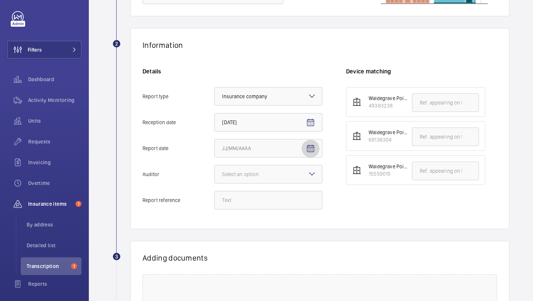
click at [309, 157] on span "Open calendar" at bounding box center [311, 149] width 18 height 18
click at [271, 223] on span "10" at bounding box center [269, 223] width 13 height 13
type input "9/10/2025"
click at [264, 173] on div "Select an option" at bounding box center [249, 173] width 55 height 7
click at [215, 173] on input "Auditor Select an option" at bounding box center [215, 174] width 0 height 18
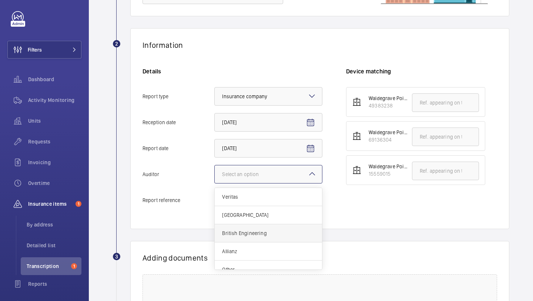
scroll to position [9, 0]
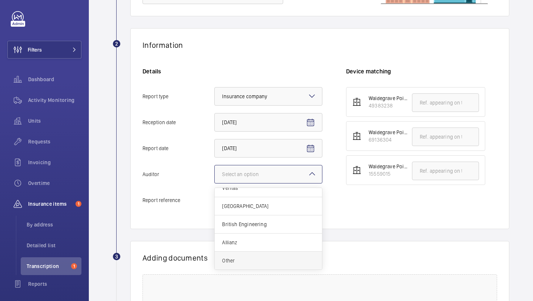
click at [249, 262] on span "Other" at bounding box center [268, 260] width 93 height 7
click at [215, 183] on input "Auditor Select an option Veritas Zurich British Engineering Allianz Other" at bounding box center [215, 174] width 0 height 18
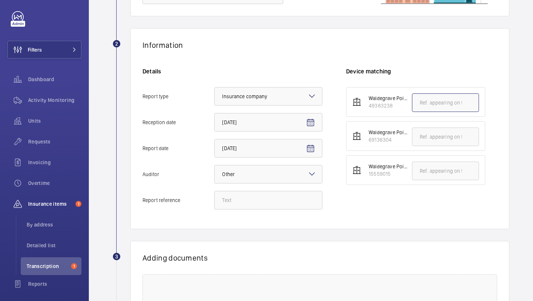
click at [427, 103] on input "text" at bounding box center [445, 102] width 67 height 19
paste input "INS65195"
type input "INS65195"
click at [270, 196] on input "Report reference" at bounding box center [268, 200] width 108 height 19
paste input "INS65195"
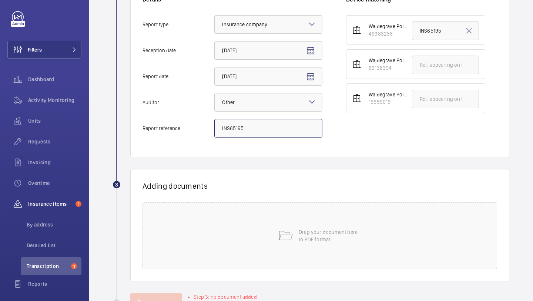
scroll to position [200, 0]
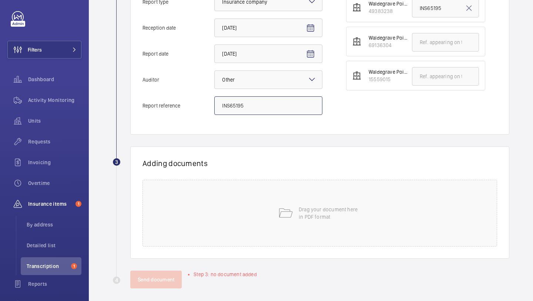
type input "INS65195"
click at [287, 196] on div "Drag your document here in PDF format" at bounding box center [320, 213] width 355 height 67
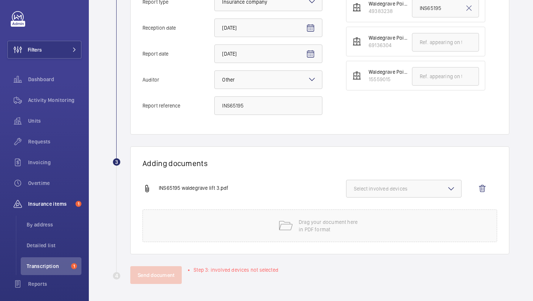
click at [388, 180] on button "Select involved devices" at bounding box center [404, 189] width 116 height 18
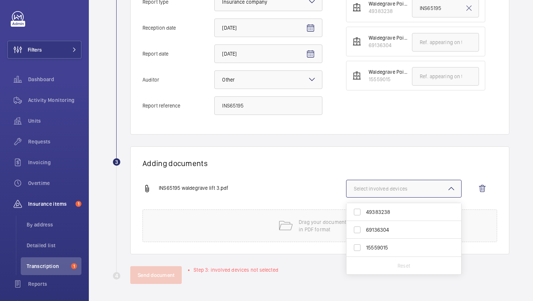
scroll to position [201, 0]
click at [394, 211] on span "49383238" at bounding box center [404, 210] width 77 height 7
click at [365, 211] on input "49383238" at bounding box center [357, 211] width 15 height 15
checkbox input "true"
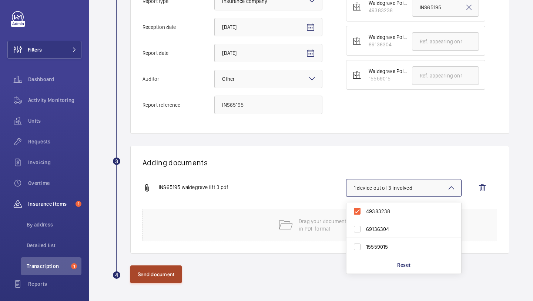
click at [159, 275] on button "Send document" at bounding box center [155, 274] width 51 height 18
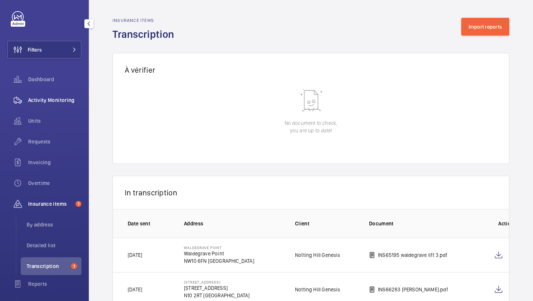
click at [60, 106] on div "Activity Monitoring" at bounding box center [44, 100] width 74 height 18
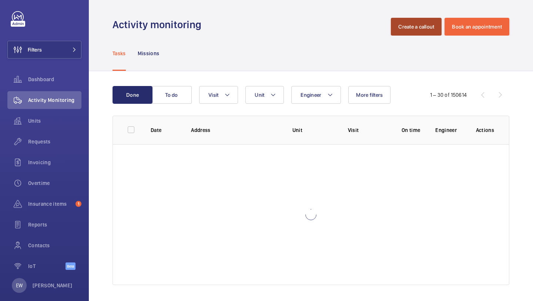
click at [419, 30] on button "Create a callout" at bounding box center [416, 27] width 51 height 18
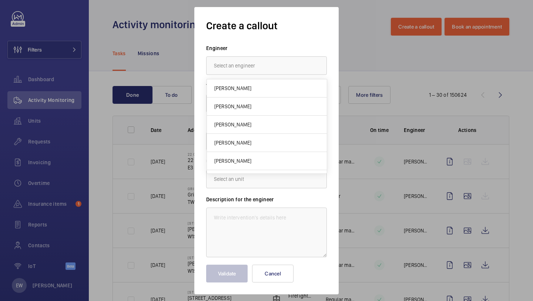
click at [359, 82] on div at bounding box center [266, 150] width 533 height 301
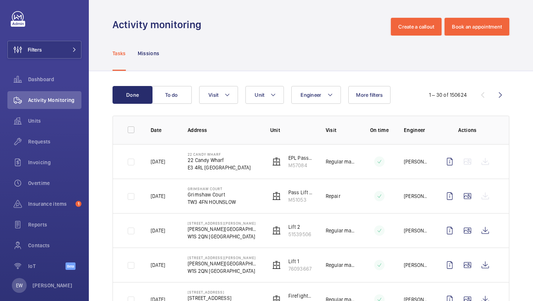
click at [415, 17] on wm-front-admin-header "Activity monitoring Create a callout Book an appointment" at bounding box center [311, 18] width 444 height 36
click at [413, 26] on button "Create a callout" at bounding box center [416, 27] width 51 height 18
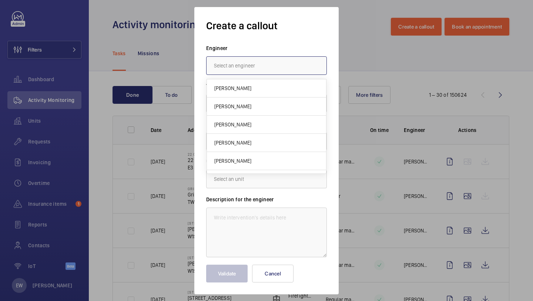
click at [309, 69] on input "text" at bounding box center [266, 65] width 121 height 19
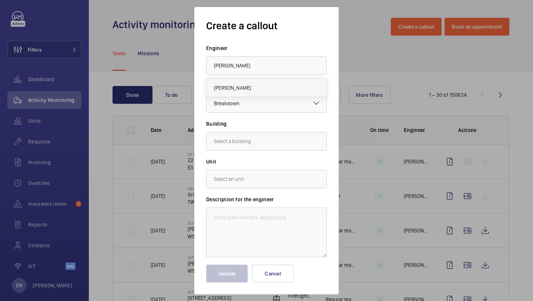
click at [297, 88] on mat-option "Miguel Castillo" at bounding box center [267, 88] width 120 height 18
type input "Miguel Castillo"
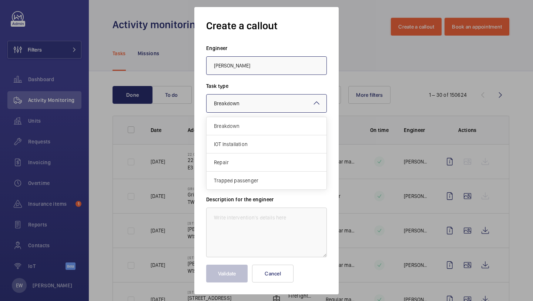
click at [287, 95] on div at bounding box center [267, 103] width 120 height 18
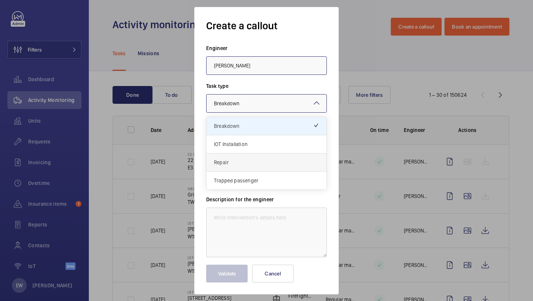
click at [265, 159] on span "Repair" at bounding box center [266, 162] width 105 height 7
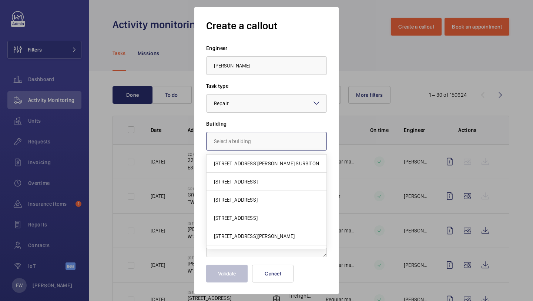
click at [264, 146] on input "text" at bounding box center [266, 141] width 121 height 19
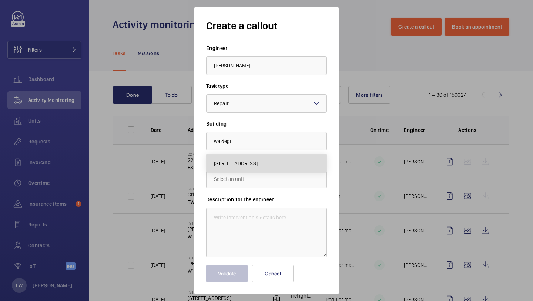
click at [276, 169] on mat-option "Waldegrave Point, NW10 6FN LONDON" at bounding box center [267, 163] width 120 height 18
type input "Waldegrave Point, NW10 6FN LONDON"
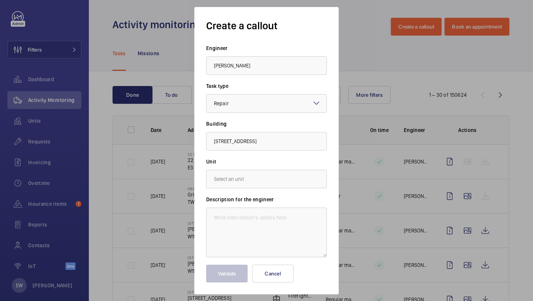
click at [265, 188] on form "Engineer Miguel Castillo Task type Select a task type × Repair × Building Walde…" at bounding box center [266, 163] width 121 height 238
click at [265, 187] on input "text" at bounding box center [266, 179] width 121 height 19
click at [259, 218] on span "49383238 - Waldegrave Point - Lift 3 (Left Hand)" at bounding box center [266, 219] width 105 height 7
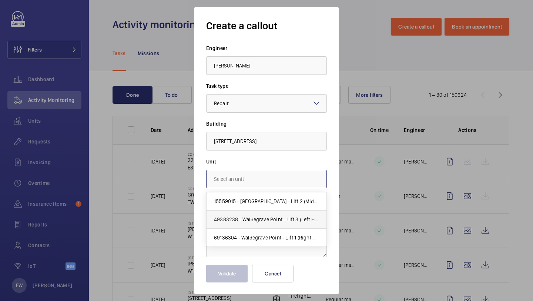
type input "49383238 - Waldegrave Point - Lift 3 (Left Hand)"
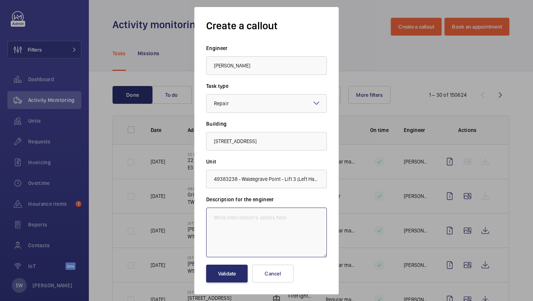
click at [292, 217] on textarea at bounding box center [266, 232] width 121 height 50
paste textarea "Autodialler doesn’t connect to maintenance company. 1 week"
type textarea "Autodialler doesn’t connect to maintenance company. 1 week"
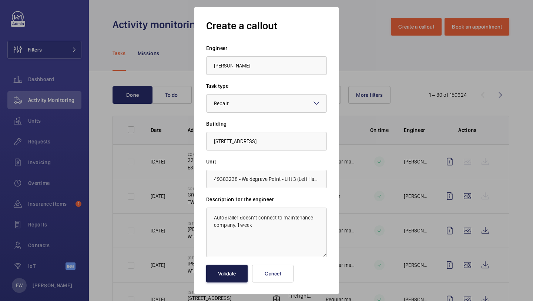
click at [234, 277] on button "Validate" at bounding box center [226, 273] width 41 height 18
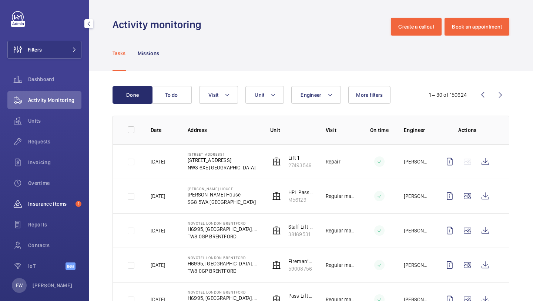
click at [59, 209] on div "Insurance items 1" at bounding box center [44, 204] width 74 height 18
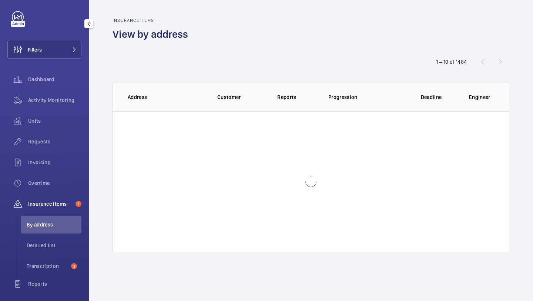
click at [59, 209] on div "Insurance items 1" at bounding box center [44, 204] width 74 height 18
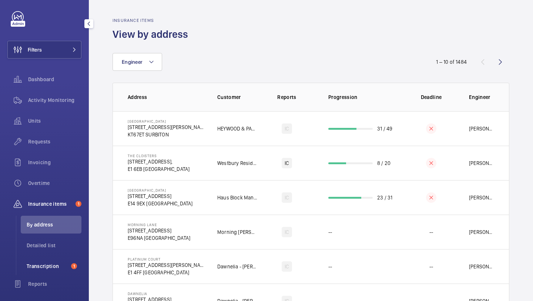
click at [73, 264] on span "1" at bounding box center [74, 266] width 6 height 6
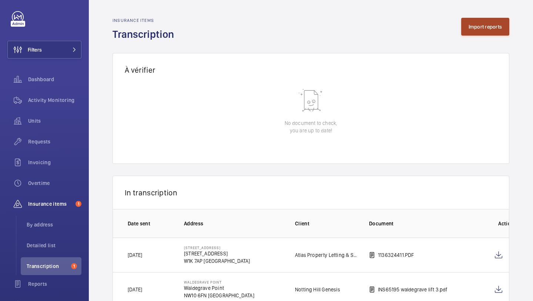
click at [464, 24] on button "Import reports" at bounding box center [485, 27] width 49 height 18
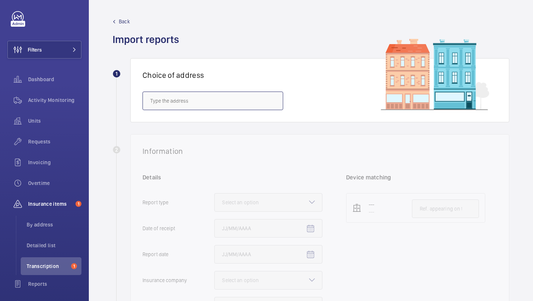
click at [250, 105] on input "text" at bounding box center [213, 100] width 141 height 19
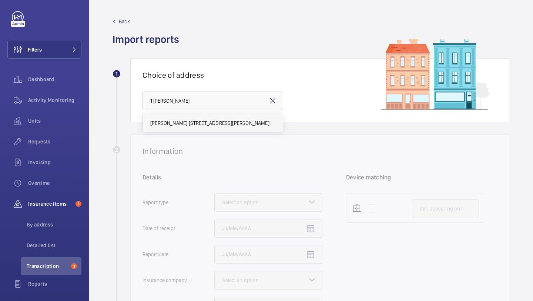
click at [238, 127] on mat-option "Joshua Close 1 - 1 Joshua Close, LONDON N10 2JF" at bounding box center [213, 123] width 140 height 18
type input "Joshua Close 1 - 1 Joshua Close, LONDON N10 2JF"
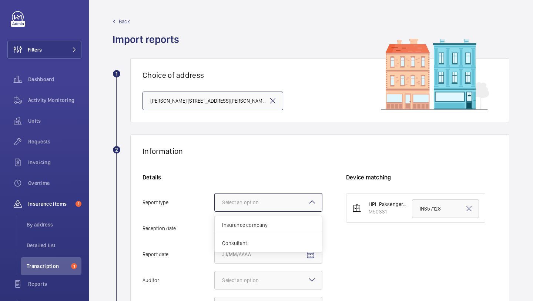
click at [248, 200] on div "Select an option" at bounding box center [249, 202] width 55 height 7
click at [215, 200] on input "Report type Select an option Insurance company Consultant" at bounding box center [215, 202] width 0 height 18
click at [242, 220] on div "Insurance company" at bounding box center [268, 225] width 107 height 18
click at [215, 211] on input "Report type Select an option Insurance company Consultant" at bounding box center [215, 202] width 0 height 18
click at [303, 223] on span "Open calendar" at bounding box center [311, 229] width 18 height 18
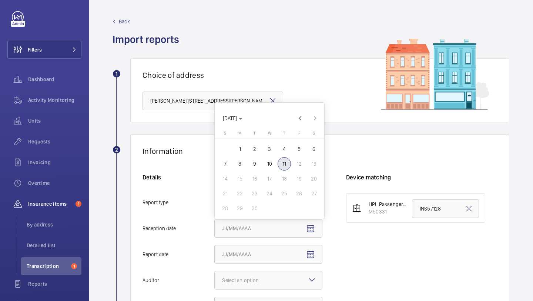
click at [267, 164] on span "10" at bounding box center [269, 163] width 13 height 13
type input "9/10/2025"
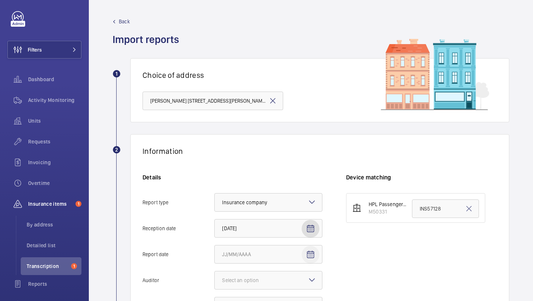
click at [313, 249] on span "Open calendar" at bounding box center [311, 255] width 18 height 18
click at [257, 194] on span "9" at bounding box center [254, 189] width 13 height 13
type input "9/9/2025"
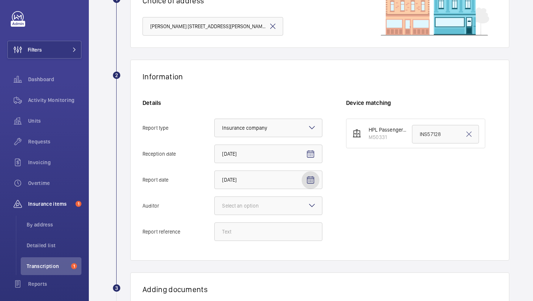
scroll to position [83, 0]
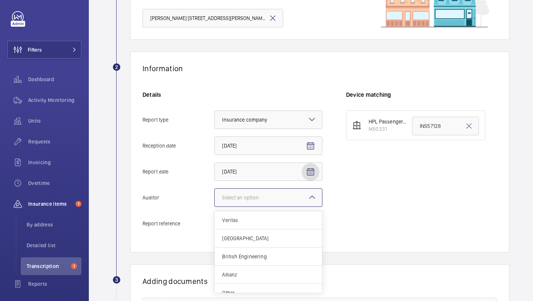
click at [272, 190] on div at bounding box center [268, 198] width 107 height 18
click at [215, 190] on input "Auditor Select an option Veritas Zurich British Engineering Allianz Other" at bounding box center [215, 198] width 0 height 18
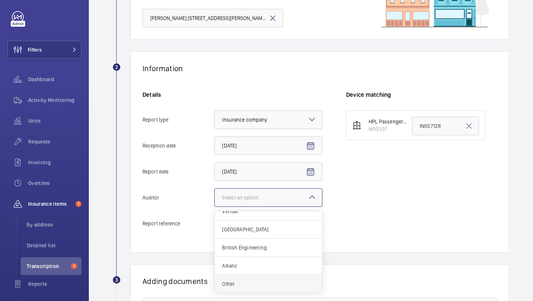
click at [257, 287] on div "Other" at bounding box center [268, 284] width 107 height 18
click at [215, 206] on input "Auditor Select an option Veritas Zurich British Engineering Allianz Other" at bounding box center [215, 198] width 0 height 18
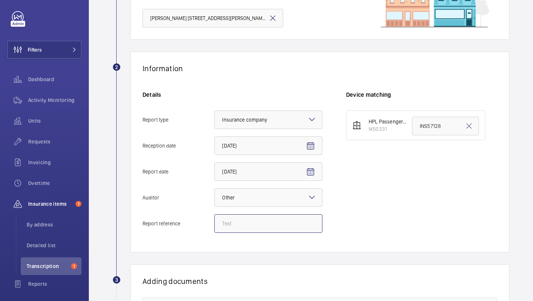
click at [264, 222] on input "Report reference" at bounding box center [268, 223] width 108 height 19
paste input "INS66282"
type input "INS66282"
click at [418, 124] on input "INS57128" at bounding box center [445, 126] width 67 height 19
click at [419, 124] on input "INS57128" at bounding box center [445, 126] width 67 height 19
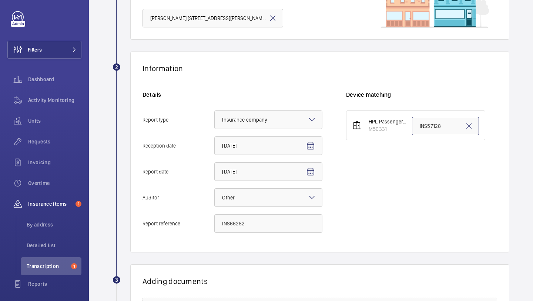
paste input "INS66282"
type input "INS66282"
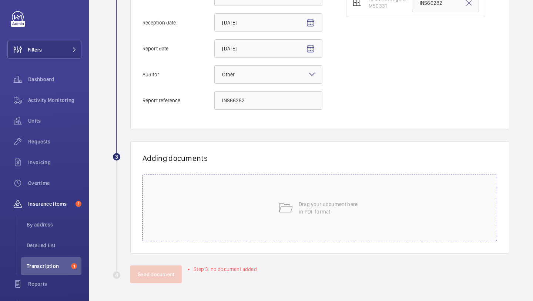
click at [300, 215] on div "Drag your document here in PDF format" at bounding box center [320, 207] width 355 height 67
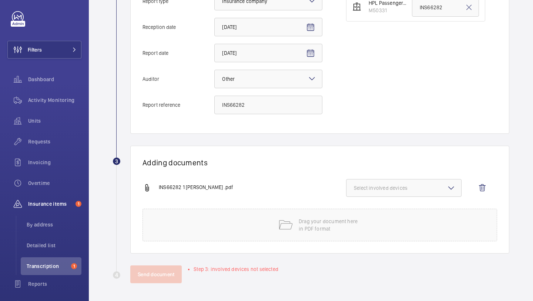
click at [387, 185] on span "Select involved devices" at bounding box center [404, 187] width 100 height 7
click at [380, 204] on label "M50331" at bounding box center [399, 211] width 104 height 18
click at [365, 204] on input "M50331" at bounding box center [357, 211] width 15 height 15
checkbox input "true"
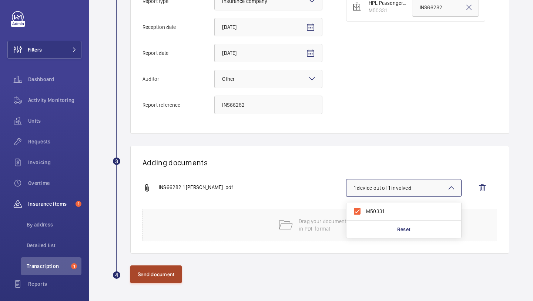
click at [157, 280] on button "Send document" at bounding box center [155, 274] width 51 height 18
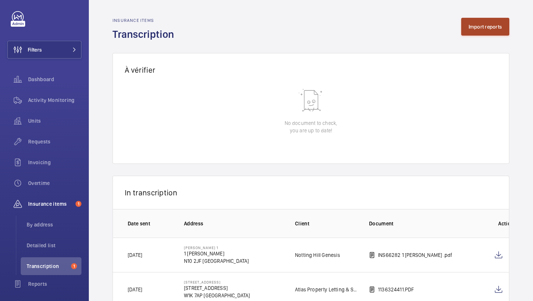
click at [489, 30] on button "Import reports" at bounding box center [485, 27] width 49 height 18
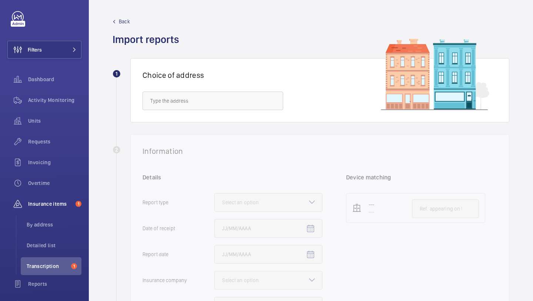
click at [196, 111] on div "Choice of address" at bounding box center [319, 90] width 379 height 64
click at [197, 101] on input "text" at bounding box center [213, 100] width 141 height 19
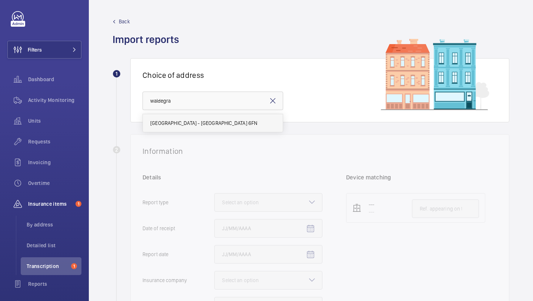
click at [203, 129] on mat-option "Waldegrave Point - Waldegrave Point, LONDON NW10 6FN" at bounding box center [213, 123] width 140 height 18
type input "Waldegrave Point - Waldegrave Point, LONDON NW10 6FN"
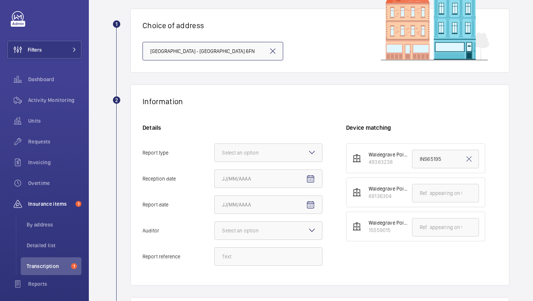
scroll to position [71, 0]
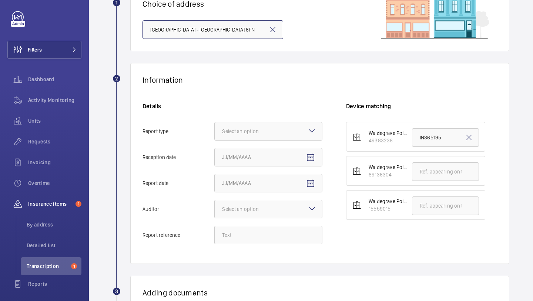
click at [235, 139] on div at bounding box center [268, 131] width 107 height 18
click at [215, 139] on input "Report type Select an option" at bounding box center [215, 131] width 0 height 18
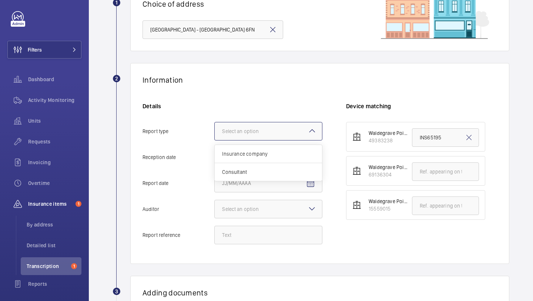
scroll to position [0, 0]
click at [237, 154] on span "Insurance company" at bounding box center [268, 153] width 93 height 7
click at [215, 140] on input "Report type Select an option Insurance company Consultant" at bounding box center [215, 131] width 0 height 18
click at [312, 152] on span "Open calendar" at bounding box center [311, 158] width 18 height 18
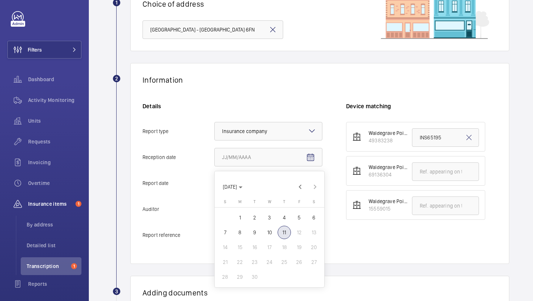
click at [269, 233] on span "10" at bounding box center [269, 232] width 13 height 13
type input "9/10/2025"
click at [313, 177] on span "Open calendar" at bounding box center [311, 183] width 18 height 18
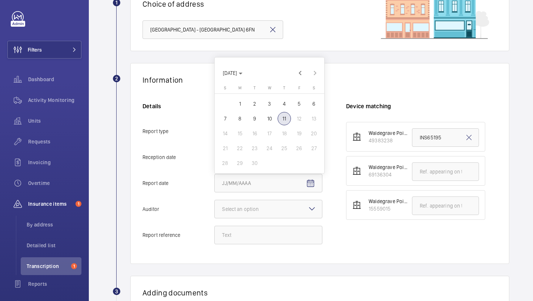
click at [255, 119] on span "9" at bounding box center [254, 118] width 13 height 13
type input "9/9/2025"
click at [280, 199] on div "Details Report type Select an option × Insurance company × Reception date 9/10/…" at bounding box center [245, 176] width 204 height 149
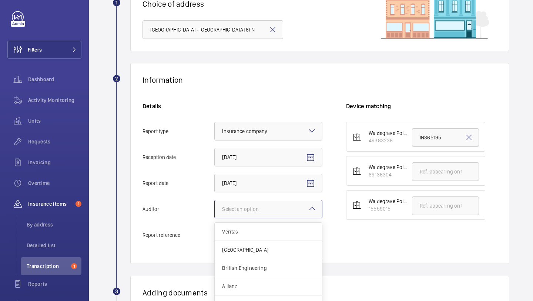
click at [273, 209] on div "Select an option" at bounding box center [249, 208] width 55 height 7
click at [215, 209] on input "Auditor Select an option Veritas Zurich British Engineering Allianz Other" at bounding box center [215, 209] width 0 height 18
click at [245, 294] on span "Other" at bounding box center [268, 294] width 93 height 7
click at [215, 218] on input "Auditor Select an option Veritas Zurich British Engineering Allianz Other" at bounding box center [215, 209] width 0 height 18
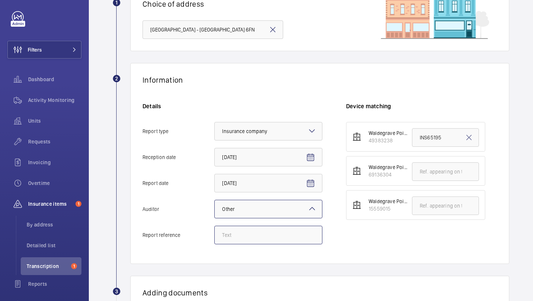
click at [270, 244] on input "Report reference" at bounding box center [268, 235] width 108 height 19
paste input "INS65194"
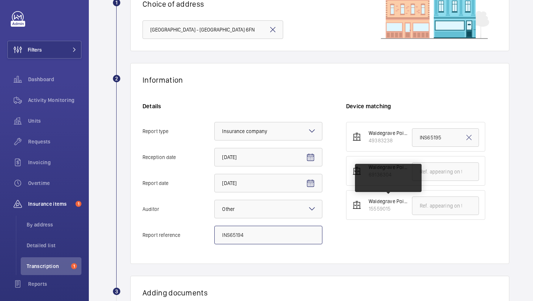
type input "INS65194"
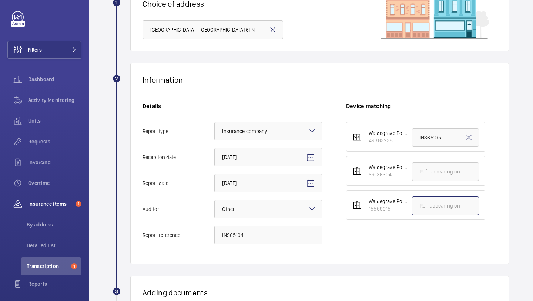
click at [427, 207] on input "text" at bounding box center [445, 205] width 67 height 19
paste input "INS65194"
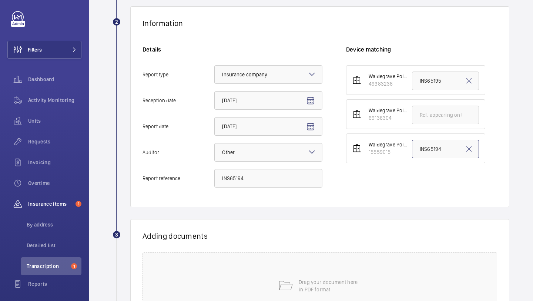
scroll to position [206, 0]
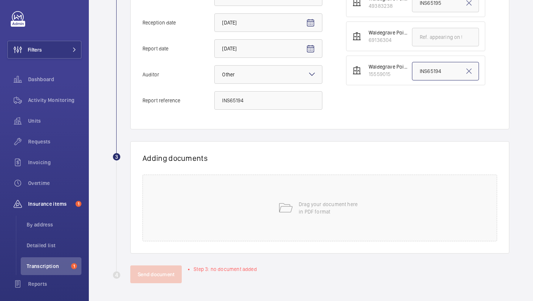
type input "INS65194"
click at [299, 207] on p "Drag your document here in PDF format" at bounding box center [330, 207] width 63 height 15
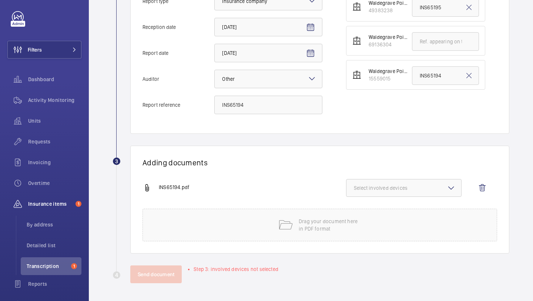
click at [379, 198] on div "INS65194.pdf Select involved devices" at bounding box center [317, 194] width 349 height 30
click at [379, 194] on button "Select involved devices" at bounding box center [404, 188] width 116 height 18
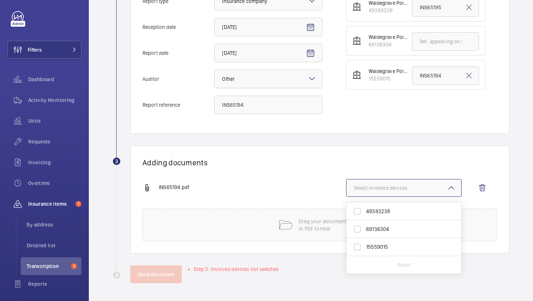
click at [384, 245] on span "15559015" at bounding box center [404, 246] width 77 height 7
click at [365, 245] on input "15559015" at bounding box center [357, 246] width 15 height 15
checkbox input "true"
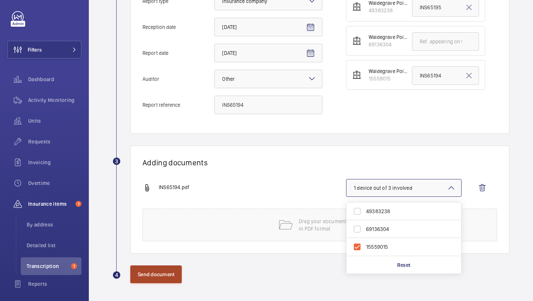
click at [162, 275] on button "Send document" at bounding box center [155, 274] width 51 height 18
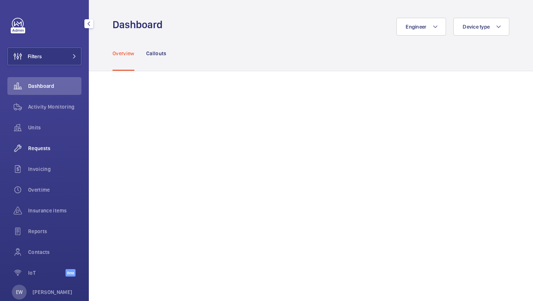
click at [59, 155] on div "Requests" at bounding box center [44, 148] width 74 height 18
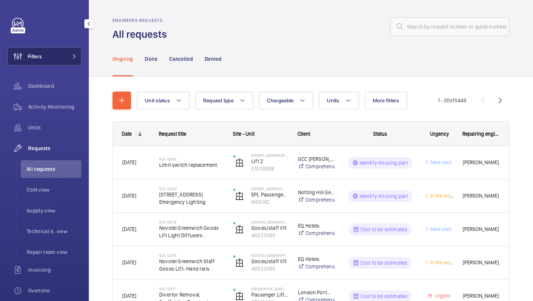
click at [60, 50] on button "Filters" at bounding box center [44, 56] width 74 height 18
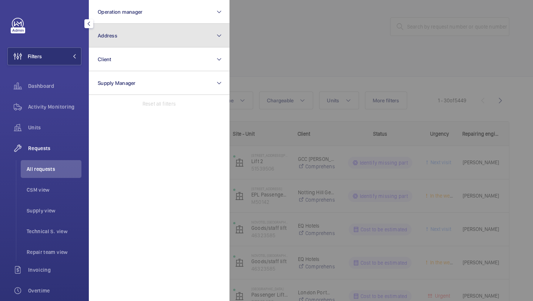
click at [106, 35] on span "Address" at bounding box center [108, 36] width 20 height 6
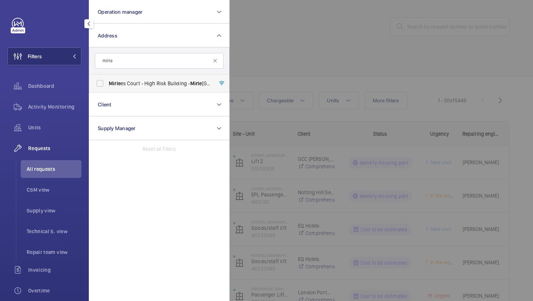
type input "mirle"
click at [161, 81] on span "Mirle es Court - High Risk Building - Mirle es Court, LONDON SE5 9QW" at bounding box center [160, 83] width 102 height 7
click at [107, 81] on input "Mirle es Court - High Risk Building - Mirle es Court, LONDON SE5 9QW" at bounding box center [100, 83] width 15 height 15
checkbox input "true"
click at [263, 60] on div at bounding box center [496, 150] width 533 height 301
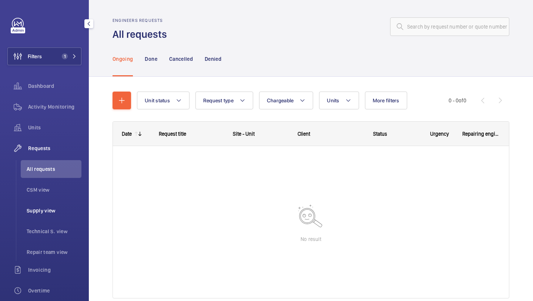
click at [49, 207] on span "Supply view" at bounding box center [54, 210] width 55 height 7
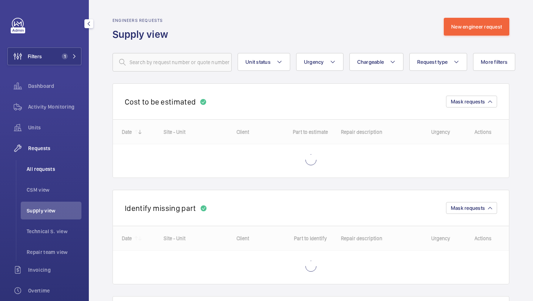
click at [52, 173] on li "All requests" at bounding box center [51, 169] width 61 height 18
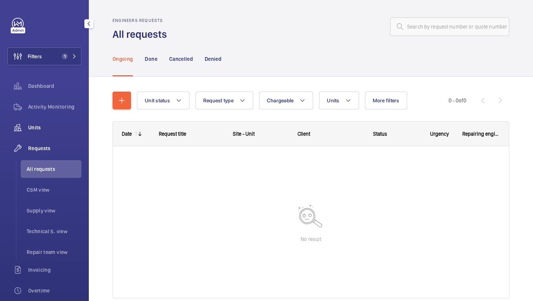
click at [55, 124] on span "Units" at bounding box center [54, 127] width 53 height 7
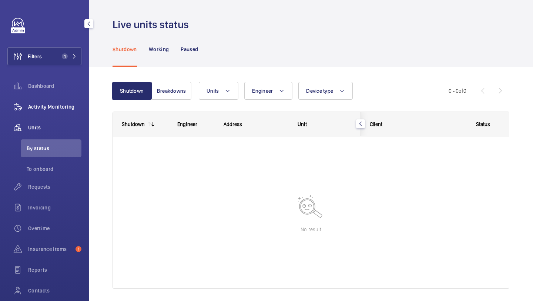
click at [60, 109] on span "Activity Monitoring" at bounding box center [54, 106] width 53 height 7
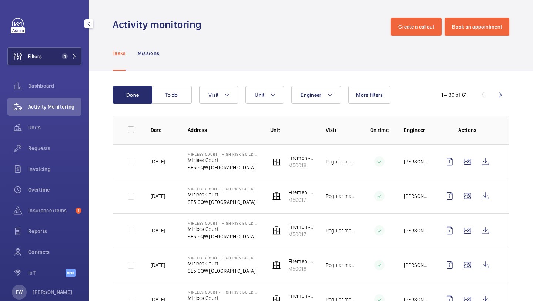
click at [67, 56] on span "1" at bounding box center [65, 56] width 6 height 6
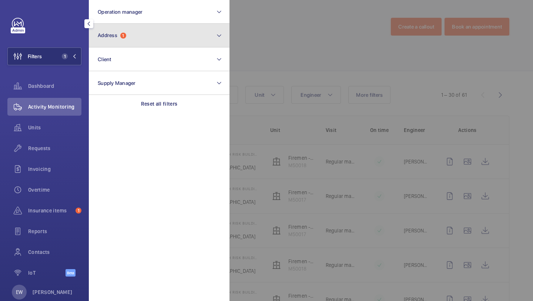
click at [96, 42] on button "Address 1" at bounding box center [159, 36] width 141 height 24
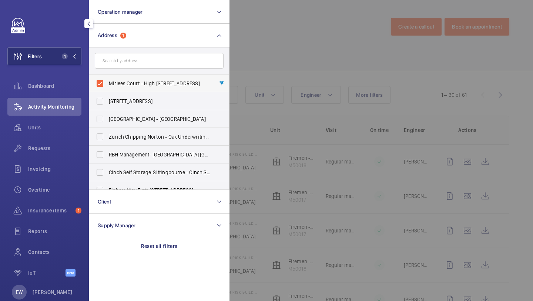
click at [115, 84] on span "Mirlees Court - High [STREET_ADDRESS]" at bounding box center [160, 83] width 102 height 7
click at [107, 84] on input "Mirlees Court - High [STREET_ADDRESS]" at bounding box center [100, 83] width 15 height 15
checkbox input "false"
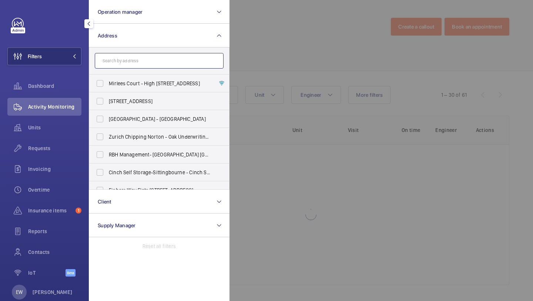
click at [120, 56] on input "text" at bounding box center [159, 61] width 129 height 16
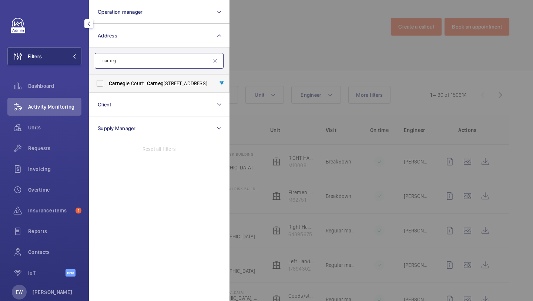
type input "carneg"
click at [129, 80] on span "Carneg ie Court - Carneg ie Court, CHELMSFORD CM1 1DG" at bounding box center [160, 83] width 102 height 7
click at [107, 80] on input "Carneg ie Court - Carneg ie Court, CHELMSFORD CM1 1DG" at bounding box center [100, 83] width 15 height 15
checkbox input "true"
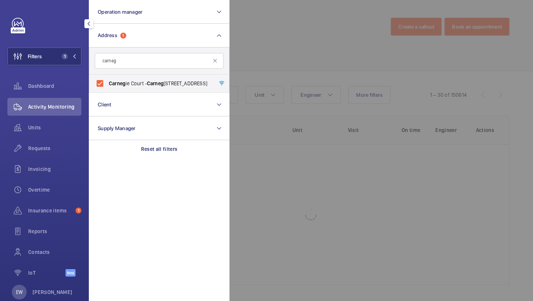
click at [49, 160] on nav "Dashboard Activity Monitoring Units Requests Invoicing Overtime Insurance items…" at bounding box center [44, 180] width 74 height 207
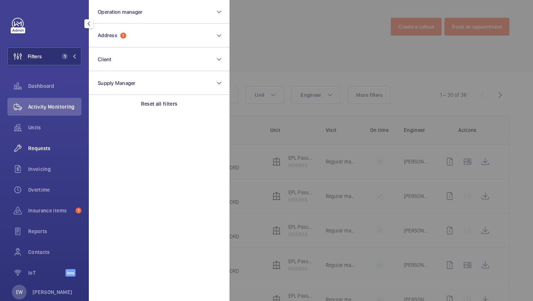
click at [49, 154] on div "Requests" at bounding box center [44, 148] width 74 height 18
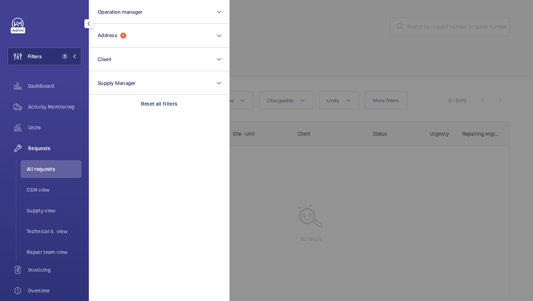
click at [309, 37] on div at bounding box center [496, 150] width 533 height 301
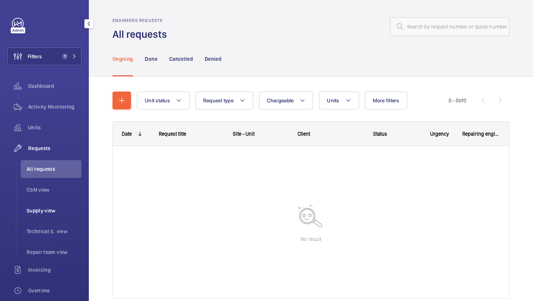
click at [30, 213] on span "Supply view" at bounding box center [54, 210] width 55 height 7
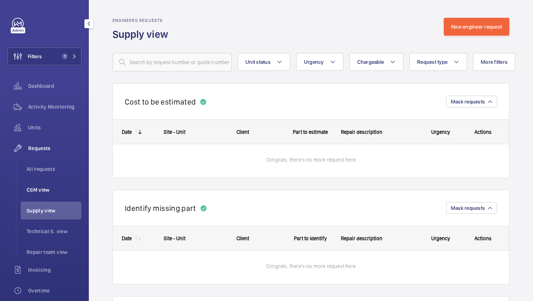
click at [34, 182] on li "CSM view" at bounding box center [51, 190] width 61 height 18
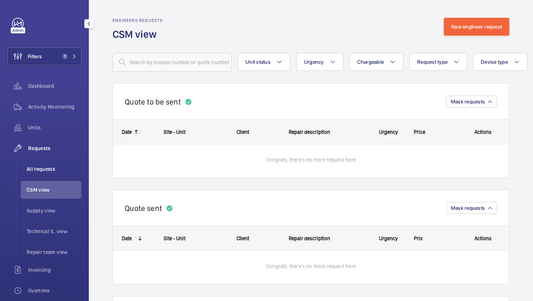
click at [39, 168] on span "All requests" at bounding box center [54, 168] width 55 height 7
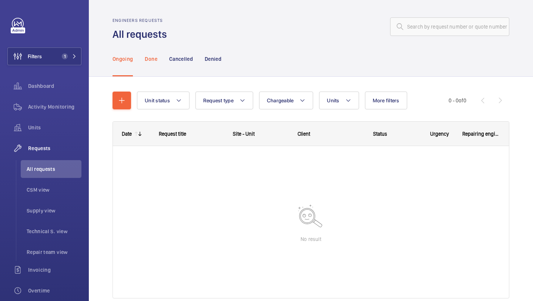
click at [155, 62] on p "Done" at bounding box center [151, 58] width 12 height 7
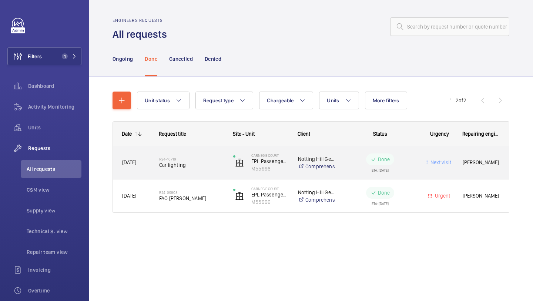
click at [178, 154] on div "R24-10719 Car lighting" at bounding box center [191, 162] width 64 height 21
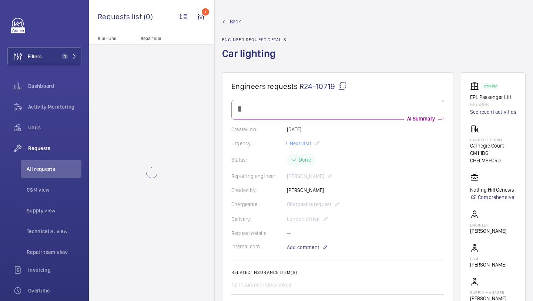
scroll to position [5, 0]
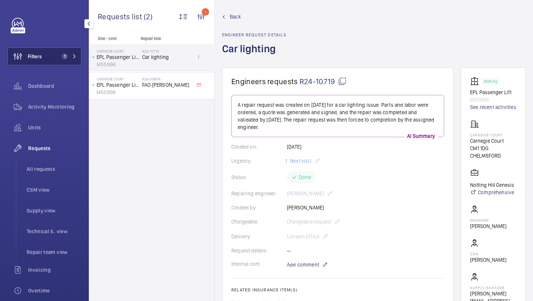
click at [66, 56] on span "1" at bounding box center [65, 56] width 6 height 6
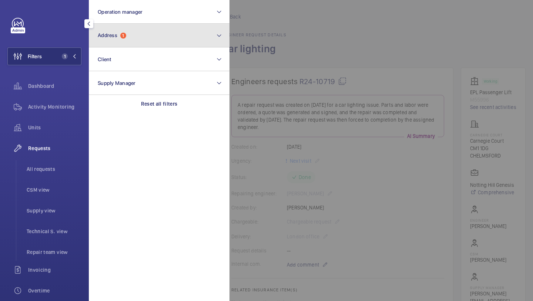
click at [120, 33] on span "Address 1" at bounding box center [112, 35] width 29 height 6
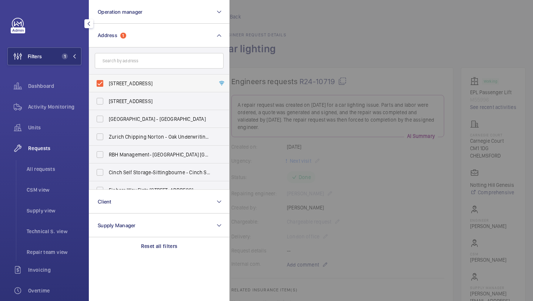
click at [120, 86] on span "Carnegie Court - Carnegie Court, CHELMSFORD CM1 1DG" at bounding box center [160, 83] width 102 height 7
click at [107, 86] on input "Carnegie Court - Carnegie Court, CHELMSFORD CM1 1DG" at bounding box center [100, 83] width 15 height 15
checkbox input "false"
click at [124, 64] on input "text" at bounding box center [159, 61] width 129 height 16
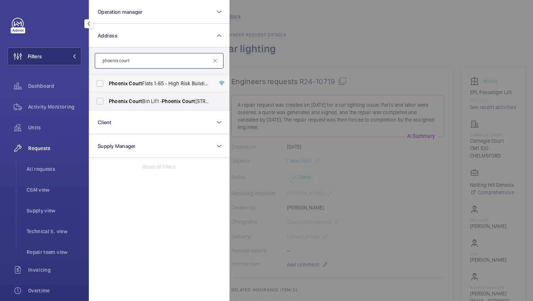
type input "phoenix court"
click at [148, 87] on label "Phoenix Court Flats 1-65 - High Risk Building - Phoenix Court Flats 1-65, LONDO…" at bounding box center [153, 83] width 129 height 18
click at [107, 87] on input "Phoenix Court Flats 1-65 - High Risk Building - Phoenix Court Flats 1-65, LONDO…" at bounding box center [100, 83] width 15 height 15
checkbox input "true"
click at [144, 99] on span "Phoenix Court Bin Lift - Phoenix Court Bin Lift, LONDON SW9 9JG" at bounding box center [160, 100] width 102 height 7
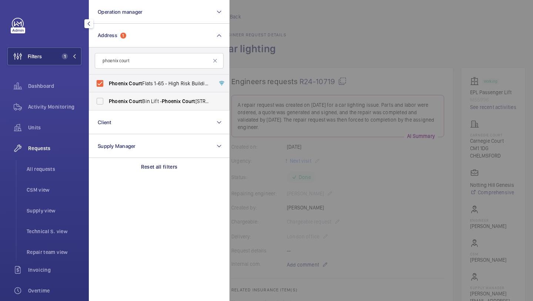
click at [107, 99] on input "Phoenix Court Bin Lift - Phoenix Court Bin Lift, LONDON SW9 9JG" at bounding box center [100, 101] width 15 height 15
click at [144, 99] on span "Phoenix Court Bin Lift - Phoenix Court Bin Lift, LONDON SW9 9JG" at bounding box center [160, 100] width 102 height 7
click at [107, 99] on input "Phoenix Court Bin Lift - Phoenix Court Bin Lift, LONDON SW9 9JG" at bounding box center [100, 101] width 15 height 15
checkbox input "false"
click at [76, 159] on div "Requests All requests CSM view Supply view Technical S. view Repair team view" at bounding box center [44, 199] width 74 height 121
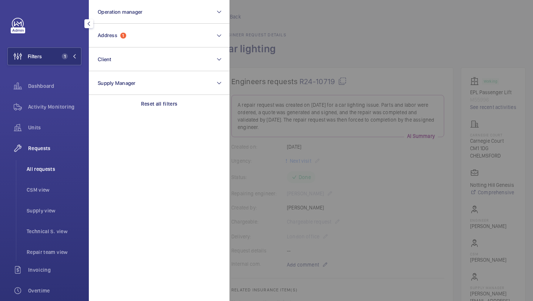
click at [70, 164] on li "All requests" at bounding box center [51, 169] width 61 height 18
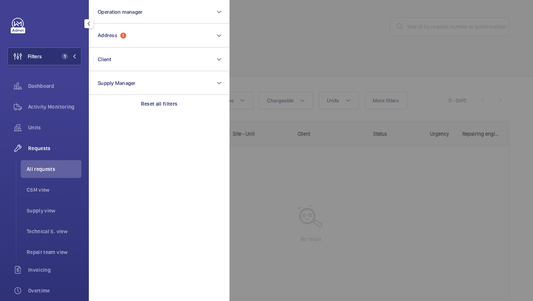
click at [352, 11] on div at bounding box center [496, 150] width 533 height 301
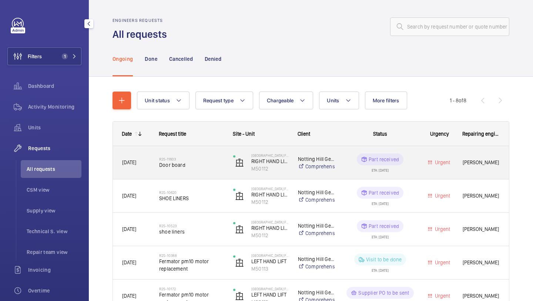
click at [198, 147] on div "R25-11603 Door board" at bounding box center [186, 162] width 73 height 33
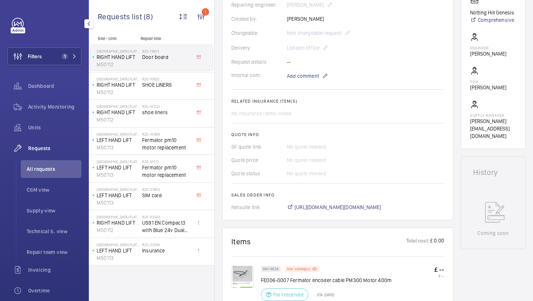
scroll to position [111, 0]
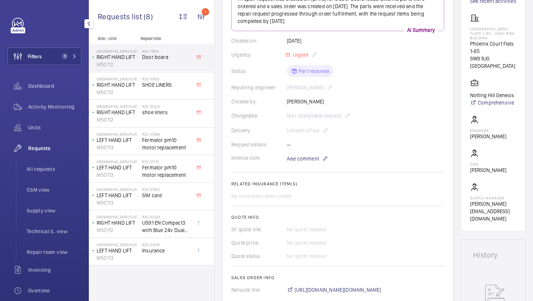
click at [62, 67] on div "Filters 1 Dashboard Activity Monitoring Units Requests All requests CSM view Su…" at bounding box center [44, 201] width 74 height 367
click at [45, 62] on button "Filters 1" at bounding box center [44, 56] width 74 height 18
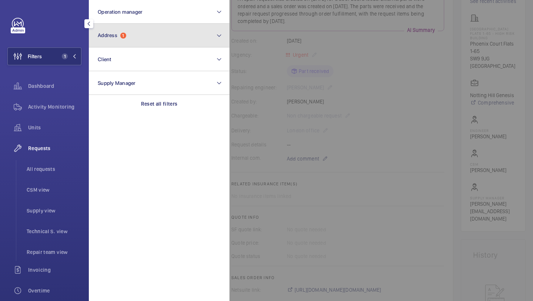
click at [111, 37] on span "Address" at bounding box center [108, 35] width 20 height 6
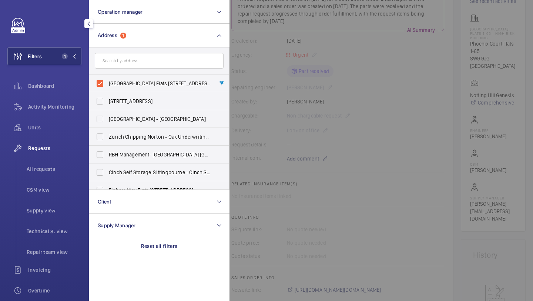
click at [120, 72] on form at bounding box center [159, 60] width 140 height 27
click at [118, 83] on span "Phoenix Court Flats 1-65 - High Risk Building - Phoenix Court Flats 1-65, LONDO…" at bounding box center [160, 83] width 102 height 7
click at [107, 83] on input "Phoenix Court Flats 1-65 - High Risk Building - Phoenix Court Flats 1-65, LONDO…" at bounding box center [100, 83] width 15 height 15
checkbox input "false"
click at [118, 60] on input "text" at bounding box center [159, 61] width 129 height 16
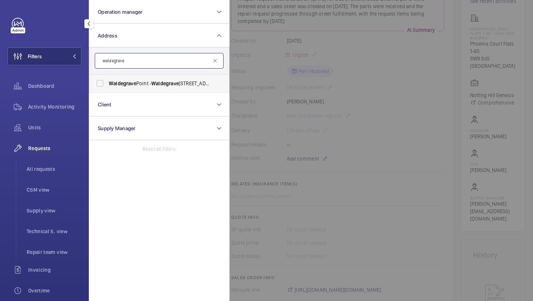
type input "waldegrave"
click at [121, 81] on span "Waldegrave" at bounding box center [122, 83] width 27 height 6
click at [107, 81] on input "Waldegrave Point - Waldegrave Point, LONDON NW10 6FN" at bounding box center [100, 83] width 15 height 15
checkbox input "true"
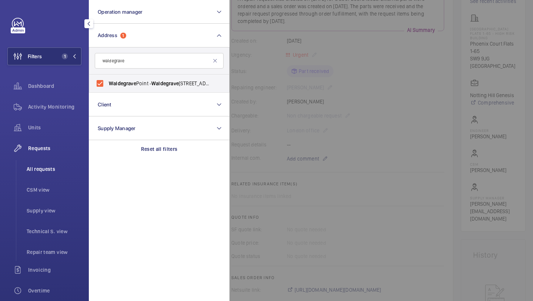
click at [66, 169] on span "All requests" at bounding box center [54, 168] width 55 height 7
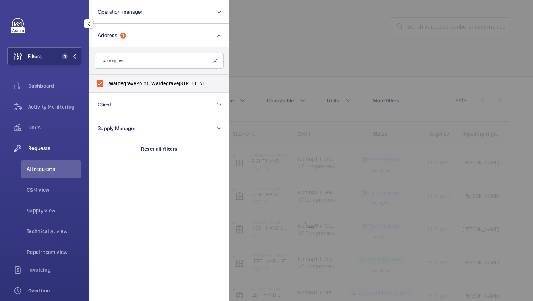
click at [341, 63] on div at bounding box center [496, 150] width 533 height 301
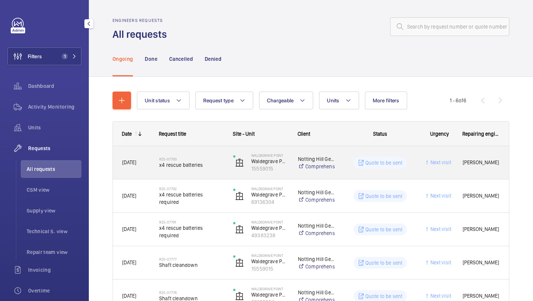
click at [191, 166] on span "x4 rescue batteries" at bounding box center [191, 164] width 64 height 7
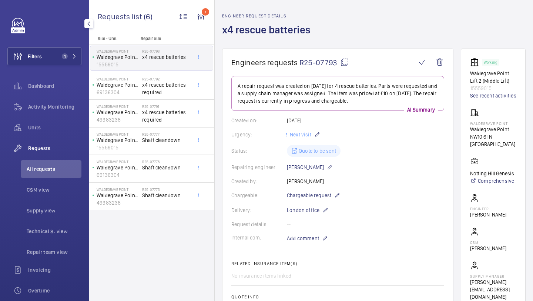
scroll to position [24, 0]
click at [168, 104] on div "R25-07791 x4 rescue batteries required" at bounding box center [168, 113] width 52 height 24
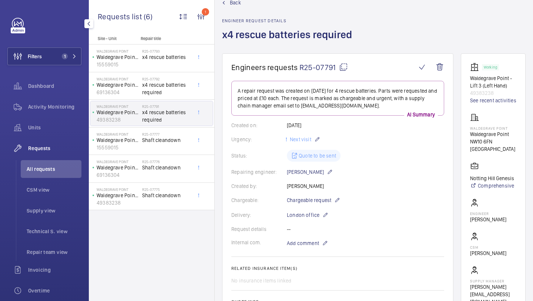
scroll to position [16, 0]
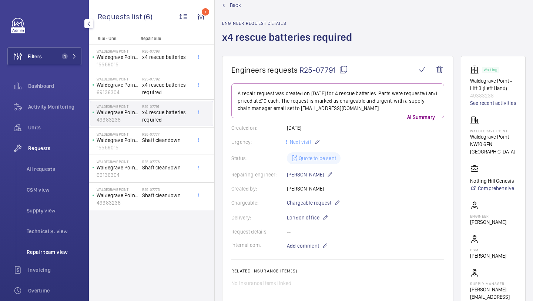
click at [47, 253] on span "Repair team view" at bounding box center [54, 251] width 55 height 7
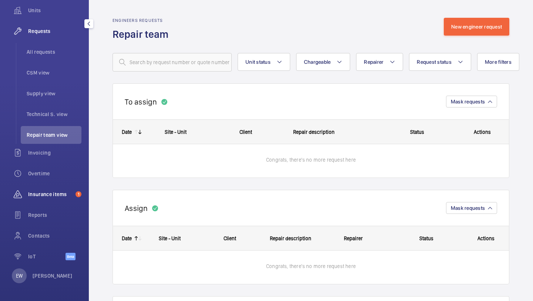
click at [55, 198] on div "Insurance items 1" at bounding box center [44, 194] width 74 height 18
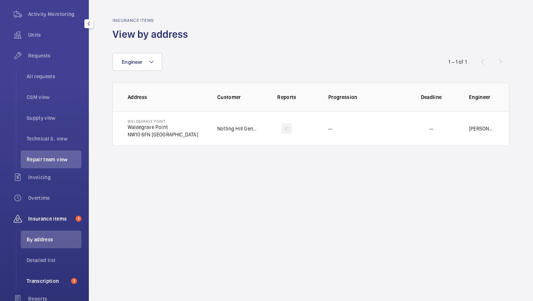
scroll to position [76, 0]
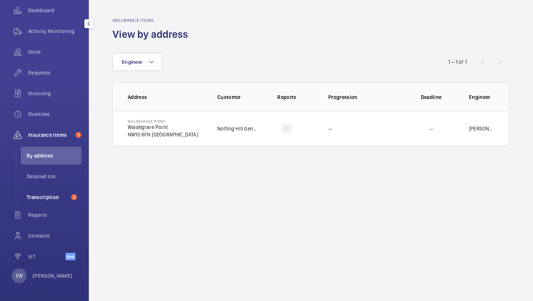
click at [63, 203] on li "Transcription 1" at bounding box center [51, 197] width 61 height 18
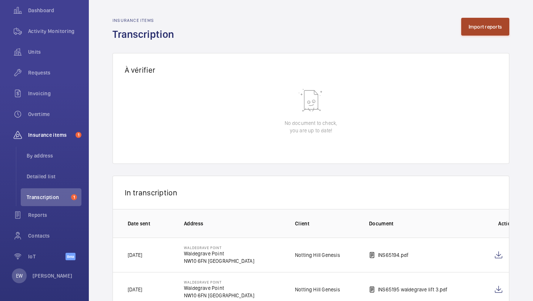
click at [477, 21] on button "Import reports" at bounding box center [485, 27] width 49 height 18
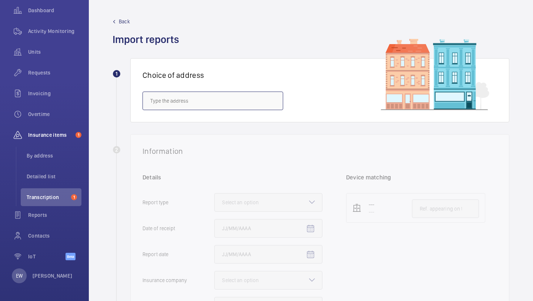
click at [256, 102] on input "text" at bounding box center [213, 100] width 141 height 19
paste input "Mirlees Court"
click at [197, 130] on mat-option "Mirlees Court - High Risk Building - Mirlees Court, LONDON SE5 9QW" at bounding box center [213, 123] width 140 height 18
type input "Mirlees Court - High Risk Building - Mirlees Court, LONDON SE5 9QW"
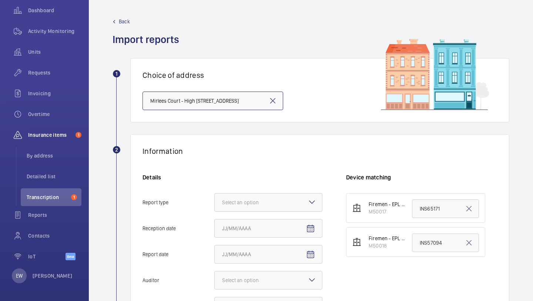
scroll to position [81, 0]
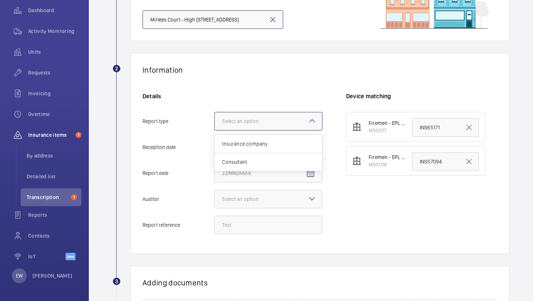
click at [251, 122] on div "Select an option" at bounding box center [249, 120] width 55 height 7
click at [215, 122] on input "Report type Select an option Insurance company Consultant" at bounding box center [215, 121] width 0 height 18
click at [250, 136] on div "Insurance company" at bounding box center [268, 144] width 107 height 18
click at [215, 130] on input "Report type Select an option Insurance company Consultant" at bounding box center [215, 121] width 0 height 18
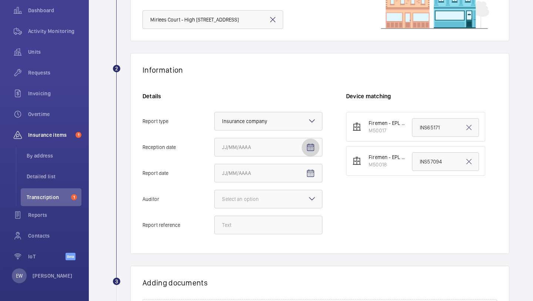
click at [306, 146] on mat-icon "Open calendar" at bounding box center [310, 147] width 9 height 9
click at [269, 220] on span "10" at bounding box center [269, 222] width 13 height 13
type input "9/10/2025"
click at [314, 174] on mat-icon "Open calendar" at bounding box center [310, 173] width 9 height 9
click at [255, 106] on span "9" at bounding box center [254, 108] width 13 height 13
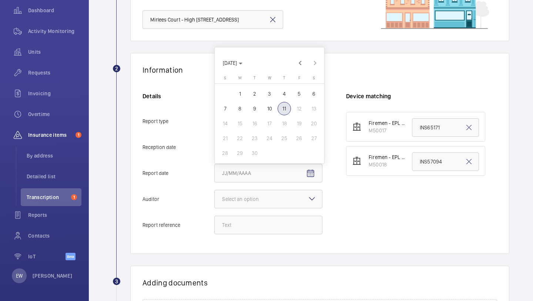
type input "9/9/2025"
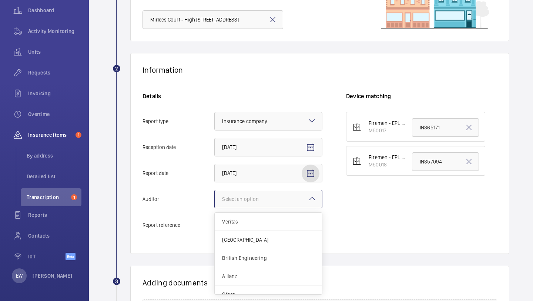
click at [249, 197] on div "Select an option" at bounding box center [249, 198] width 55 height 7
click at [215, 197] on input "Auditor Select an option Veritas Zurich British Engineering Allianz Other" at bounding box center [215, 199] width 0 height 18
click at [235, 287] on span "Other" at bounding box center [268, 284] width 93 height 7
click at [215, 208] on input "Auditor Select an option Veritas Zurich British Engineering Allianz Other" at bounding box center [215, 199] width 0 height 18
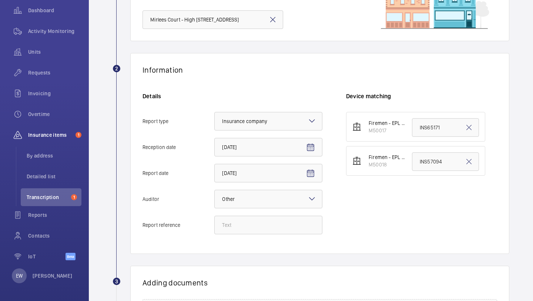
click at [261, 213] on div "Details Report type Select an option × Insurance company × Reception date 9/10/…" at bounding box center [245, 166] width 204 height 149
click at [259, 222] on input "Report reference" at bounding box center [268, 225] width 108 height 19
paste input "INS65170"
type input "INS65170"
click at [422, 161] on input "INS57094" at bounding box center [445, 161] width 67 height 19
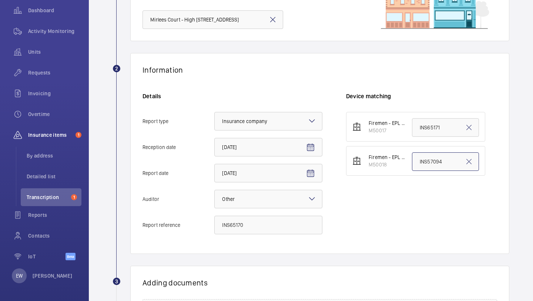
click at [423, 161] on input "INS57094" at bounding box center [445, 161] width 67 height 19
paste input "INS65170"
type input "INS65170"
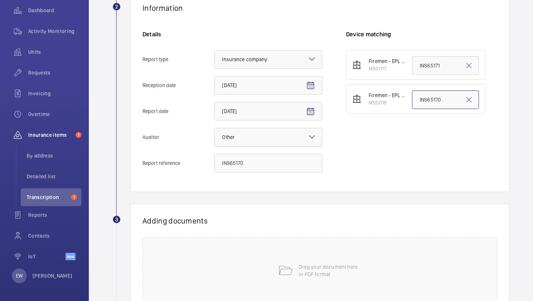
scroll to position [206, 0]
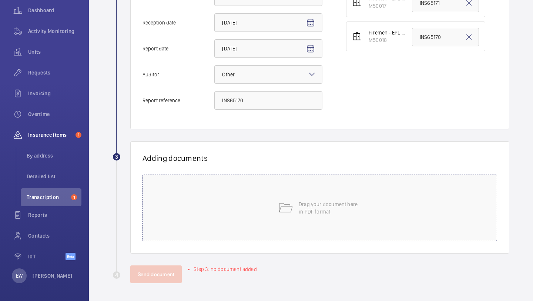
click at [289, 215] on div "Drag your document here in PDF format" at bounding box center [320, 207] width 355 height 67
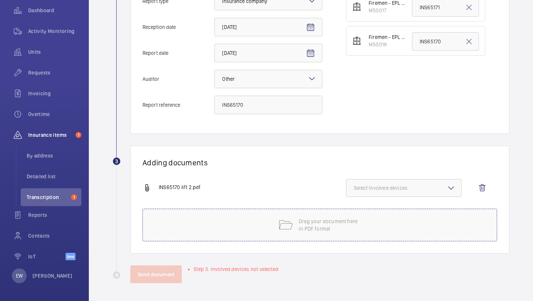
scroll to position [201, 0]
click at [391, 192] on button "Select involved devices" at bounding box center [404, 188] width 116 height 18
click at [374, 237] on label "M50018" at bounding box center [399, 229] width 104 height 18
click at [365, 236] on input "M50018" at bounding box center [357, 228] width 15 height 15
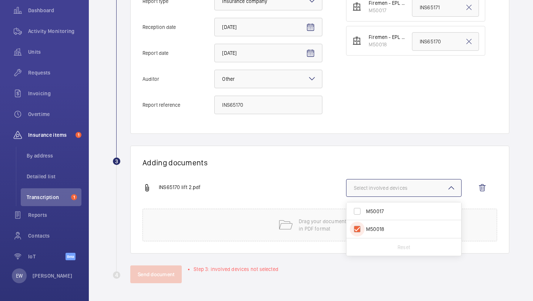
checkbox input "true"
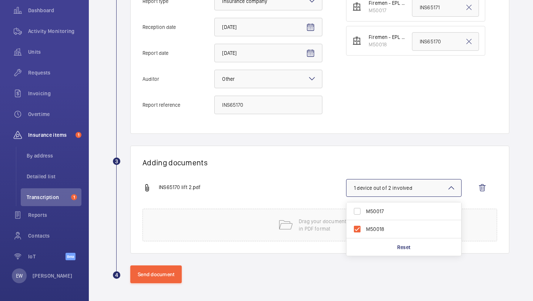
click at [277, 189] on div "INS65170 lift 2.pdf" at bounding box center [245, 187] width 204 height 9
click at [173, 264] on wm-front-report-upload-form "2 Information Details Report type Select an option × Insurance company × Recept…" at bounding box center [311, 108] width 397 height 350
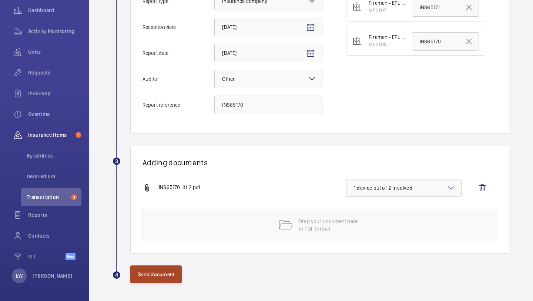
click at [172, 269] on button "Send document" at bounding box center [155, 274] width 51 height 18
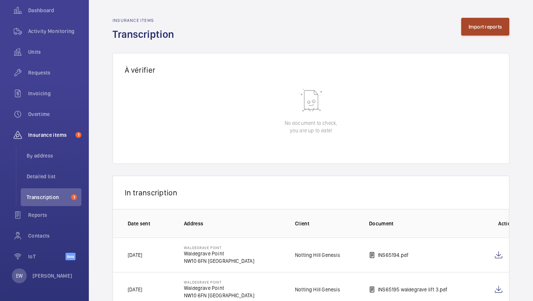
click at [477, 30] on button "Import reports" at bounding box center [485, 27] width 49 height 18
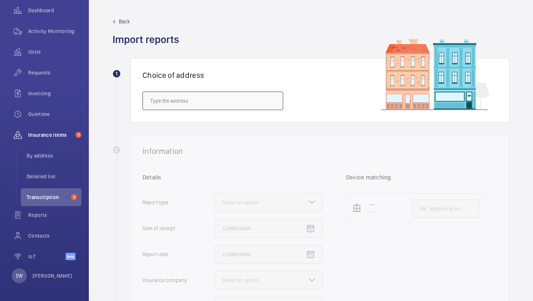
click at [216, 101] on input "text" at bounding box center [213, 100] width 141 height 19
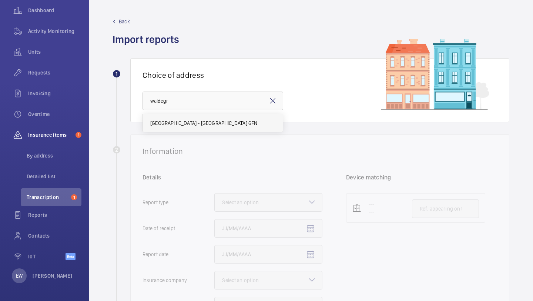
click at [224, 119] on span "Waldegrave Point - Waldegrave Point, LONDON NW10 6FN" at bounding box center [203, 122] width 107 height 7
type input "Waldegrave Point - Waldegrave Point, LONDON NW10 6FN"
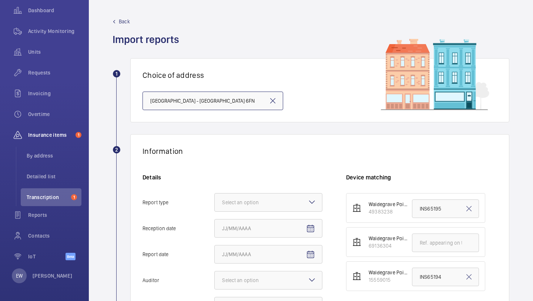
scroll to position [94, 0]
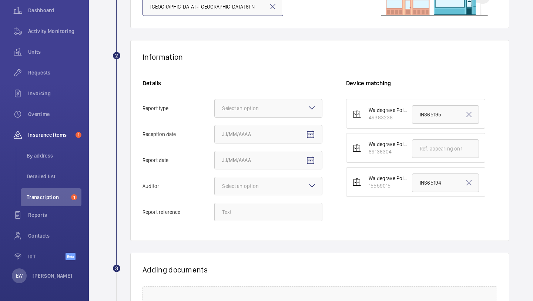
click at [233, 114] on div at bounding box center [268, 108] width 107 height 18
click at [215, 114] on input "Report type Select an option" at bounding box center [215, 108] width 0 height 18
click at [233, 135] on div "Insurance company" at bounding box center [268, 131] width 107 height 18
click at [215, 117] on input "Report type Select an option Insurance company Consultant" at bounding box center [215, 108] width 0 height 18
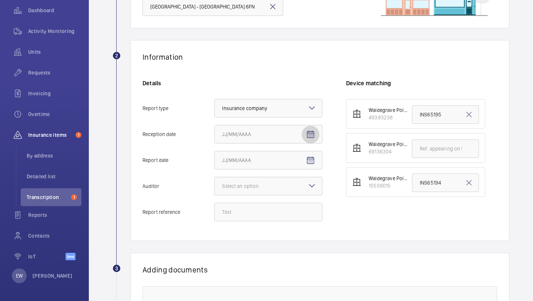
click at [303, 128] on span "Open calendar" at bounding box center [311, 135] width 18 height 18
click at [271, 205] on span "10" at bounding box center [269, 209] width 13 height 13
type input "9/10/2025"
click at [311, 163] on mat-icon "Open calendar" at bounding box center [310, 160] width 9 height 9
click at [255, 239] on span "9" at bounding box center [254, 235] width 13 height 13
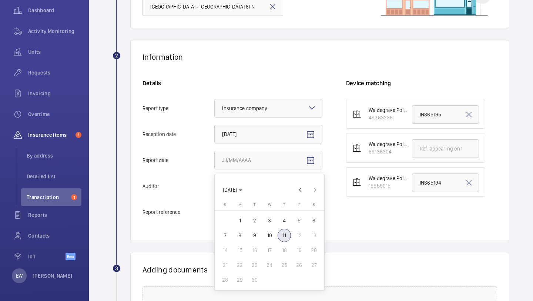
type input "9/9/2025"
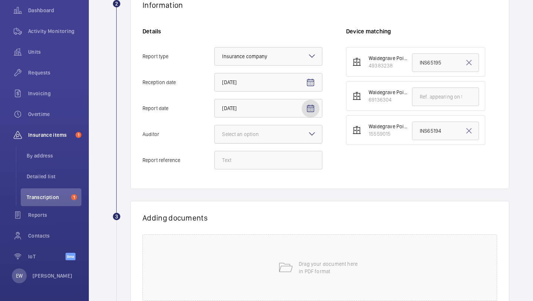
click at [271, 139] on div at bounding box center [268, 134] width 107 height 18
click at [215, 139] on input "Auditor Select an option" at bounding box center [215, 134] width 0 height 18
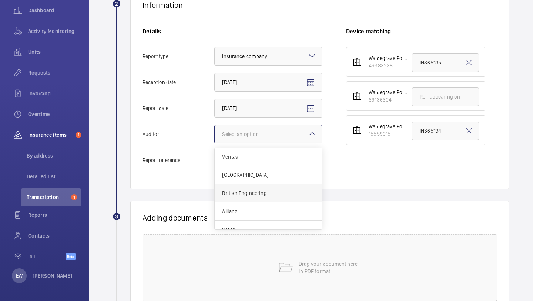
scroll to position [9, 0]
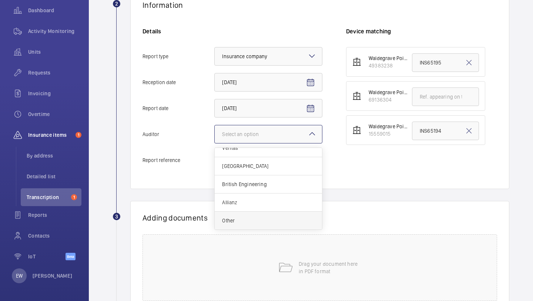
click at [251, 222] on span "Other" at bounding box center [268, 220] width 93 height 7
click at [215, 143] on input "Auditor Select an option Veritas Zurich British Engineering Allianz Other" at bounding box center [215, 134] width 0 height 18
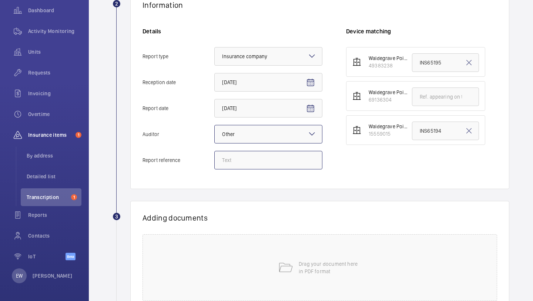
click at [248, 164] on input "Report reference" at bounding box center [268, 160] width 108 height 19
paste input "INS65193"
type input "INS65193"
click at [430, 92] on input "text" at bounding box center [445, 96] width 67 height 19
paste input "INS65193"
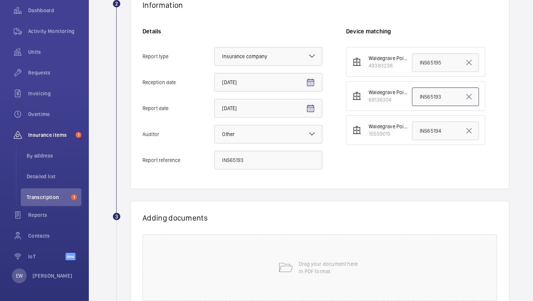
scroll to position [206, 0]
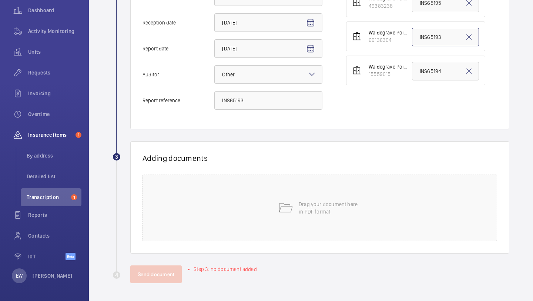
type input "INS65193"
click at [293, 200] on div "Drag your document here in PDF format" at bounding box center [320, 207] width 355 height 67
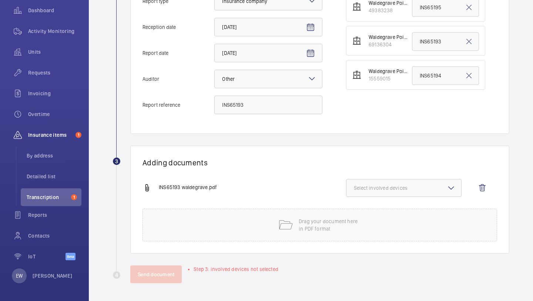
scroll to position [201, 0]
click at [387, 199] on div "INS65193 waldegrave.pdf Select involved devices" at bounding box center [317, 194] width 349 height 30
click at [387, 191] on button "Select involved devices" at bounding box center [404, 188] width 116 height 18
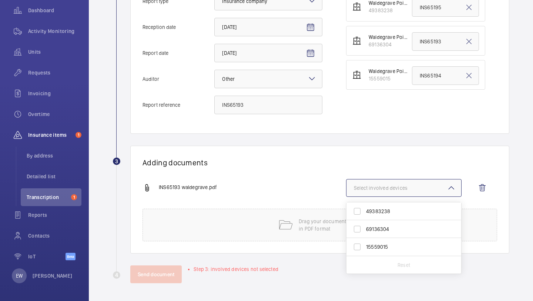
click at [392, 227] on span "69136304" at bounding box center [404, 228] width 77 height 7
click at [365, 227] on input "69136304" at bounding box center [357, 228] width 15 height 15
checkbox input "true"
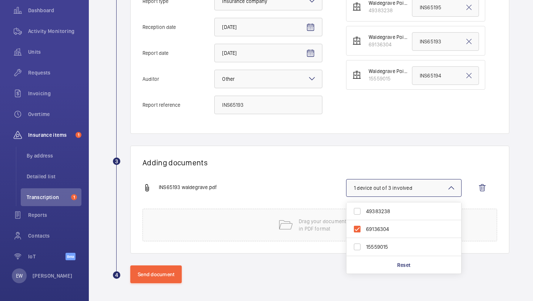
click at [310, 170] on div "Adding documents INS65193 waldegrave.pdf 1 device out of 3 involved 49383238 69…" at bounding box center [319, 200] width 379 height 108
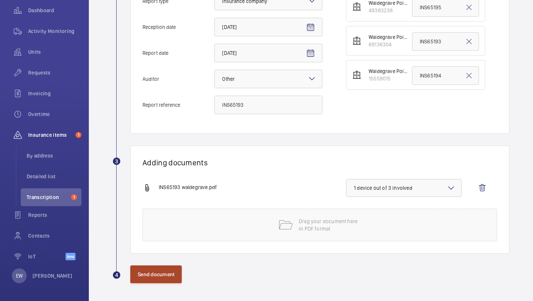
click at [163, 266] on button "Send document" at bounding box center [155, 274] width 51 height 18
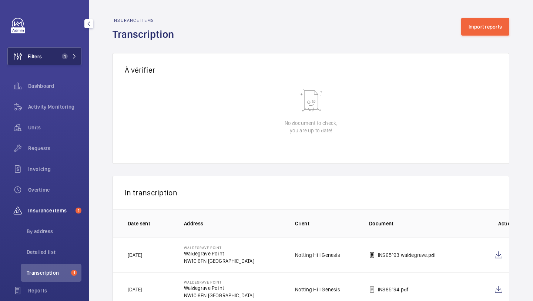
click at [56, 62] on button "Filters 1" at bounding box center [44, 56] width 74 height 18
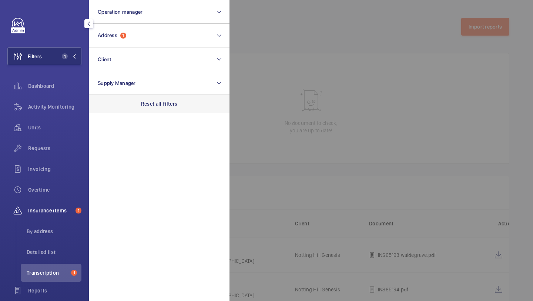
click at [143, 106] on p "Reset all filters" at bounding box center [159, 103] width 37 height 7
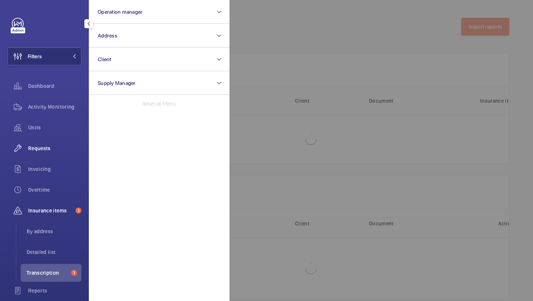
click at [59, 141] on div "Requests" at bounding box center [44, 148] width 74 height 18
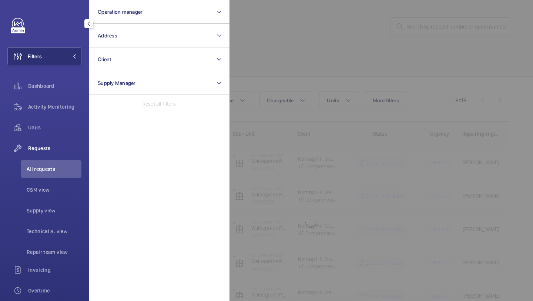
click at [277, 61] on div at bounding box center [496, 150] width 533 height 301
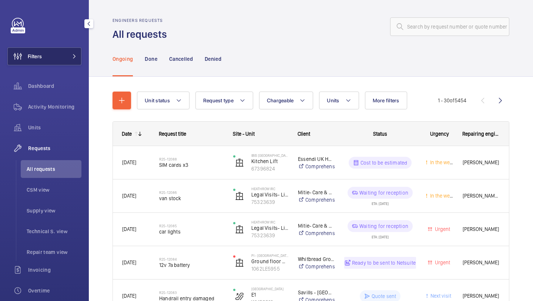
click at [58, 62] on button "Filters" at bounding box center [44, 56] width 74 height 18
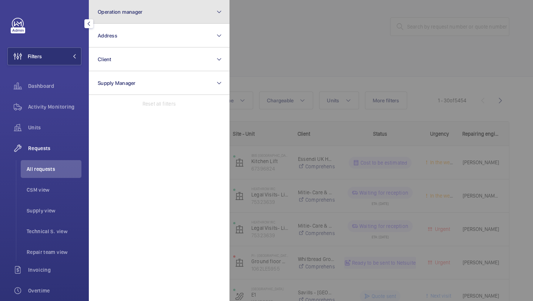
click at [119, 12] on span "Operation manager" at bounding box center [120, 12] width 45 height 6
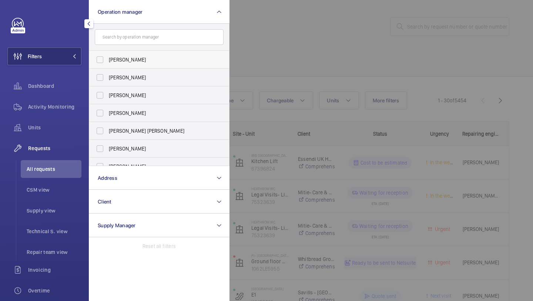
click at [119, 51] on label "[PERSON_NAME]" at bounding box center [153, 60] width 129 height 18
click at [107, 52] on input "[PERSON_NAME]" at bounding box center [100, 59] width 15 height 15
checkbox input "true"
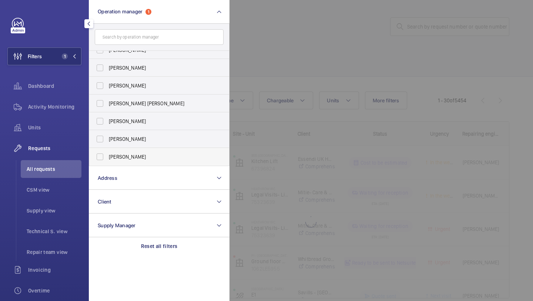
click at [125, 157] on span "Alex Waterman" at bounding box center [160, 156] width 102 height 7
click at [107, 157] on input "Alex Waterman" at bounding box center [100, 156] width 15 height 15
checkbox input "true"
click at [278, 38] on div at bounding box center [496, 150] width 533 height 301
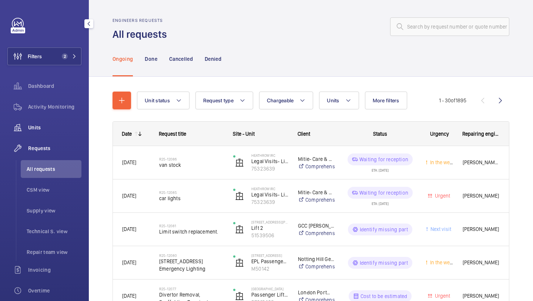
click at [54, 133] on div "Units" at bounding box center [44, 128] width 74 height 18
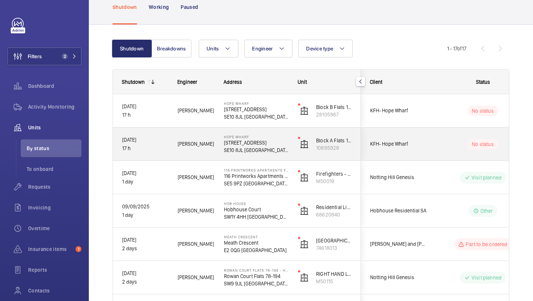
scroll to position [43, 0]
click at [386, 151] on div "KFH- Hope Wharf" at bounding box center [394, 143] width 66 height 23
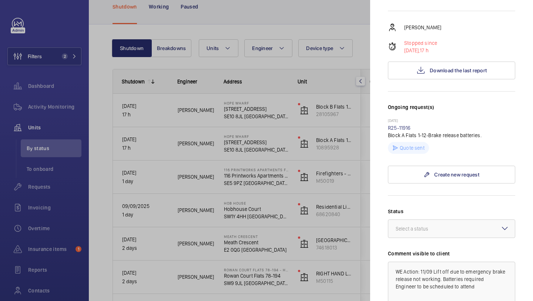
scroll to position [243, 0]
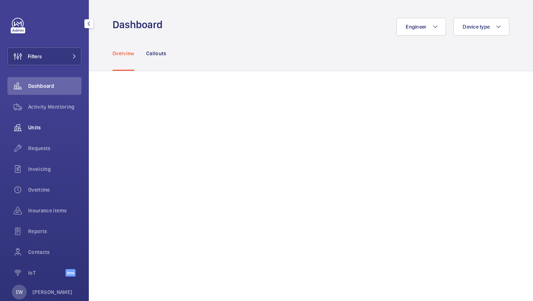
click at [59, 135] on div "Units" at bounding box center [44, 128] width 74 height 18
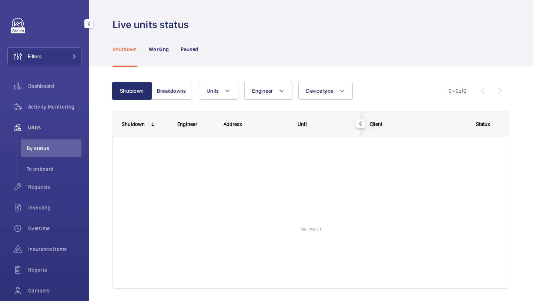
click at [59, 140] on li "By status" at bounding box center [51, 148] width 61 height 18
click at [55, 188] on span "Requests" at bounding box center [54, 186] width 53 height 7
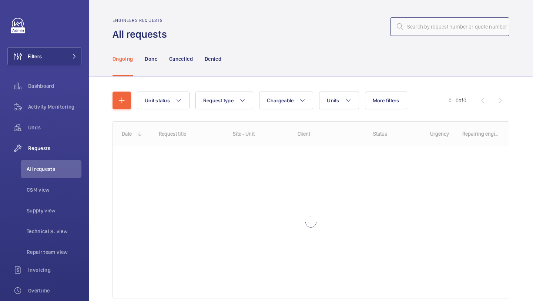
click at [424, 32] on input "text" at bounding box center [449, 26] width 119 height 19
paste input "R25-10678"
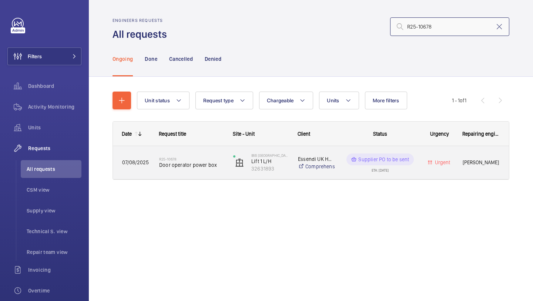
type input "R25-10678"
click at [197, 161] on span "Door operator power box" at bounding box center [191, 164] width 64 height 7
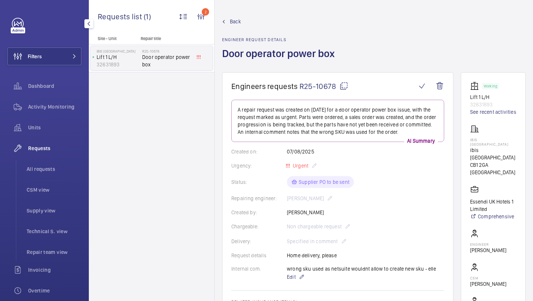
scroll to position [283, 0]
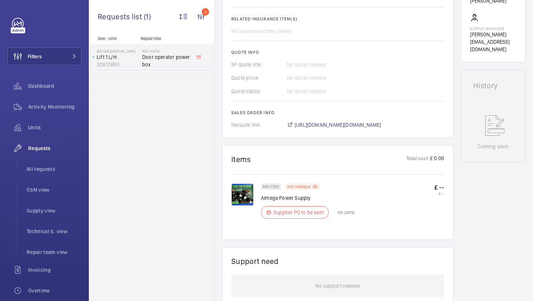
click at [307, 129] on span "[URL][DOMAIN_NAME][DOMAIN_NAME]" at bounding box center [338, 124] width 87 height 7
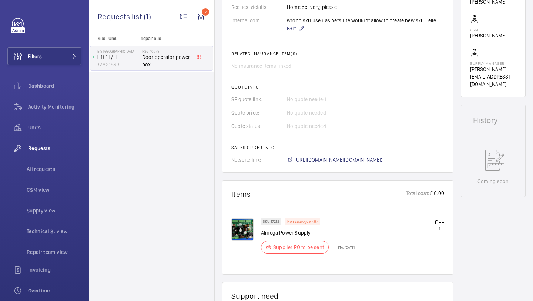
scroll to position [241, 0]
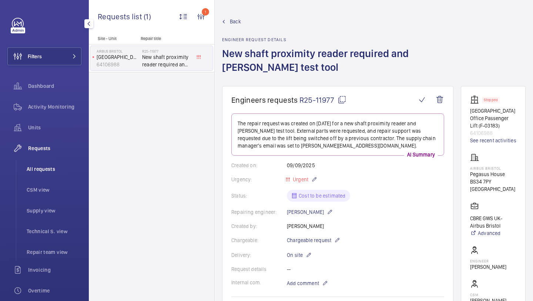
click at [55, 164] on li "All requests" at bounding box center [51, 169] width 61 height 18
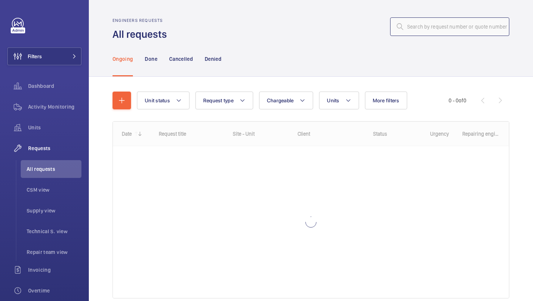
click at [420, 26] on input "text" at bounding box center [449, 26] width 119 height 19
paste input "R25-12025"
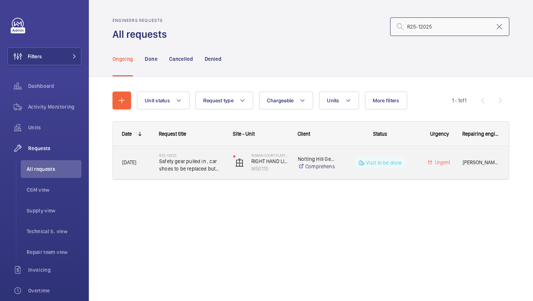
type input "R25-12025"
click at [189, 172] on span "Safety gear pulled in , car shoes to be replaced but need identifying as not ab…" at bounding box center [191, 164] width 64 height 15
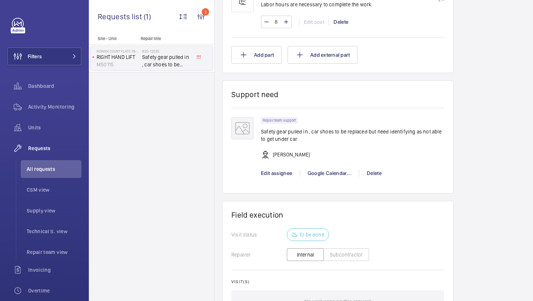
scroll to position [433, 0]
